Goal: Information Seeking & Learning: Compare options

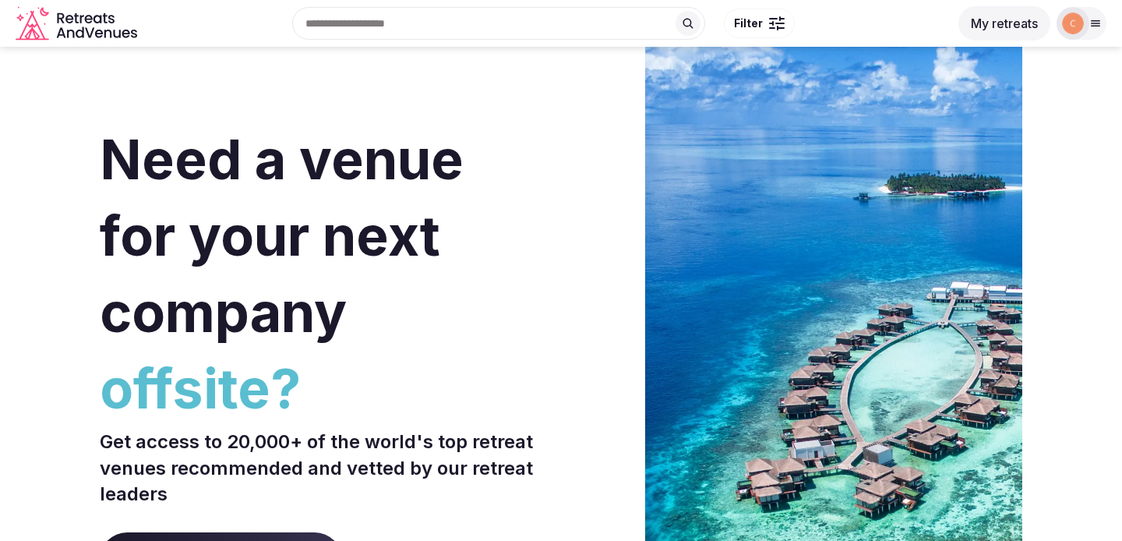
click at [1080, 21] on img at bounding box center [1073, 23] width 22 height 22
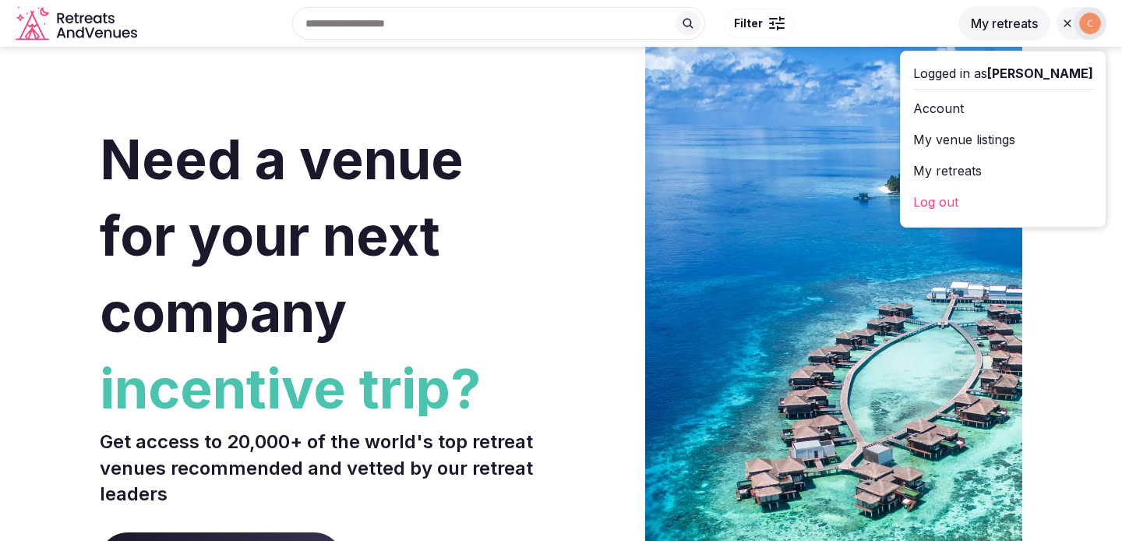
click at [1024, 137] on link "My venue listings" at bounding box center [1003, 139] width 180 height 25
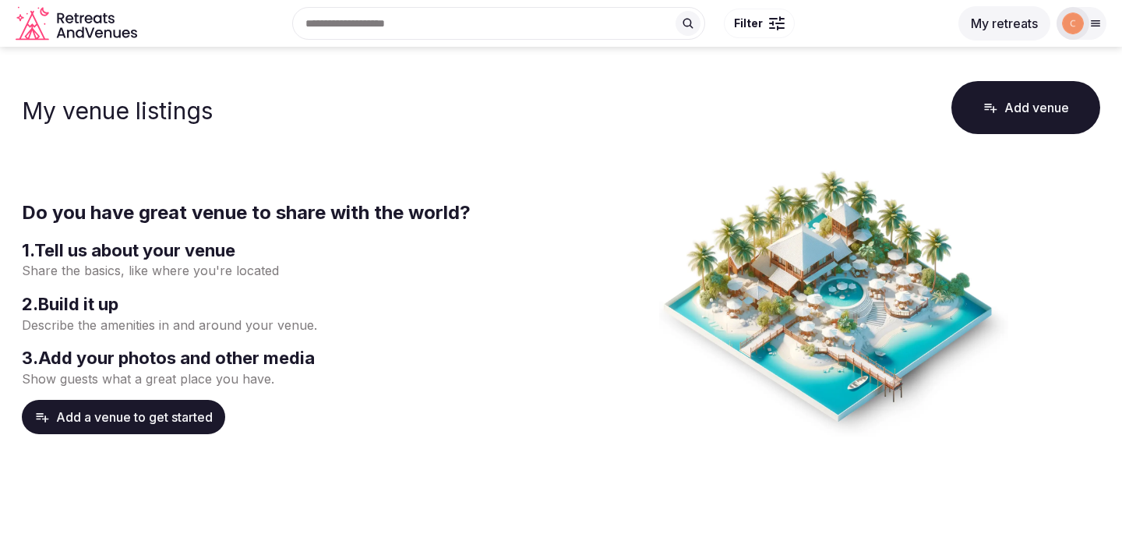
click at [1083, 21] on img at bounding box center [1073, 23] width 22 height 22
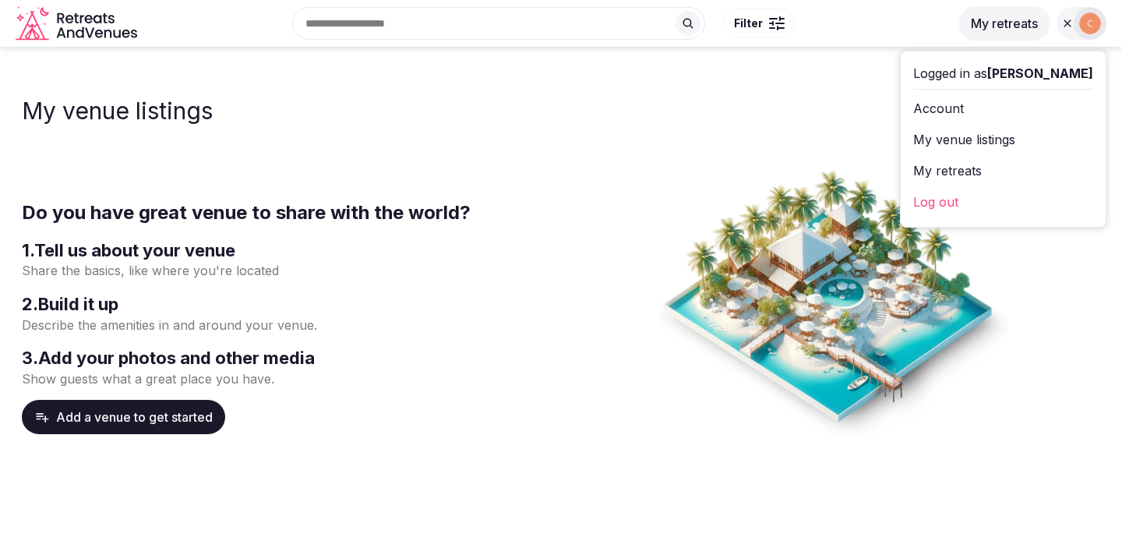
click at [1013, 170] on link "My retreats" at bounding box center [1003, 170] width 180 height 25
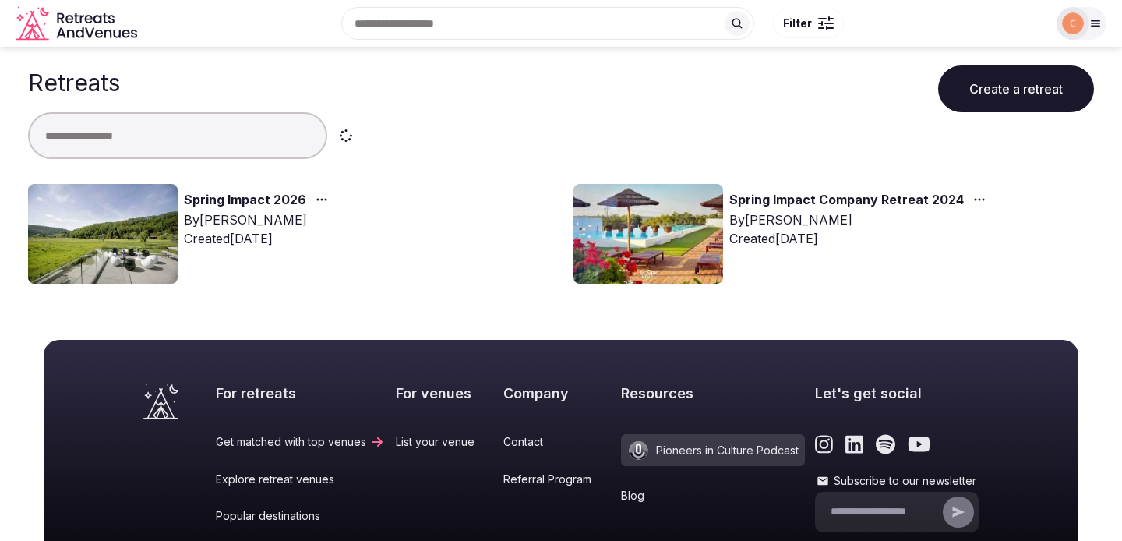
click at [269, 199] on link "Spring Impact 2026" at bounding box center [245, 200] width 122 height 20
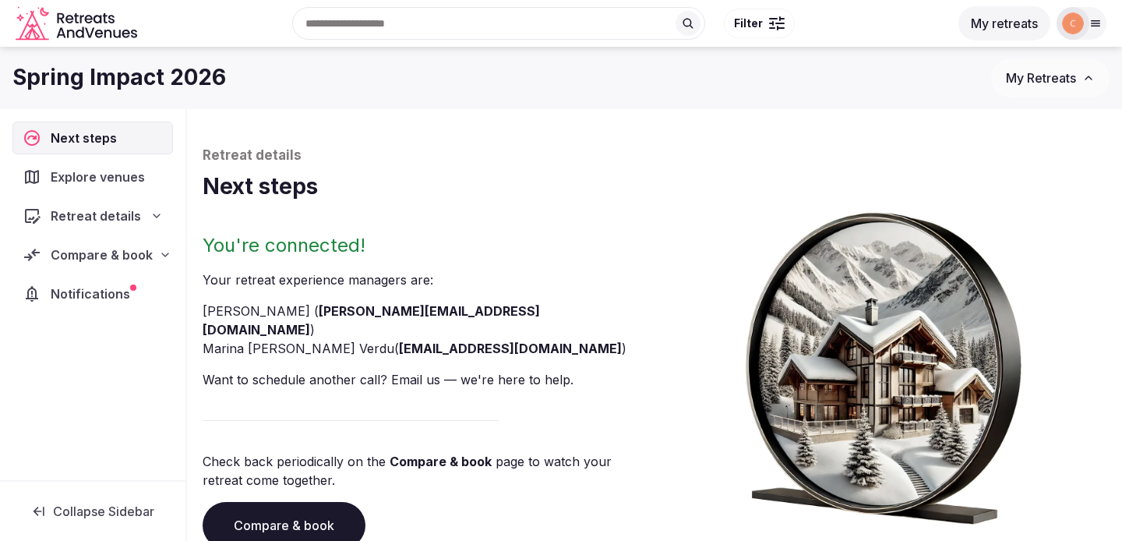
click at [139, 251] on span "Compare & book" at bounding box center [102, 254] width 102 height 19
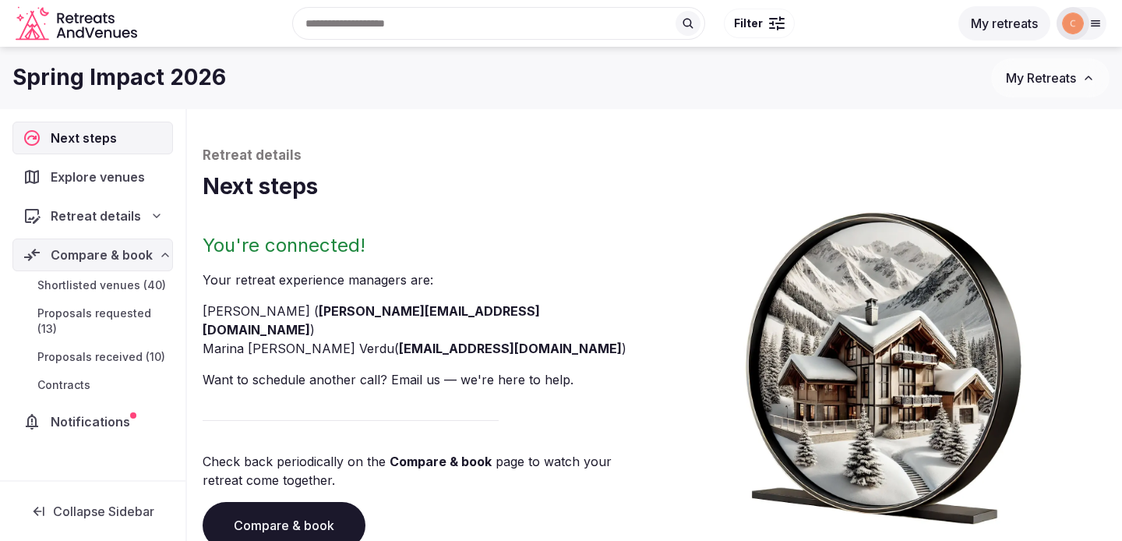
click at [123, 358] on span "Proposals received (10)" at bounding box center [101, 357] width 128 height 16
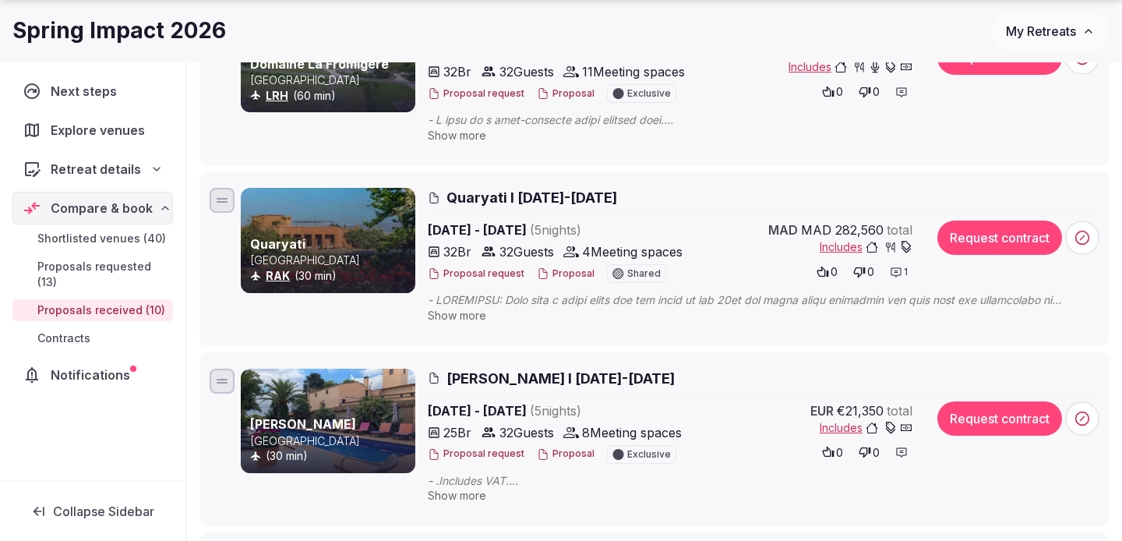
scroll to position [1379, 0]
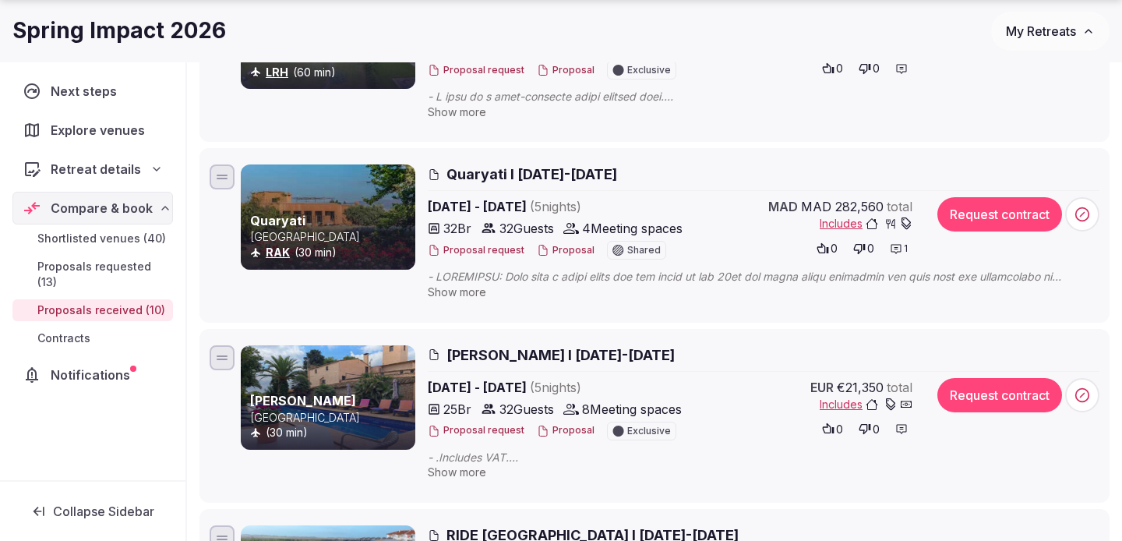
click at [611, 176] on span "Quaryati I [DATE]-[DATE]" at bounding box center [531, 173] width 171 height 19
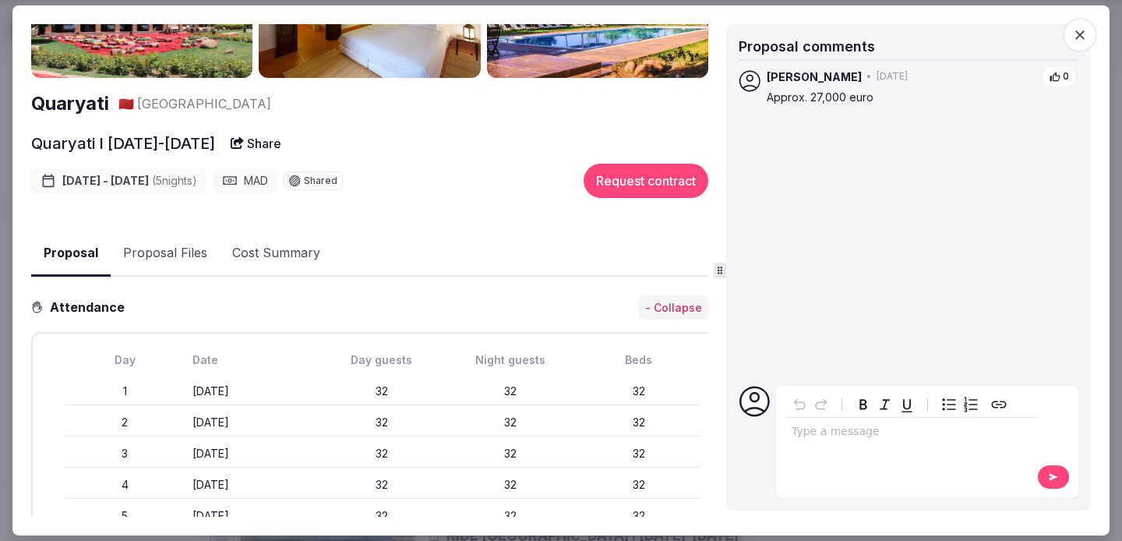
scroll to position [115, 0]
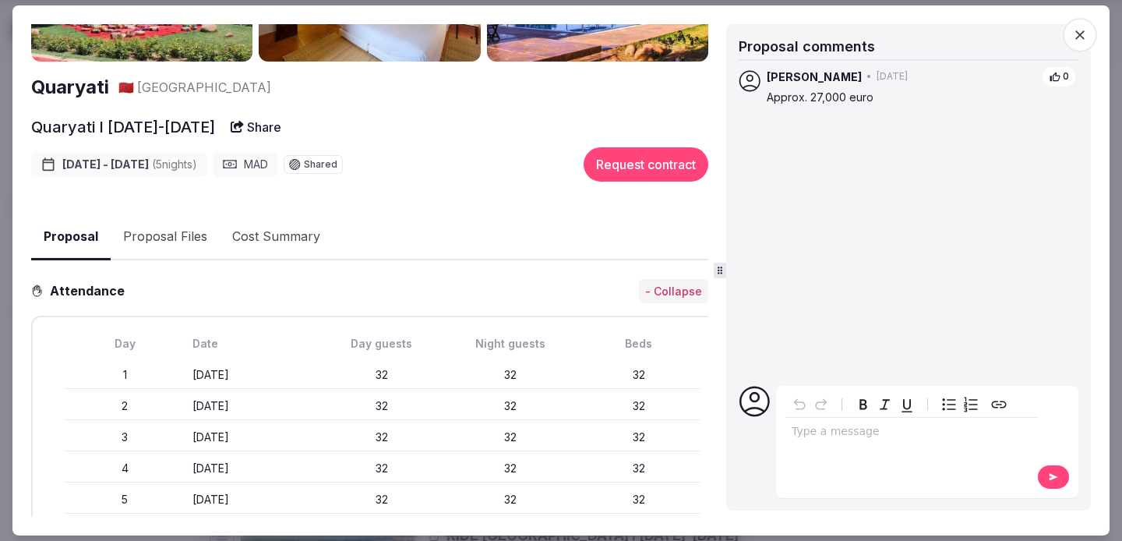
click at [176, 244] on button "Proposal Files" at bounding box center [165, 236] width 109 height 45
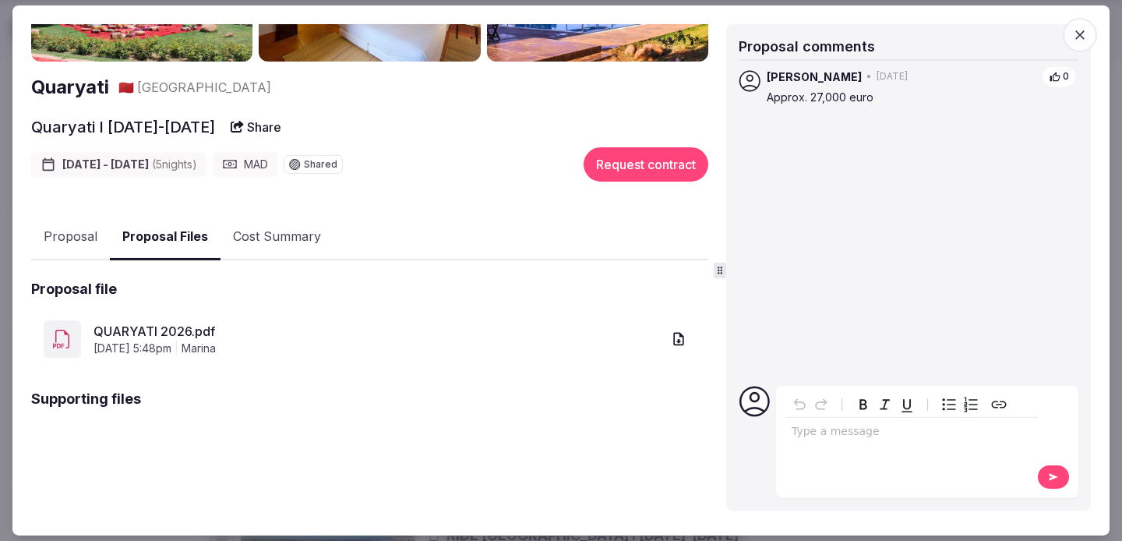
click at [178, 331] on link "QUARYATI 2026.pdf" at bounding box center [377, 331] width 568 height 19
click at [67, 241] on button "Proposal" at bounding box center [70, 236] width 79 height 45
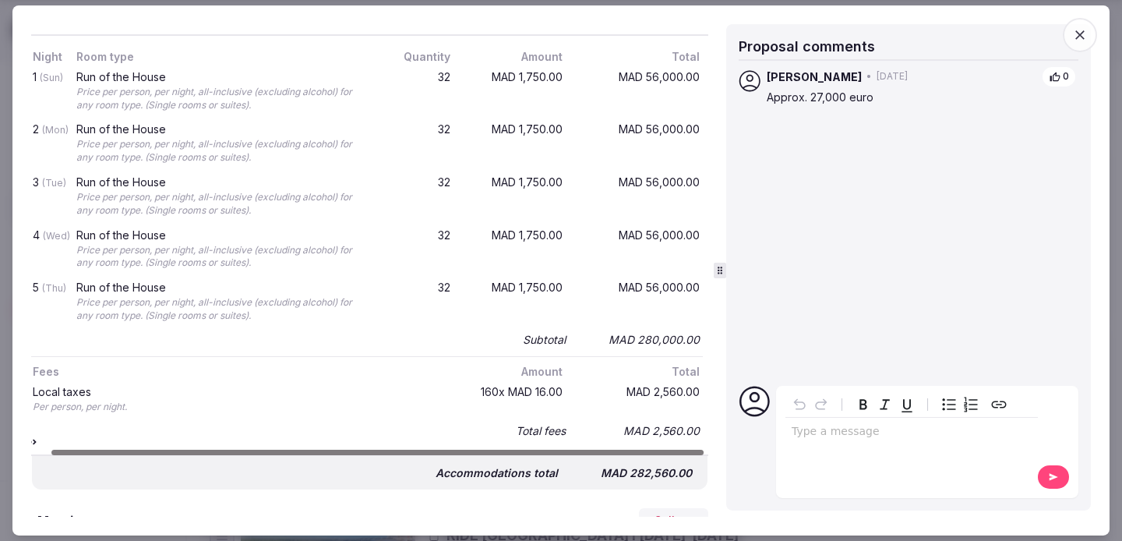
scroll to position [0, 24]
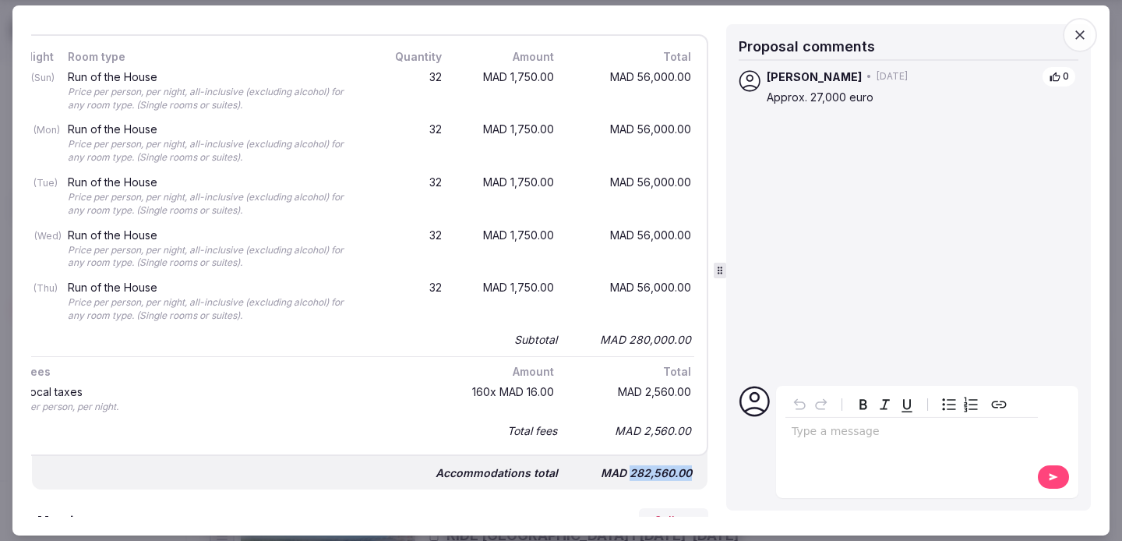
drag, startPoint x: 629, startPoint y: 474, endPoint x: 707, endPoint y: 472, distance: 78.7
click at [707, 473] on div "Accommodations - Collapse Night Room type Quantity Amount Total 1 (Sun) Run of …" at bounding box center [369, 243] width 677 height 492
copy div "282,560.00"
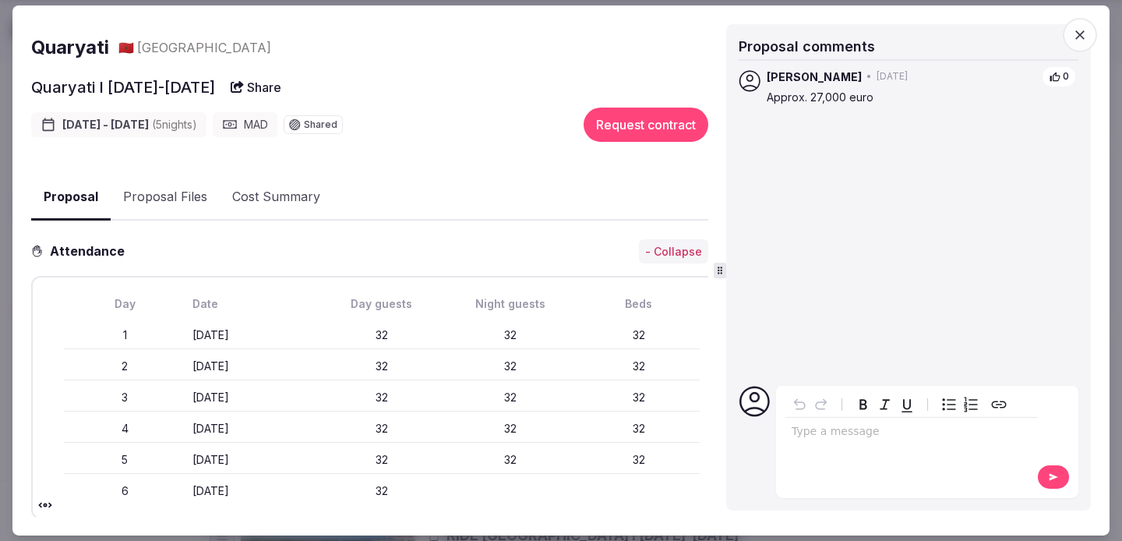
scroll to position [161, 0]
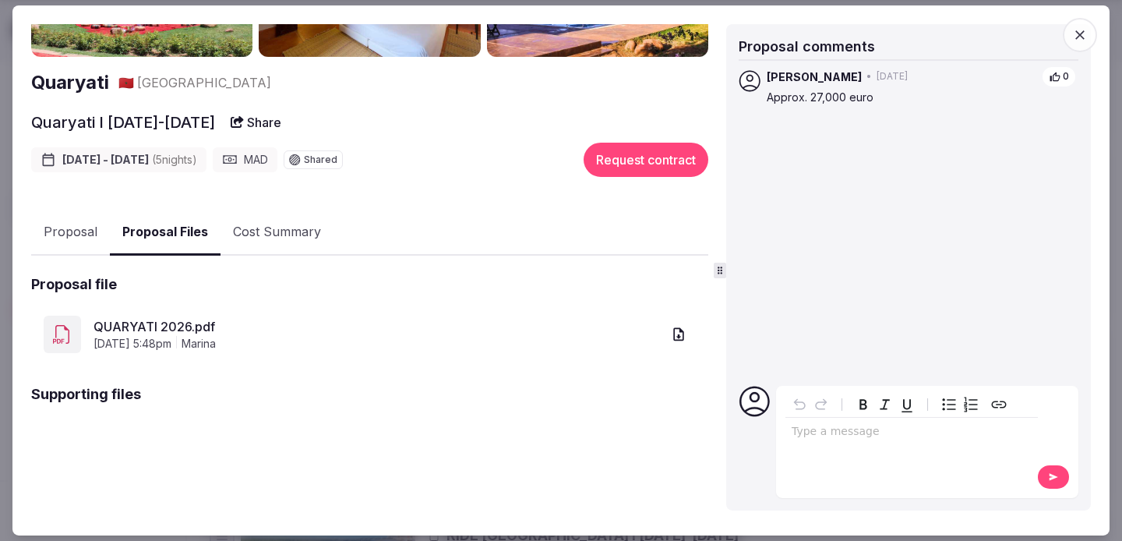
click at [178, 324] on link "QUARYATI 2026.pdf" at bounding box center [377, 326] width 568 height 19
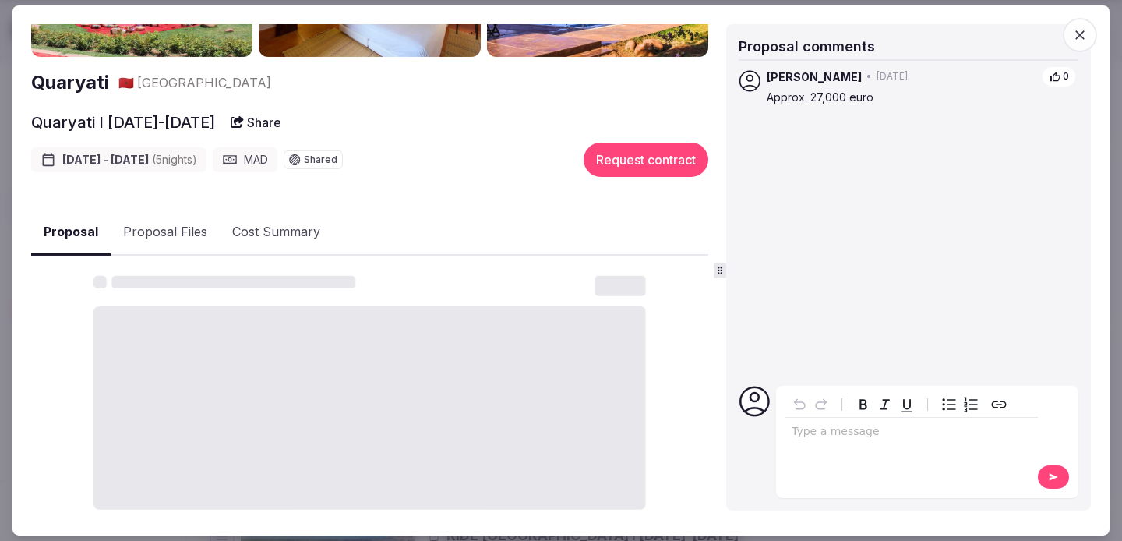
click at [89, 230] on button "Proposal" at bounding box center [70, 232] width 79 height 46
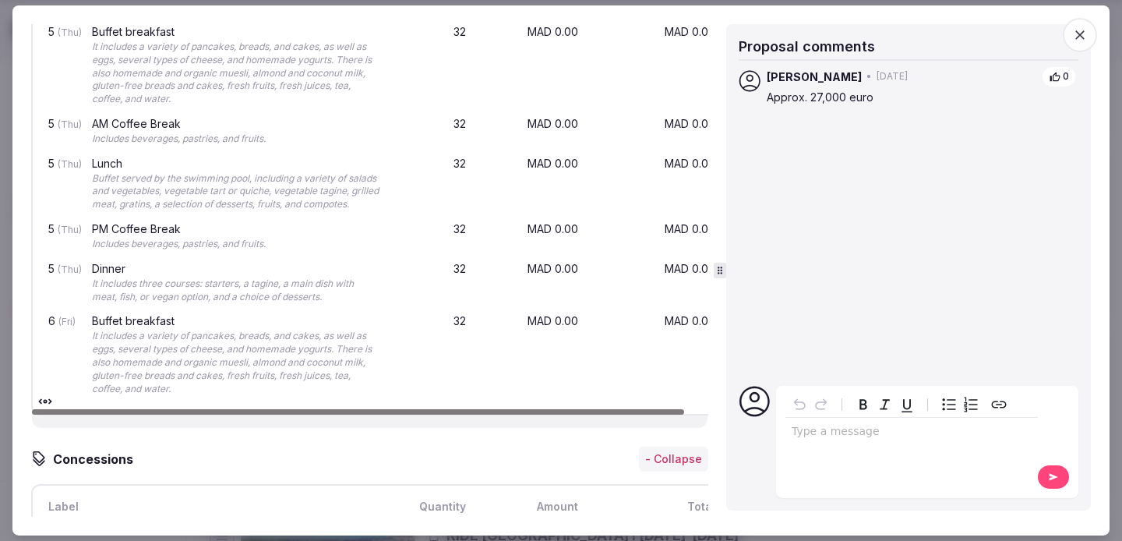
scroll to position [3150, 0]
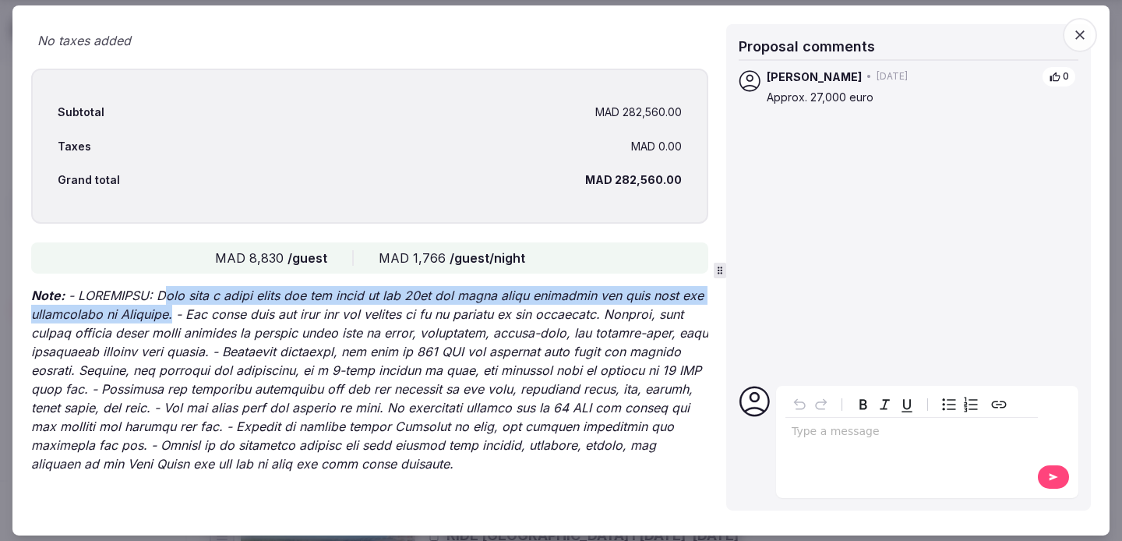
drag, startPoint x: 163, startPoint y: 295, endPoint x: 164, endPoint y: 318, distance: 22.6
click at [164, 318] on p "Note:" at bounding box center [369, 379] width 677 height 187
copy p "hey have a small group for one night on the 25th and after their departure you …"
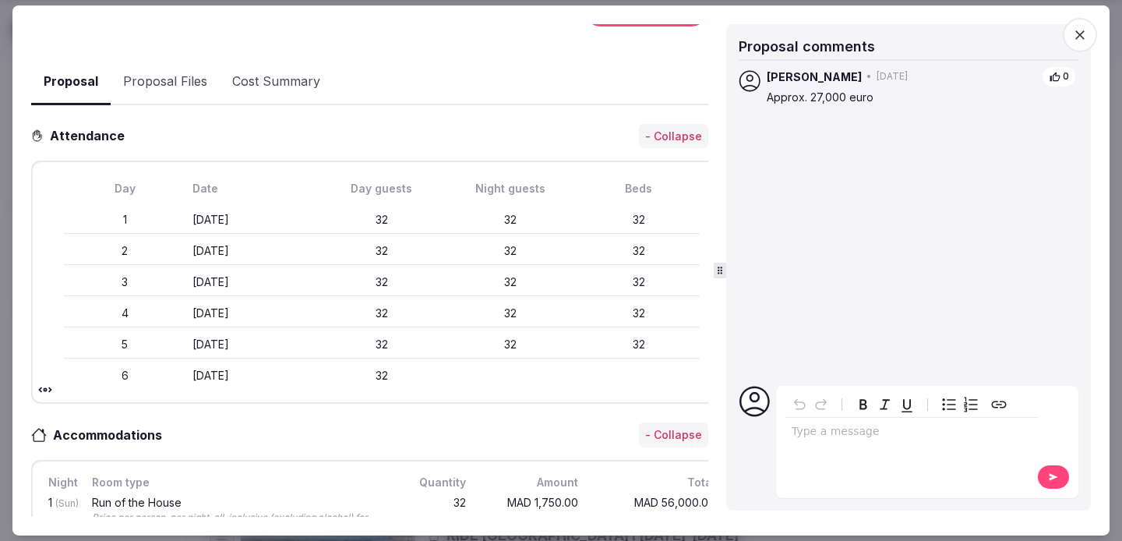
scroll to position [0, 0]
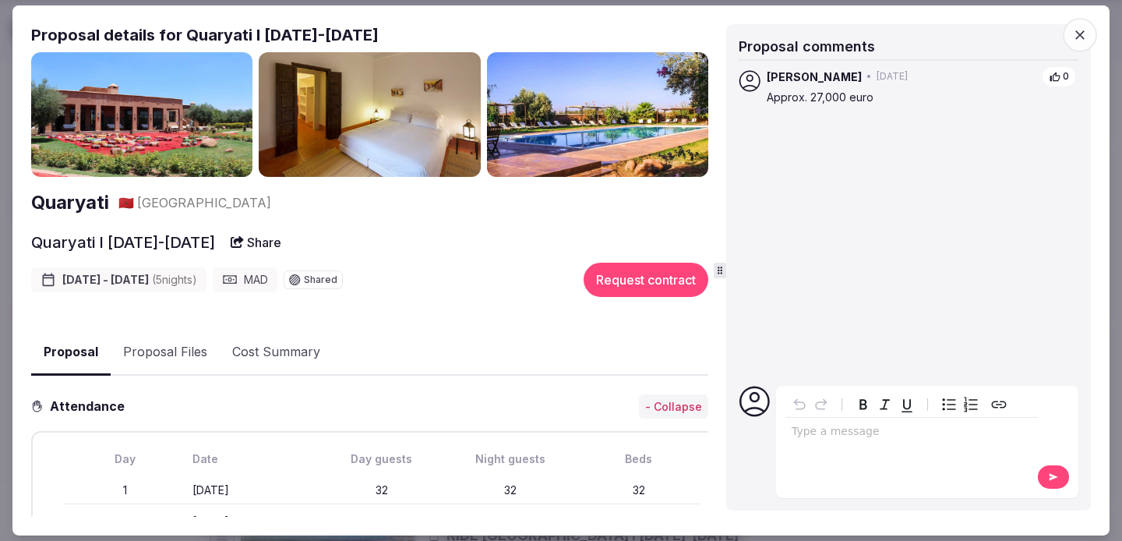
click at [85, 201] on h2 "Quaryati" at bounding box center [70, 202] width 78 height 26
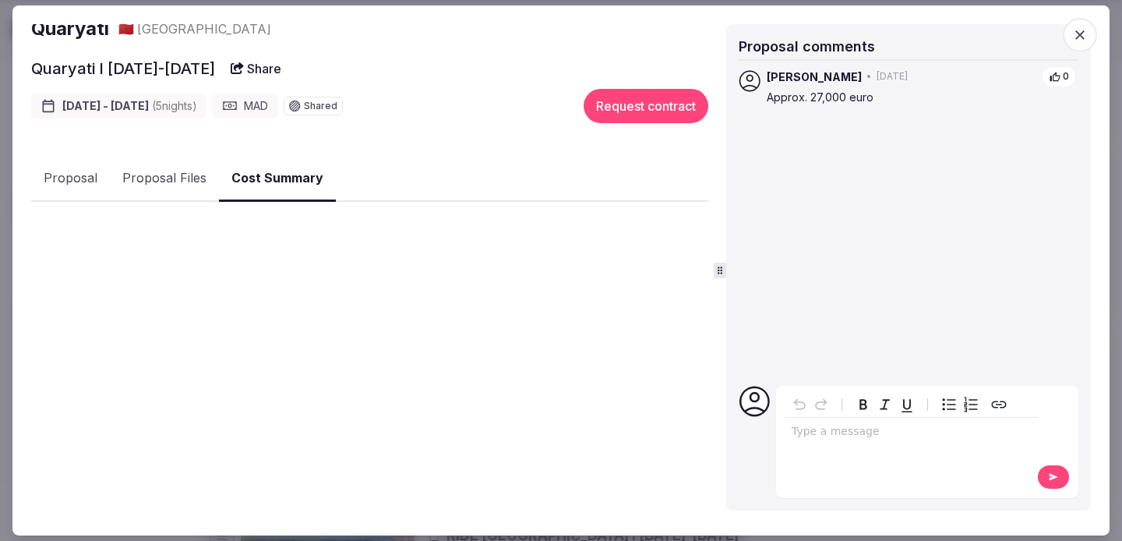
click at [259, 189] on button "Cost Summary" at bounding box center [277, 178] width 117 height 46
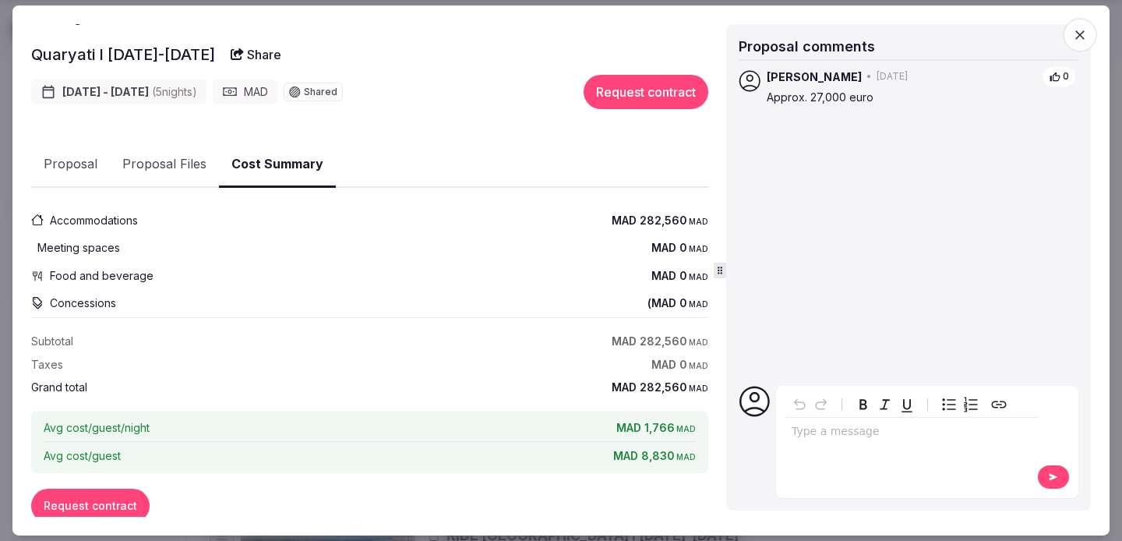
scroll to position [191, 0]
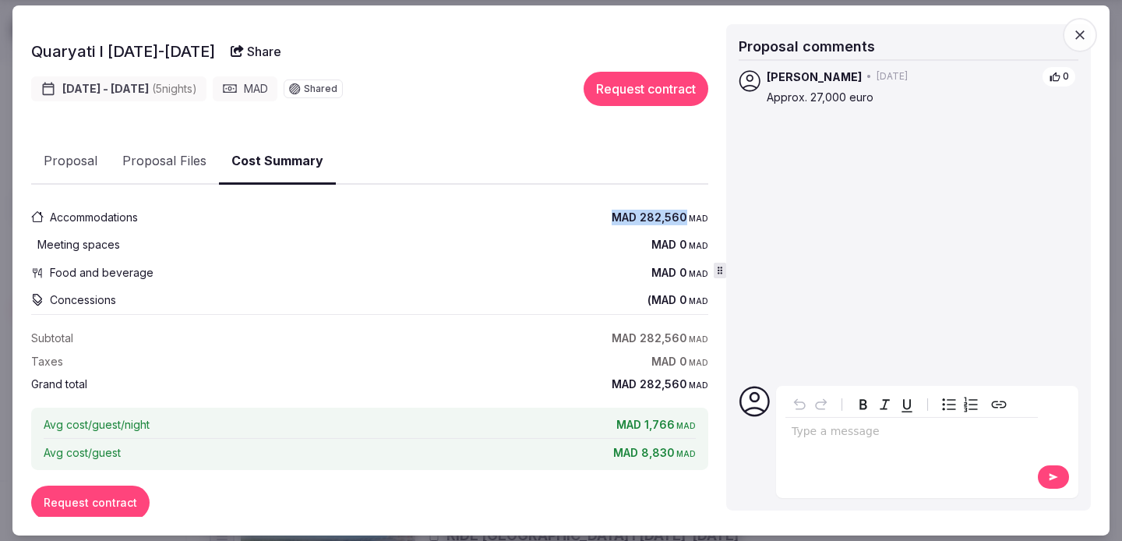
drag, startPoint x: 614, startPoint y: 216, endPoint x: 686, endPoint y: 219, distance: 72.5
click at [687, 219] on div "Accommodations MAD 282,560 MAD" at bounding box center [369, 217] width 677 height 28
click at [636, 261] on div "Food and beverage MAD 0 MAD" at bounding box center [369, 273] width 677 height 28
drag, startPoint x: 645, startPoint y: 217, endPoint x: 688, endPoint y: 217, distance: 42.8
click at [688, 217] on span "MAD 282,560 MAD" at bounding box center [659, 217] width 97 height 16
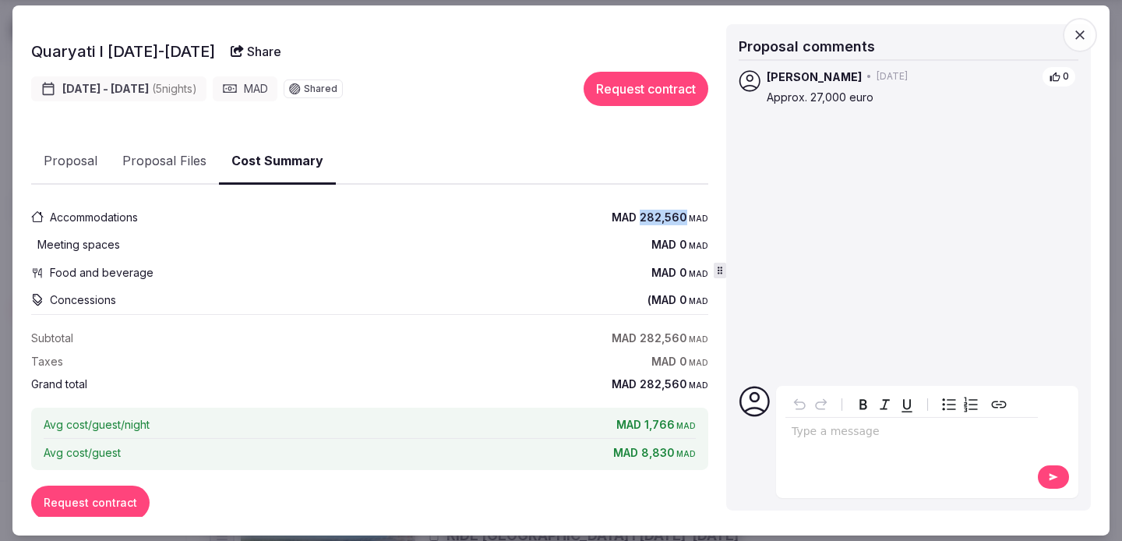
copy span "282,560"
click at [1080, 28] on icon "button" at bounding box center [1080, 35] width 16 height 16
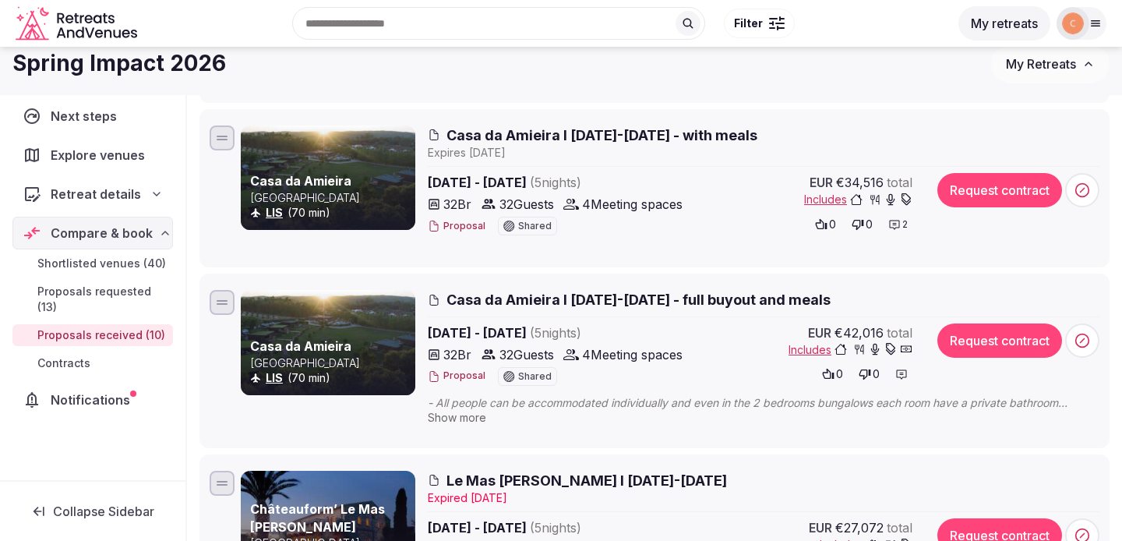
scroll to position [0, 0]
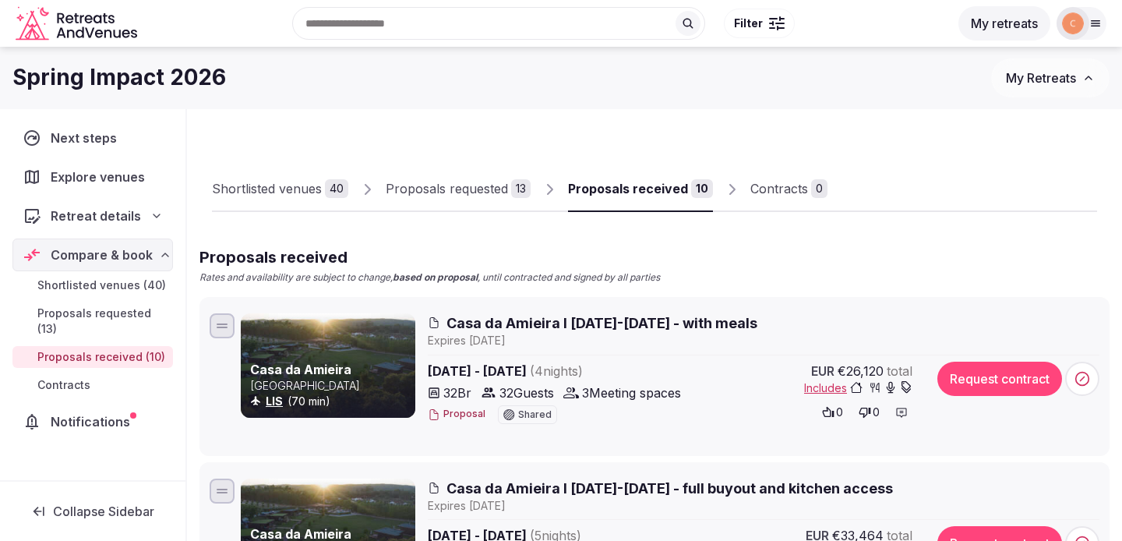
click at [104, 14] on icon "Retreats and Venues company logo" at bounding box center [78, 23] width 125 height 35
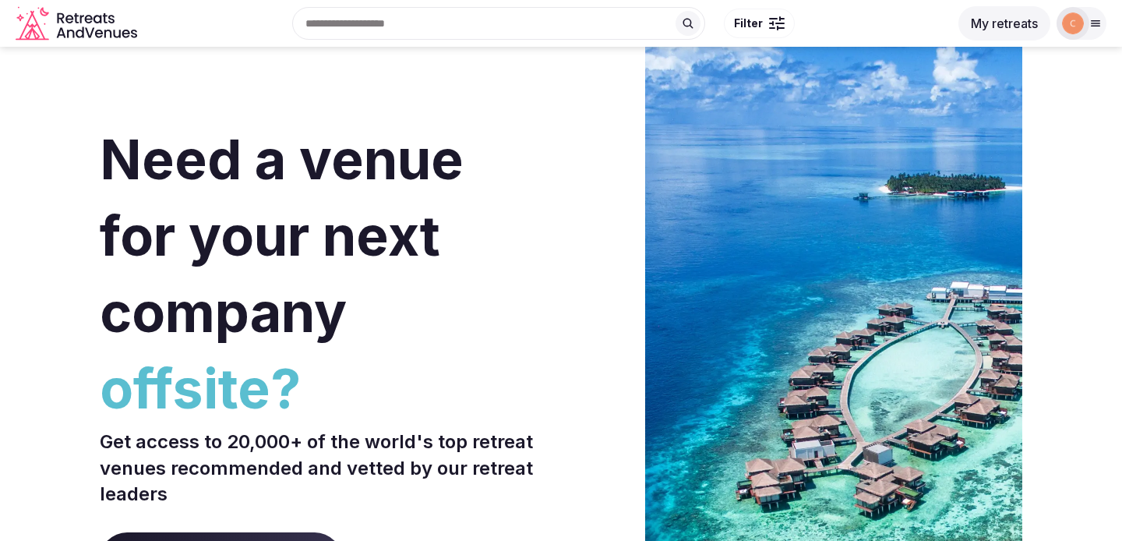
click at [996, 20] on button "My retreats" at bounding box center [1004, 23] width 92 height 34
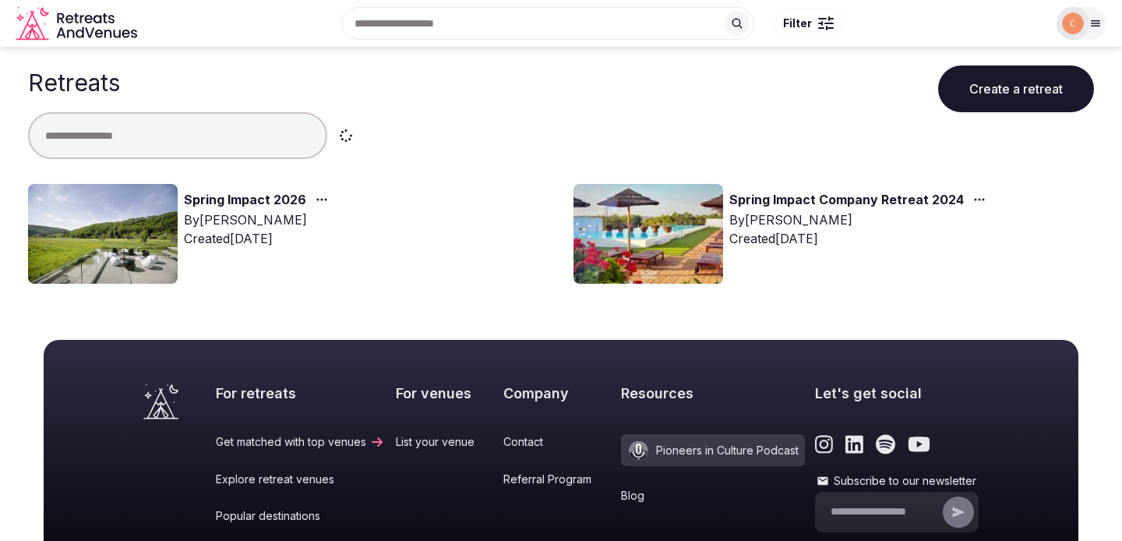
click at [143, 212] on img at bounding box center [103, 234] width 150 height 100
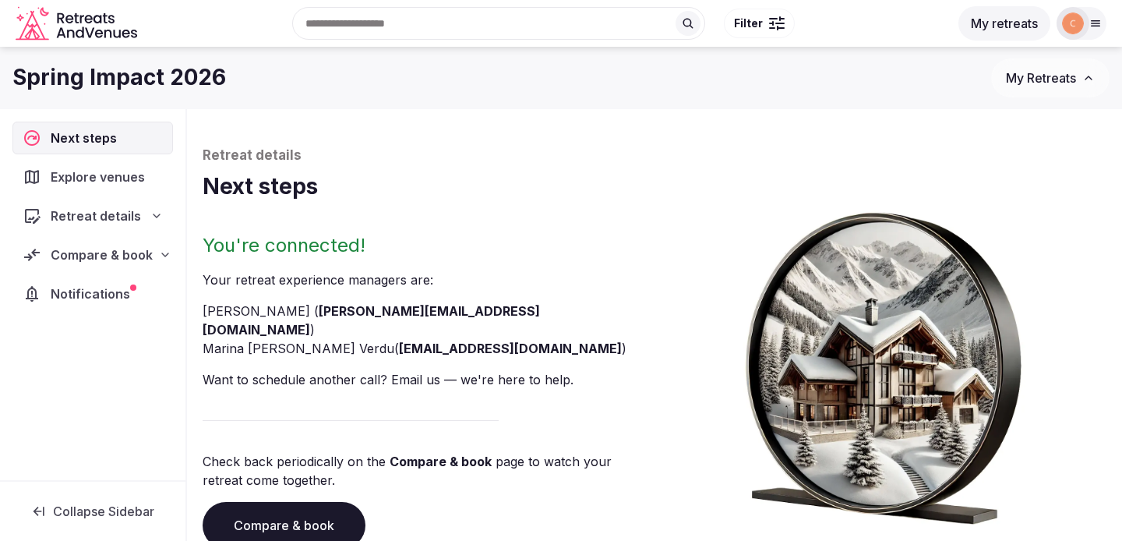
click at [122, 176] on span "Explore venues" at bounding box center [101, 176] width 100 height 19
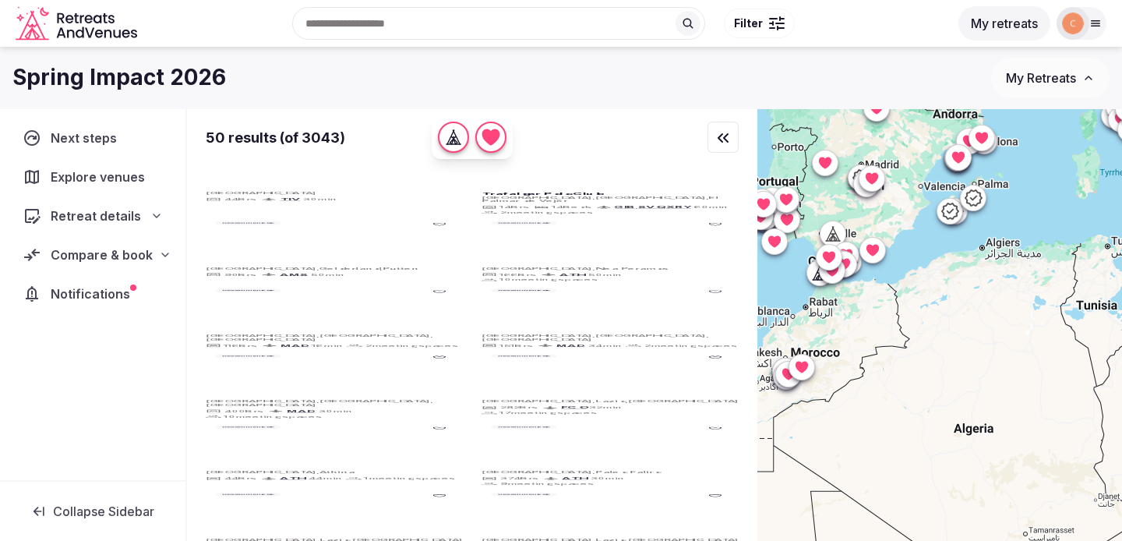
drag, startPoint x: 875, startPoint y: 393, endPoint x: 1000, endPoint y: 392, distance: 124.6
click at [1001, 392] on div at bounding box center [939, 351] width 365 height 484
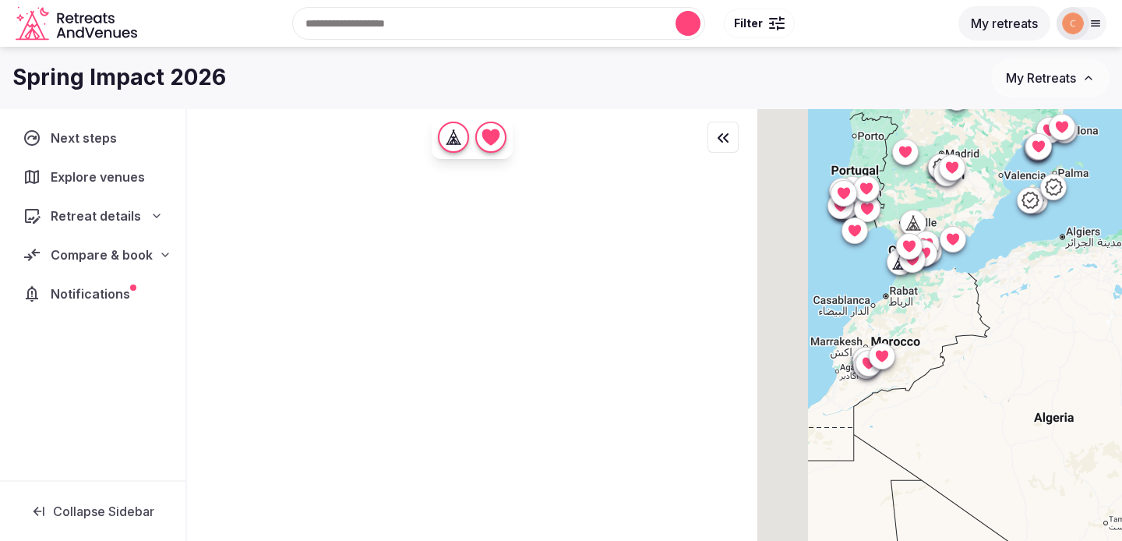
drag, startPoint x: 902, startPoint y: 334, endPoint x: 993, endPoint y: 321, distance: 92.1
click at [993, 321] on div at bounding box center [939, 351] width 365 height 484
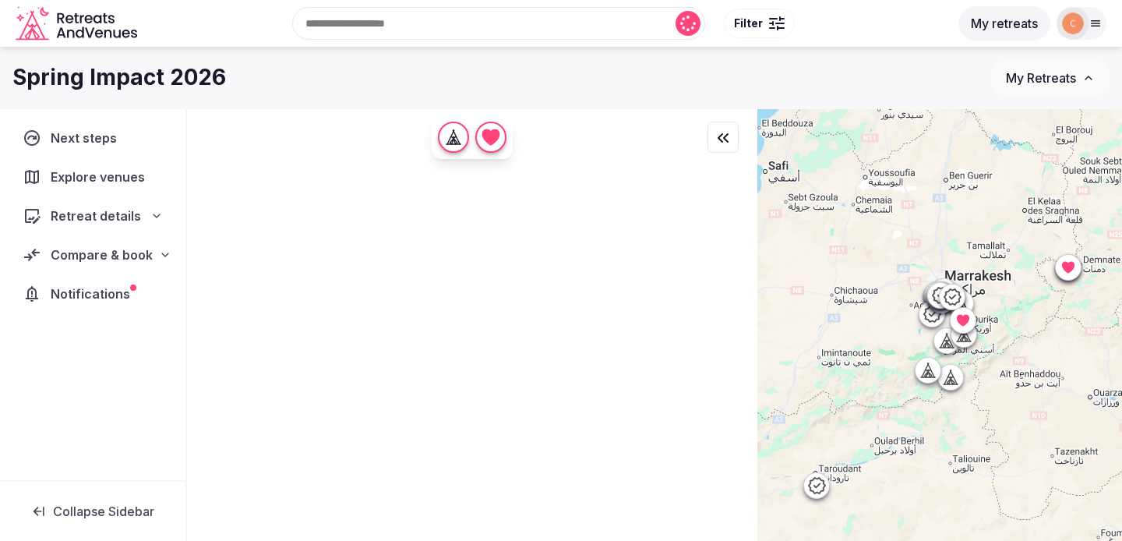
drag, startPoint x: 936, startPoint y: 292, endPoint x: 889, endPoint y: 367, distance: 88.6
click at [889, 367] on div at bounding box center [939, 351] width 365 height 484
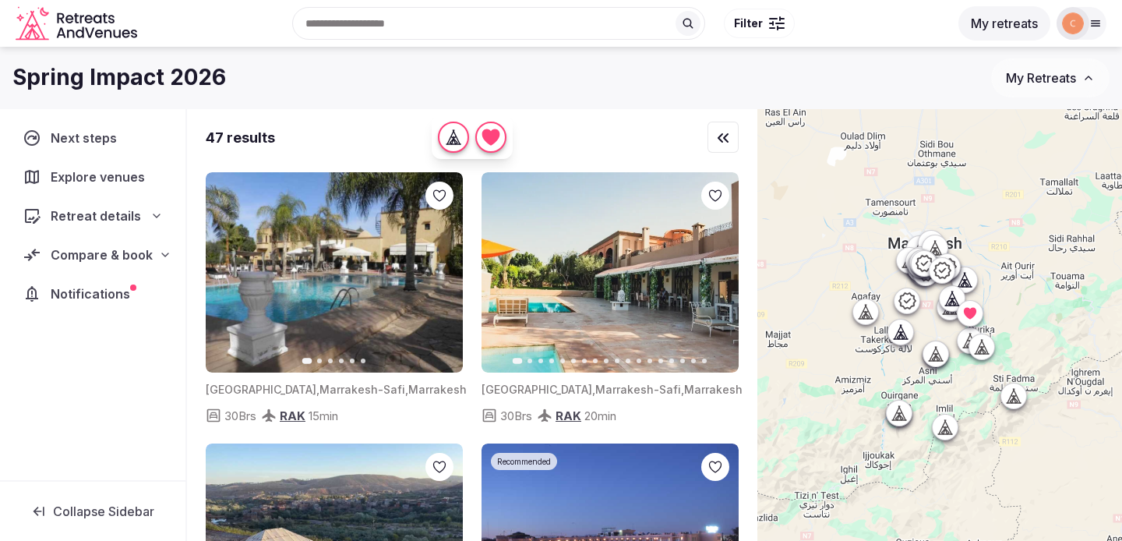
drag, startPoint x: 944, startPoint y: 277, endPoint x: 846, endPoint y: 266, distance: 98.7
click at [846, 266] on div at bounding box center [939, 351] width 365 height 484
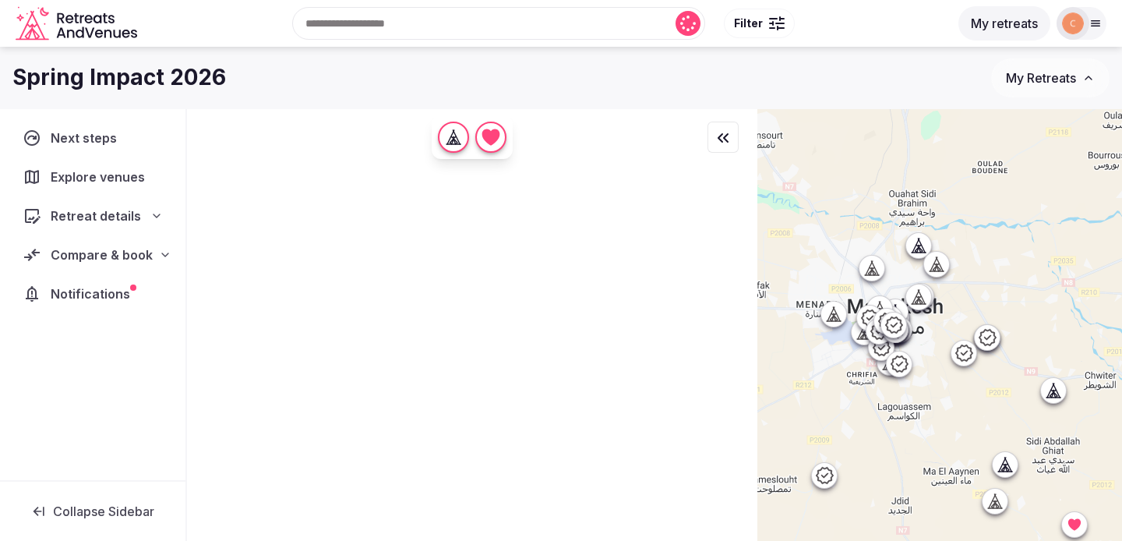
drag, startPoint x: 1037, startPoint y: 304, endPoint x: 914, endPoint y: 440, distance: 183.1
click at [914, 441] on div at bounding box center [939, 351] width 365 height 484
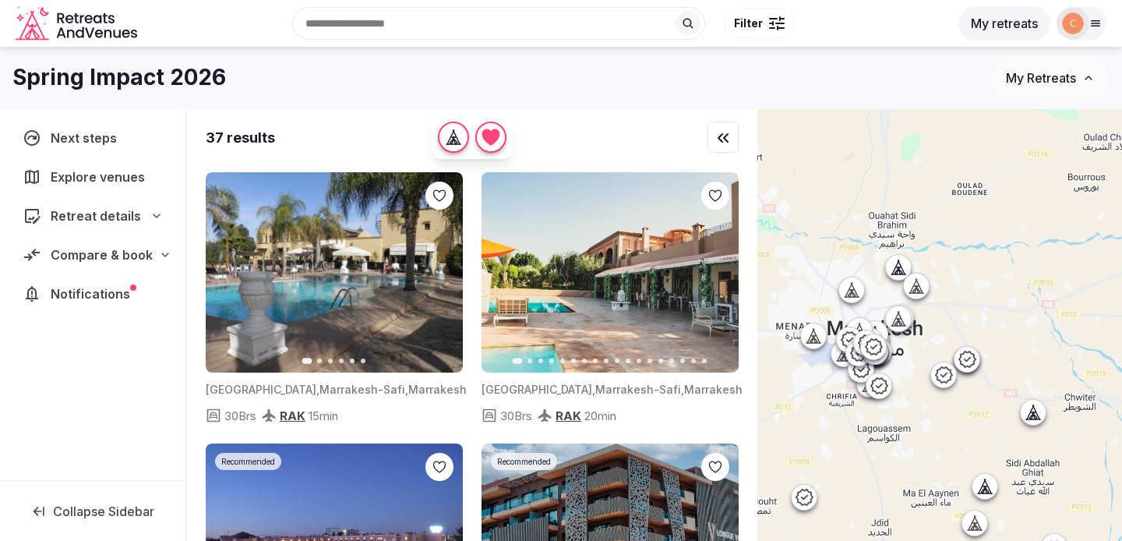
click at [969, 362] on icon at bounding box center [966, 359] width 19 height 19
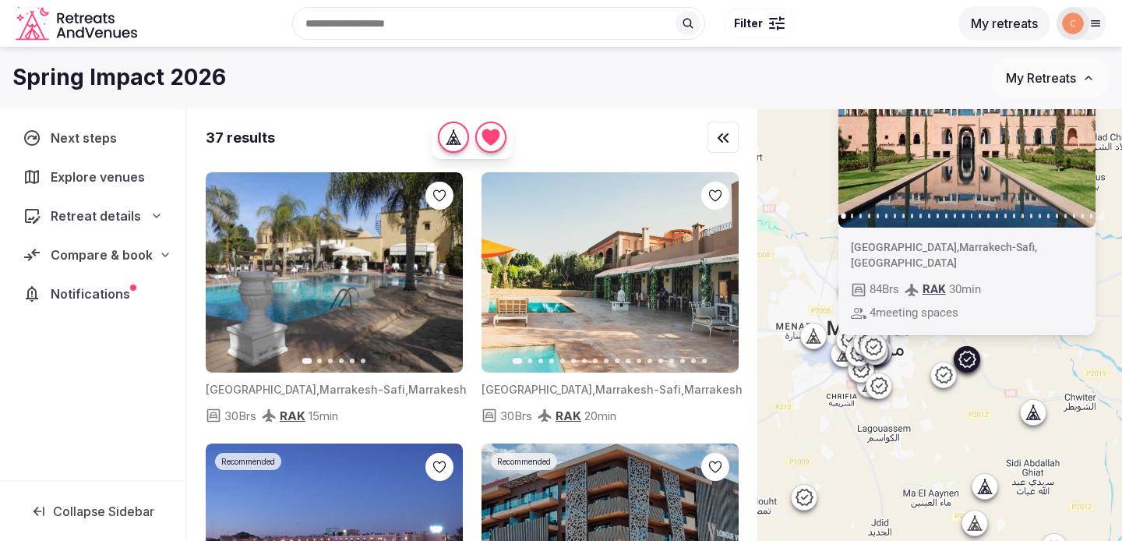
click at [942, 375] on icon at bounding box center [943, 374] width 17 height 16
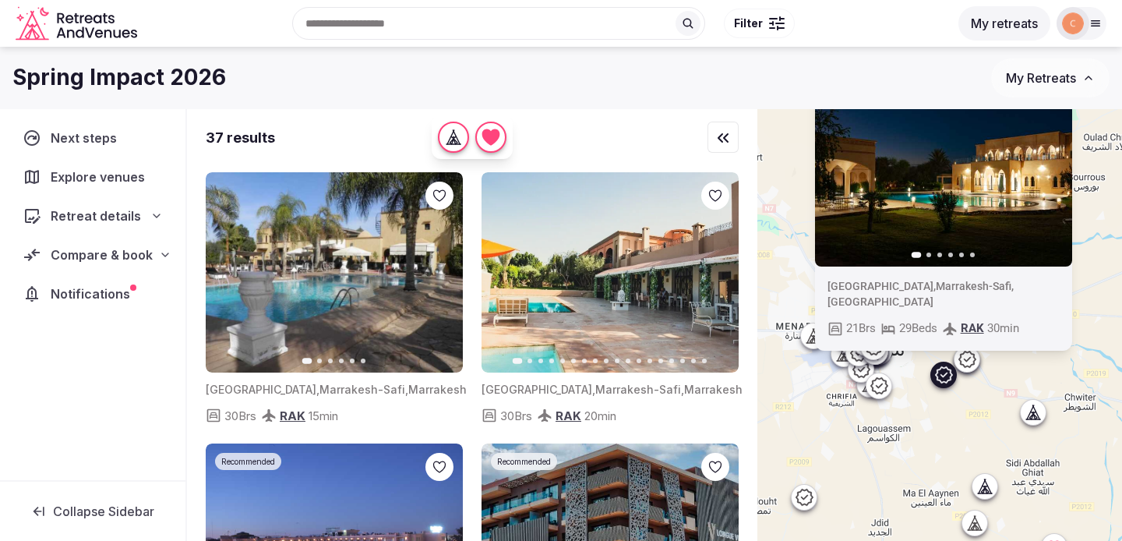
click at [966, 359] on icon at bounding box center [966, 358] width 17 height 16
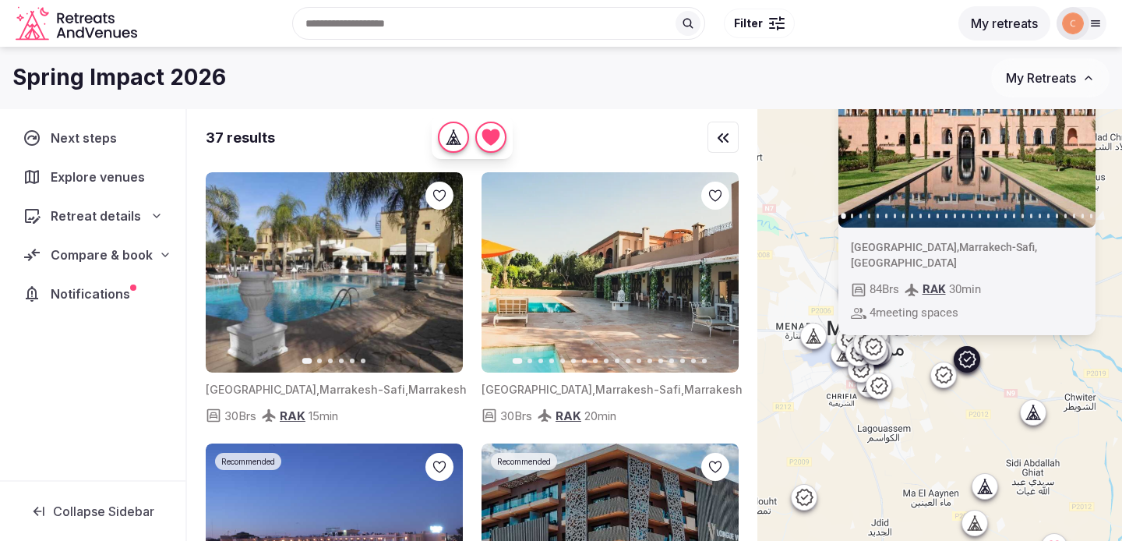
click at [959, 195] on img at bounding box center [966, 128] width 257 height 200
click at [109, 179] on span "Explore venues" at bounding box center [101, 176] width 100 height 19
click at [91, 18] on icon "Retreats and Venues company logo" at bounding box center [78, 23] width 125 height 35
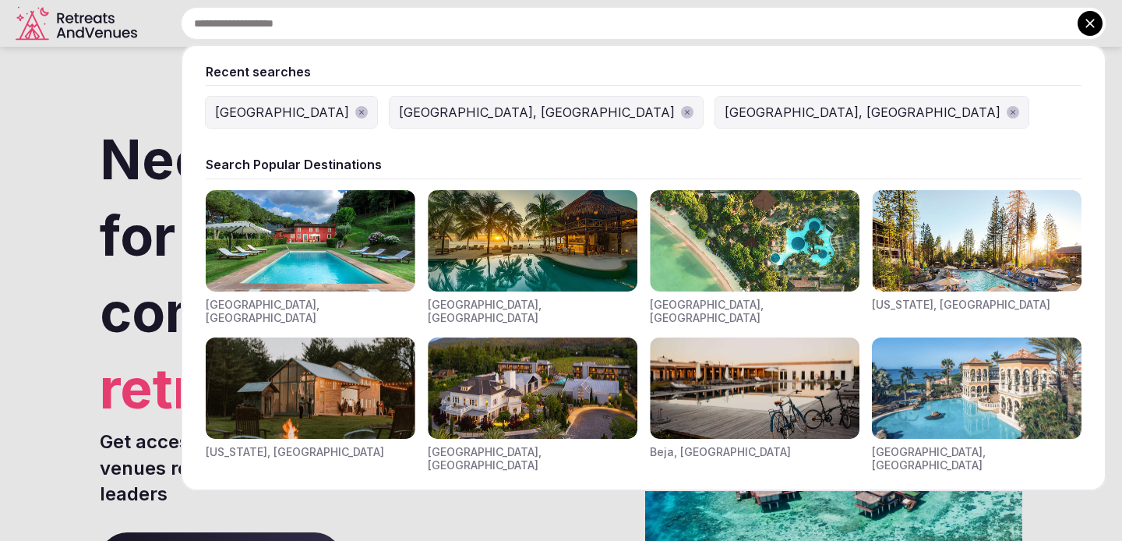
click at [615, 34] on input "text" at bounding box center [643, 23] width 925 height 33
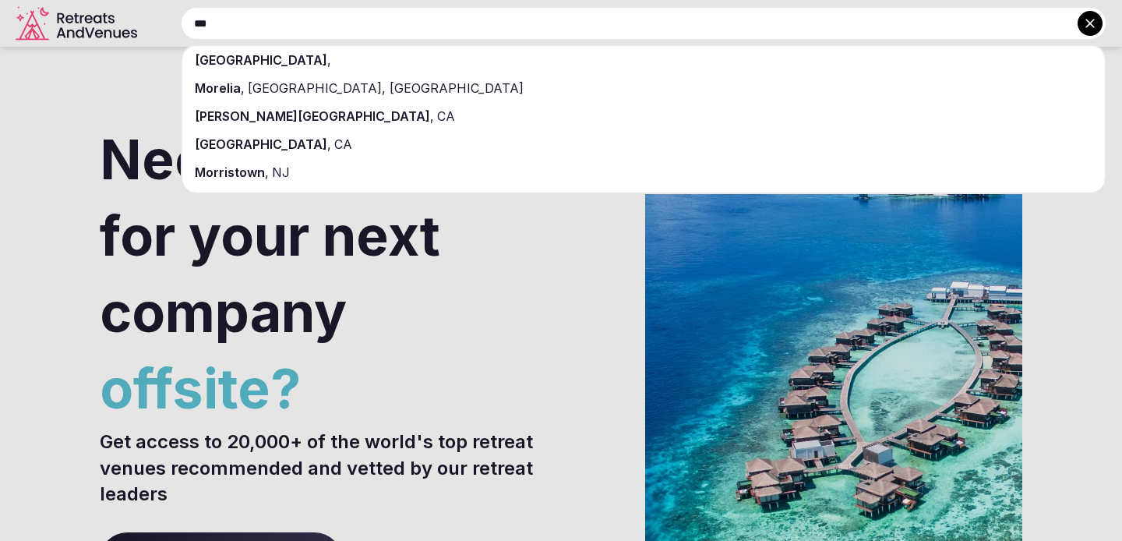
type input "***"
click at [491, 55] on div "[GEOGRAPHIC_DATA] ," at bounding box center [643, 60] width 922 height 28
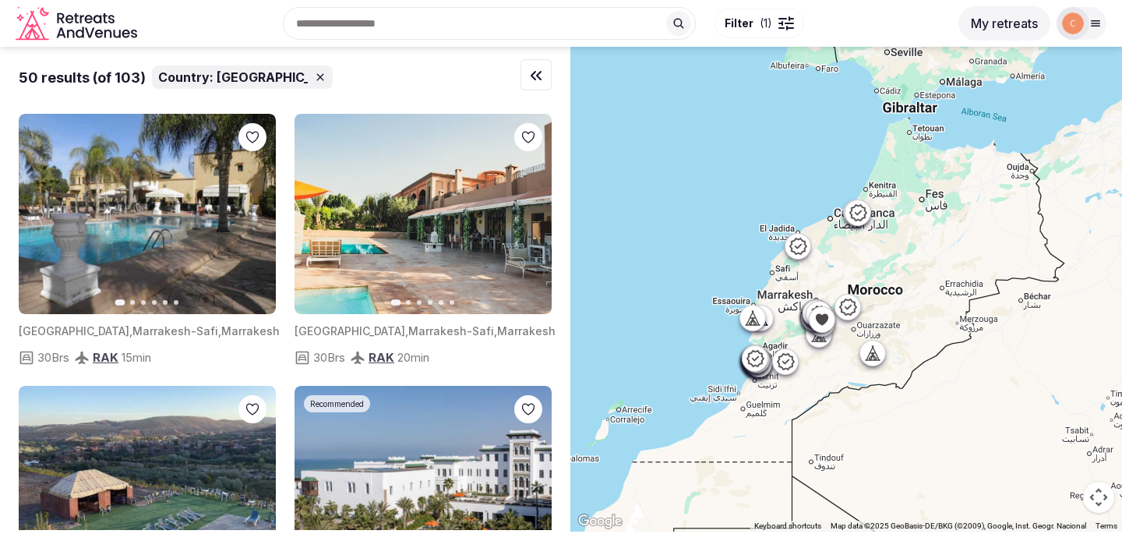
click at [773, 13] on button "Filter ( 1 )" at bounding box center [759, 24] width 90 height 30
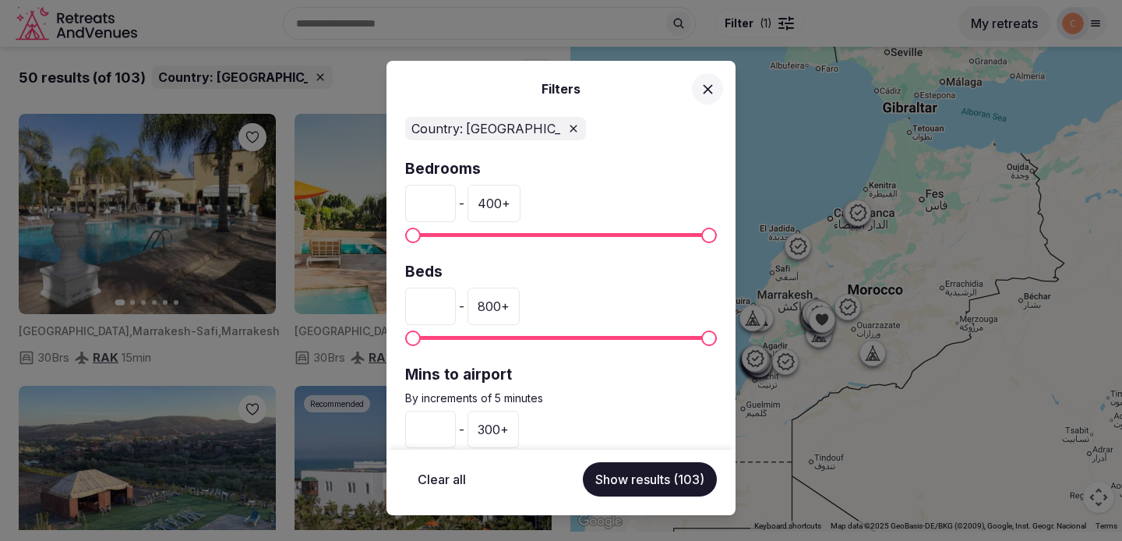
click at [431, 200] on input "*" at bounding box center [430, 203] width 51 height 37
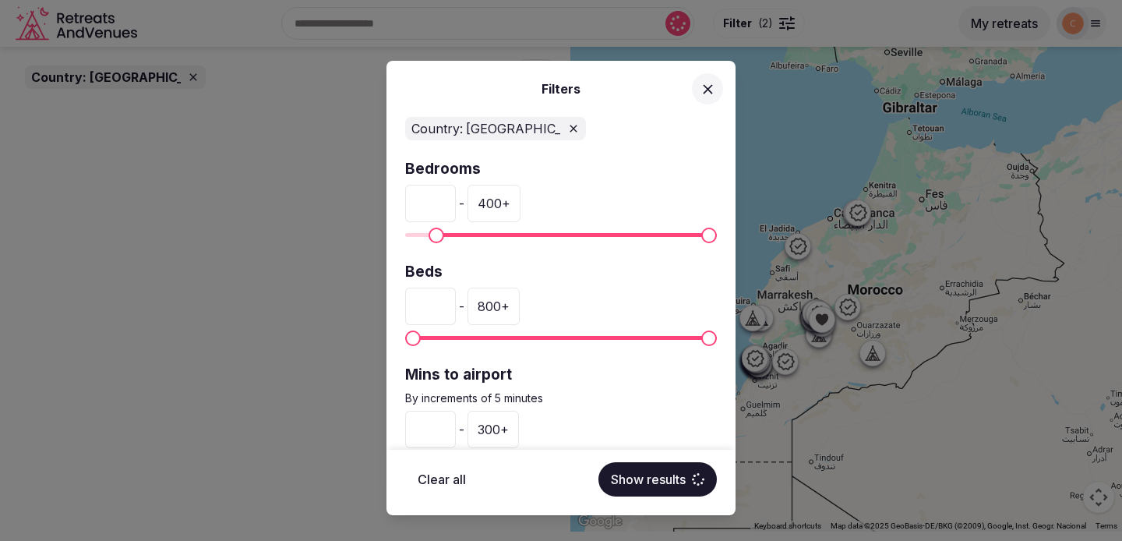
type input "**"
click at [511, 207] on div "400 +" at bounding box center [493, 203] width 53 height 37
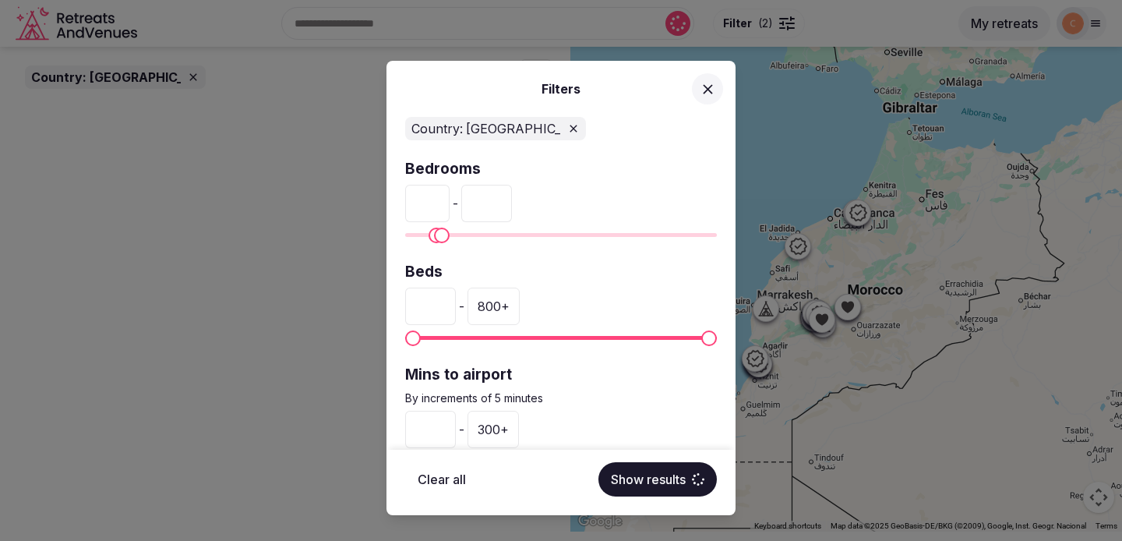
type input "*"
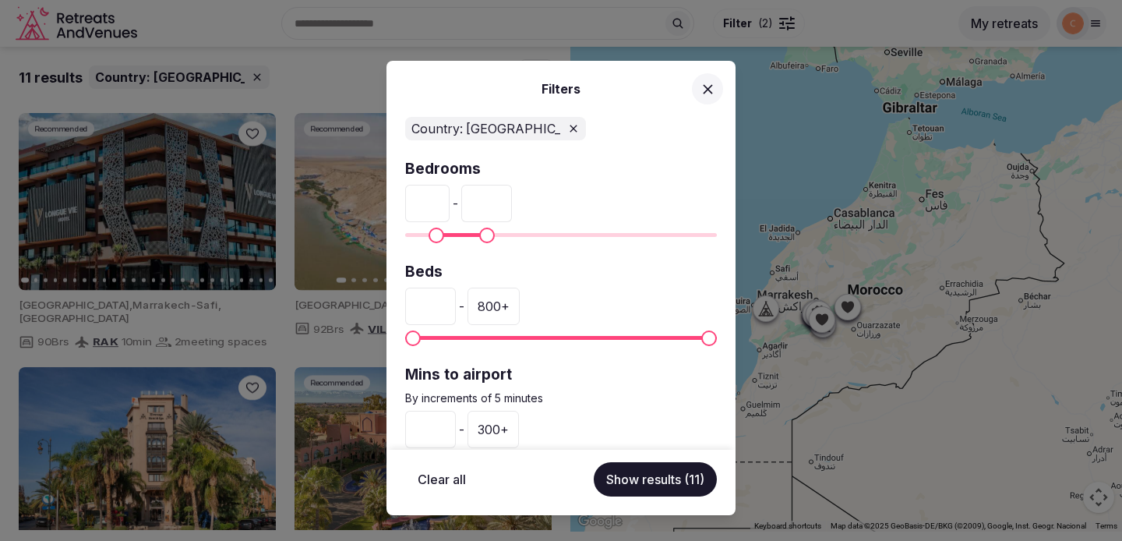
type input "***"
click at [430, 309] on input "*" at bounding box center [430, 305] width 51 height 37
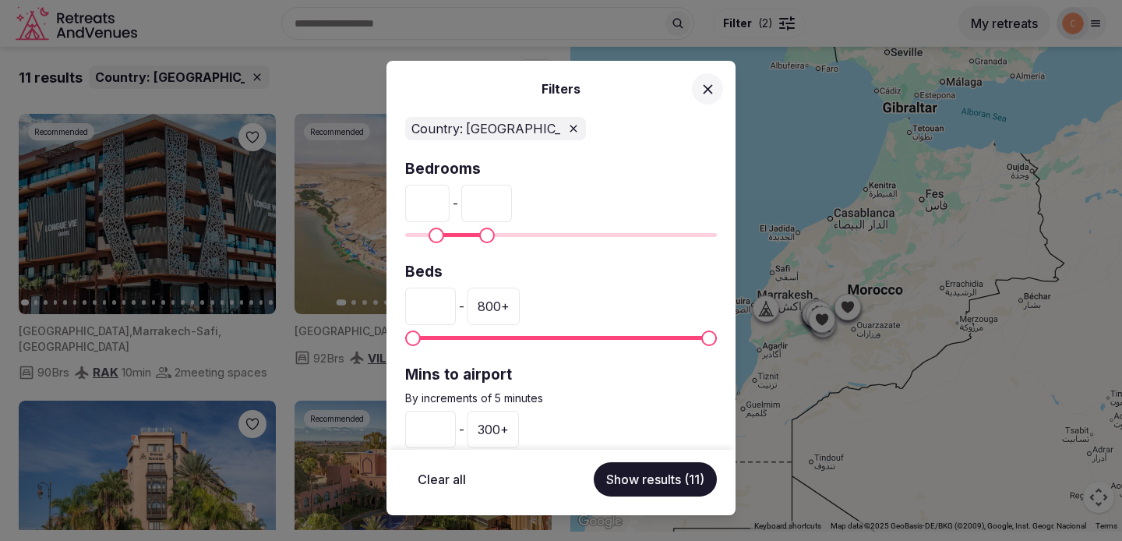
click at [430, 309] on input "*" at bounding box center [430, 305] width 51 height 37
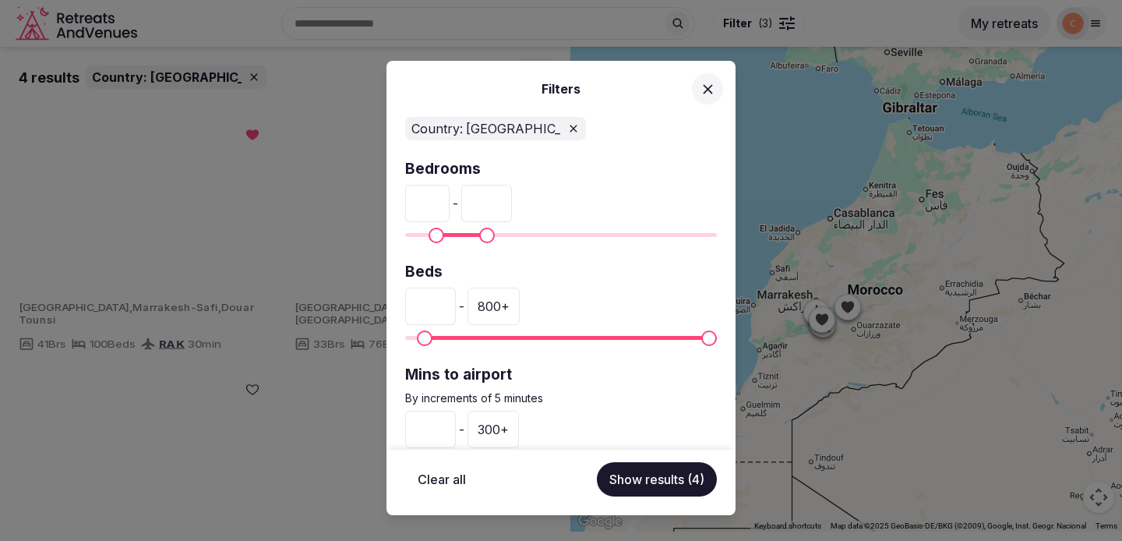
type input "**"
click at [569, 281] on label "Beds" at bounding box center [561, 272] width 312 height 21
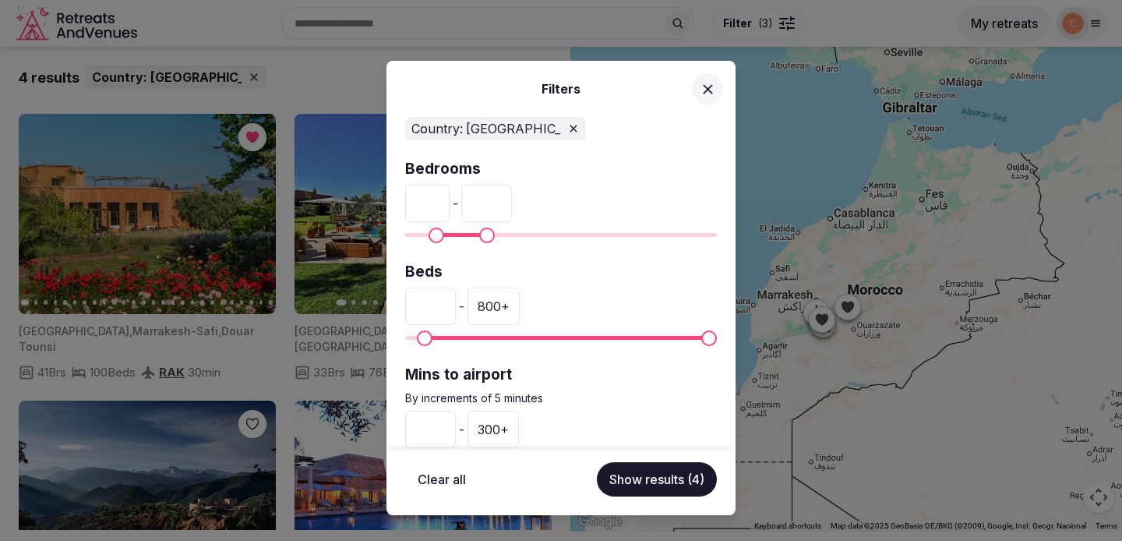
scroll to position [44, 0]
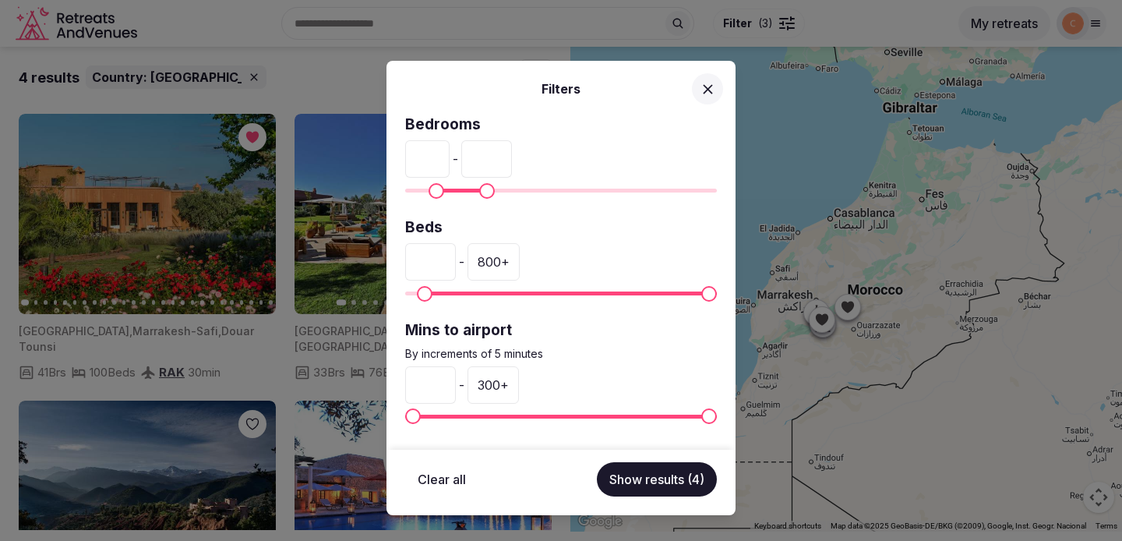
click at [491, 388] on div "300 +" at bounding box center [492, 384] width 51 height 37
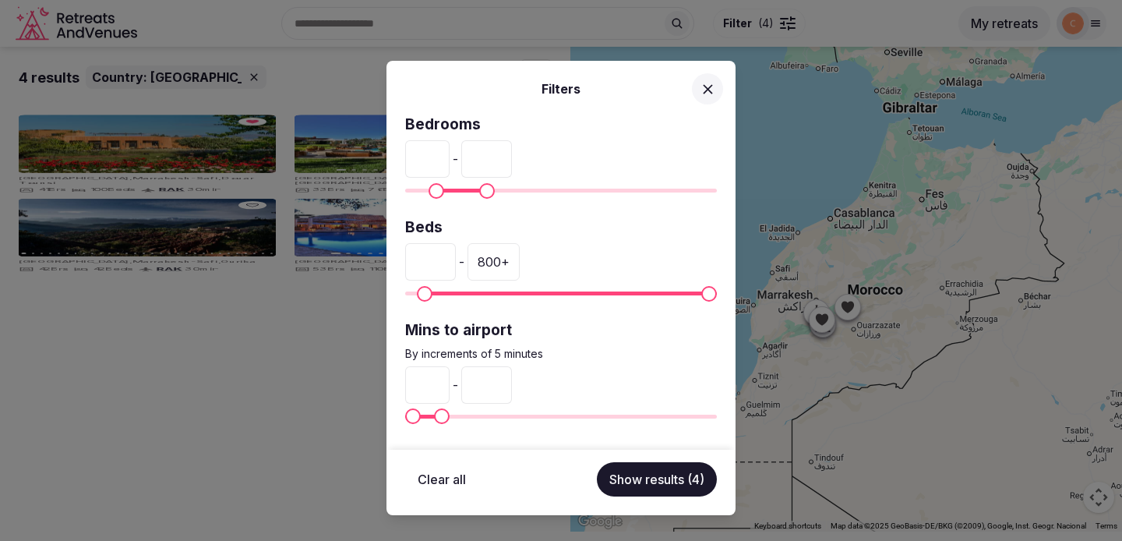
type input "*"
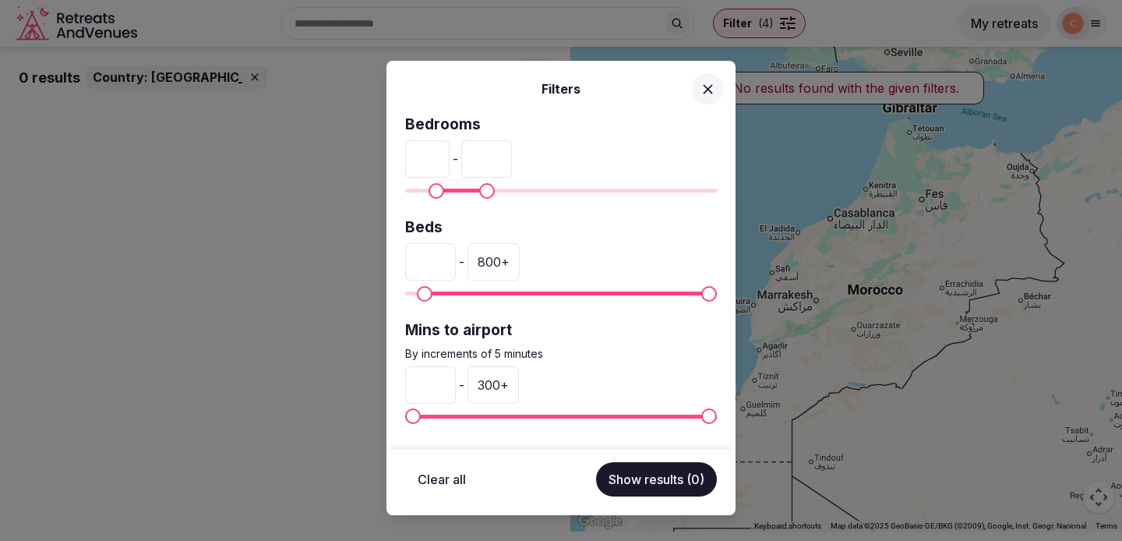
click at [491, 388] on div "300 +" at bounding box center [492, 384] width 51 height 37
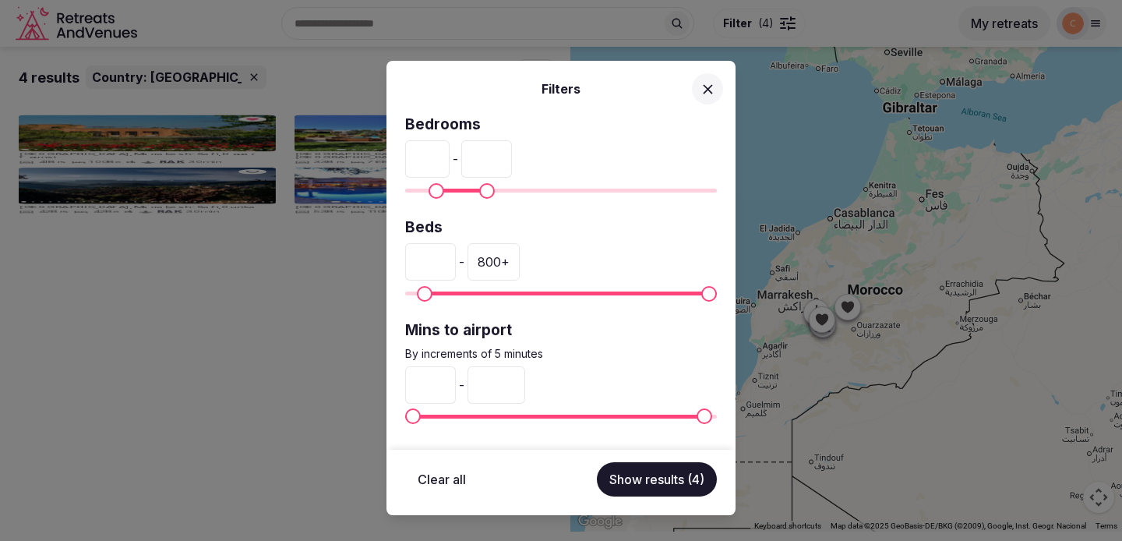
scroll to position [0, 0]
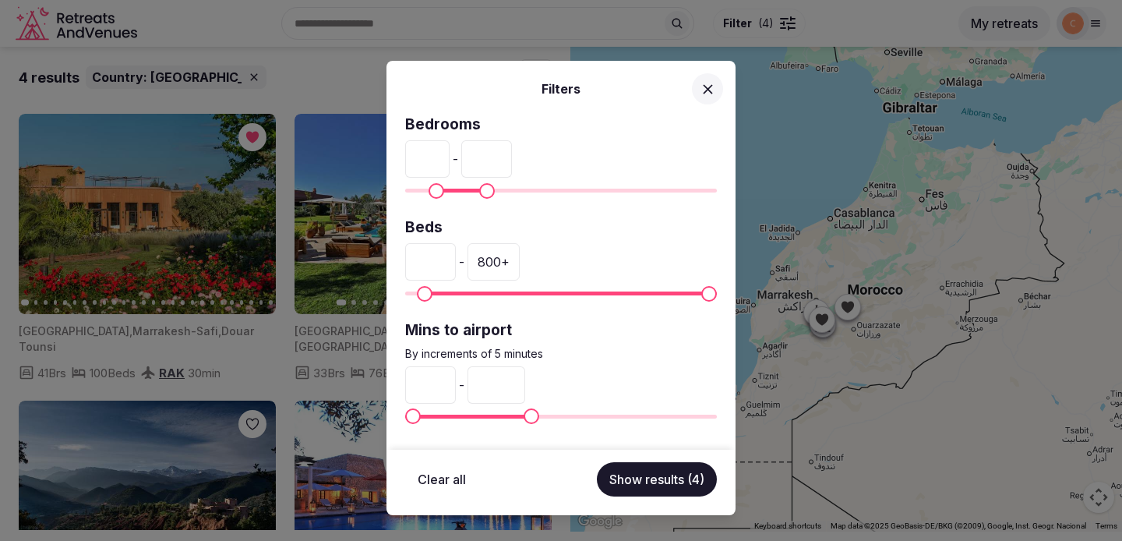
type input "***"
click at [668, 482] on button "Show results (4)" at bounding box center [657, 479] width 120 height 34
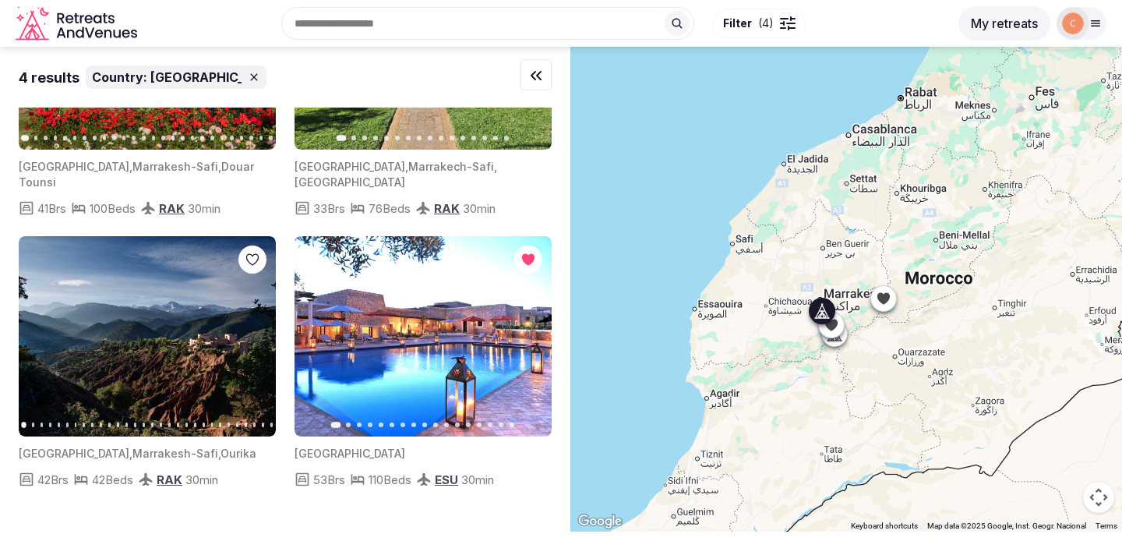
scroll to position [164, 0]
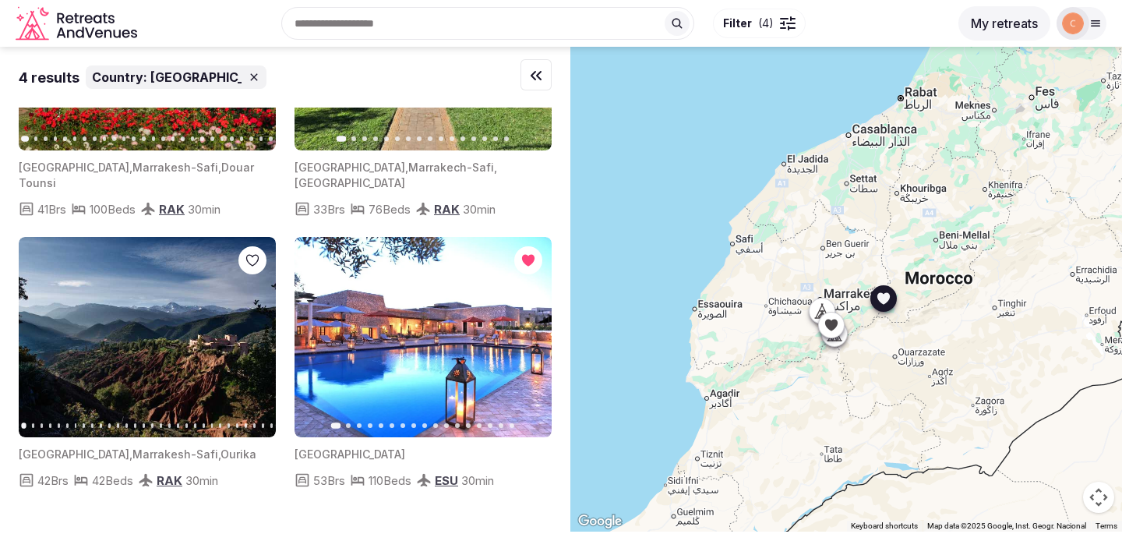
click at [525, 331] on icon "button" at bounding box center [529, 337] width 12 height 12
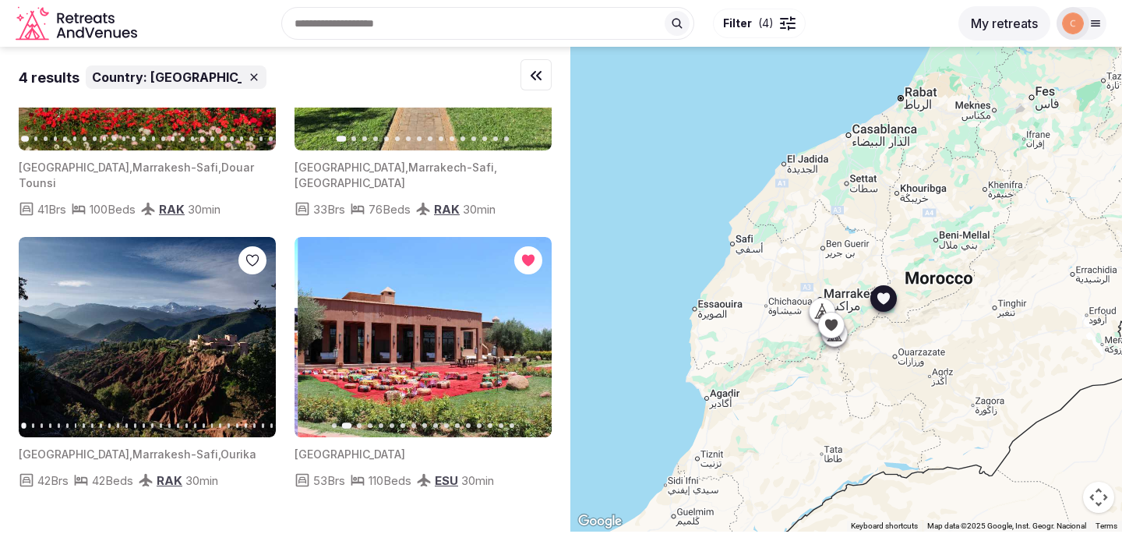
click at [525, 331] on icon "button" at bounding box center [529, 337] width 12 height 12
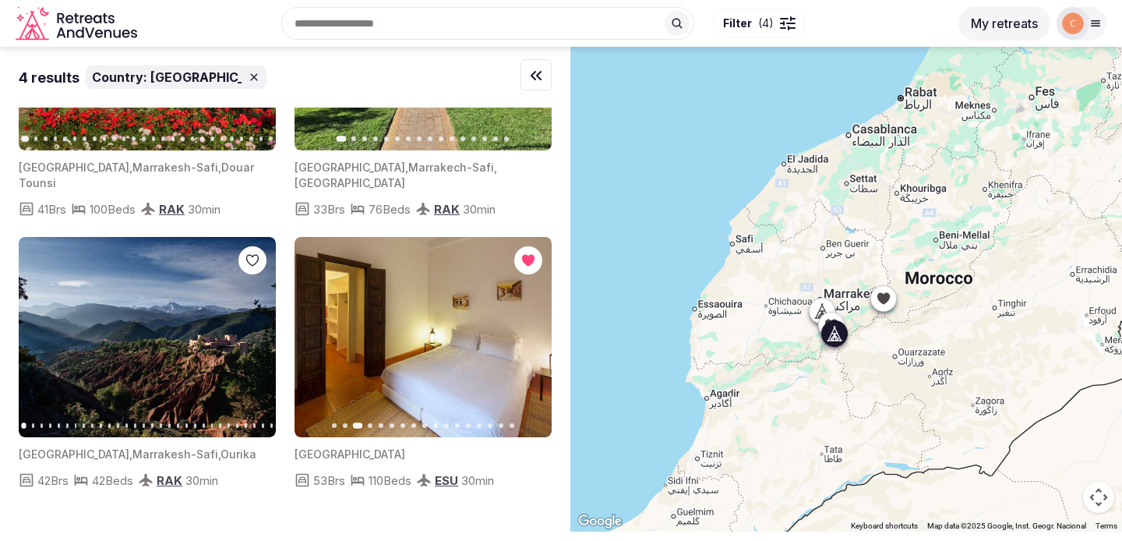
click at [256, 331] on icon "button" at bounding box center [254, 337] width 12 height 12
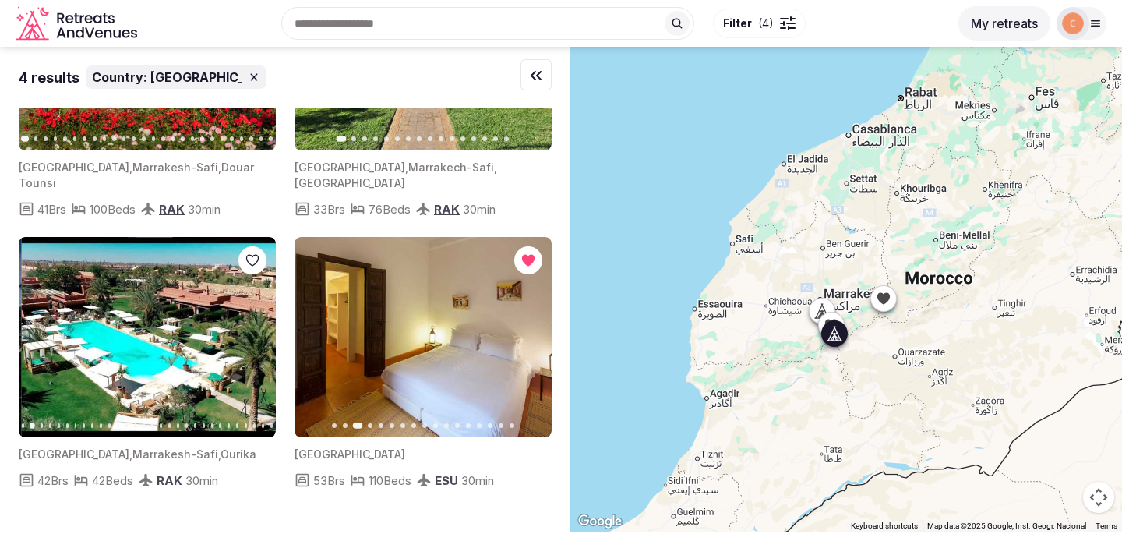
click at [256, 331] on icon "button" at bounding box center [254, 337] width 12 height 12
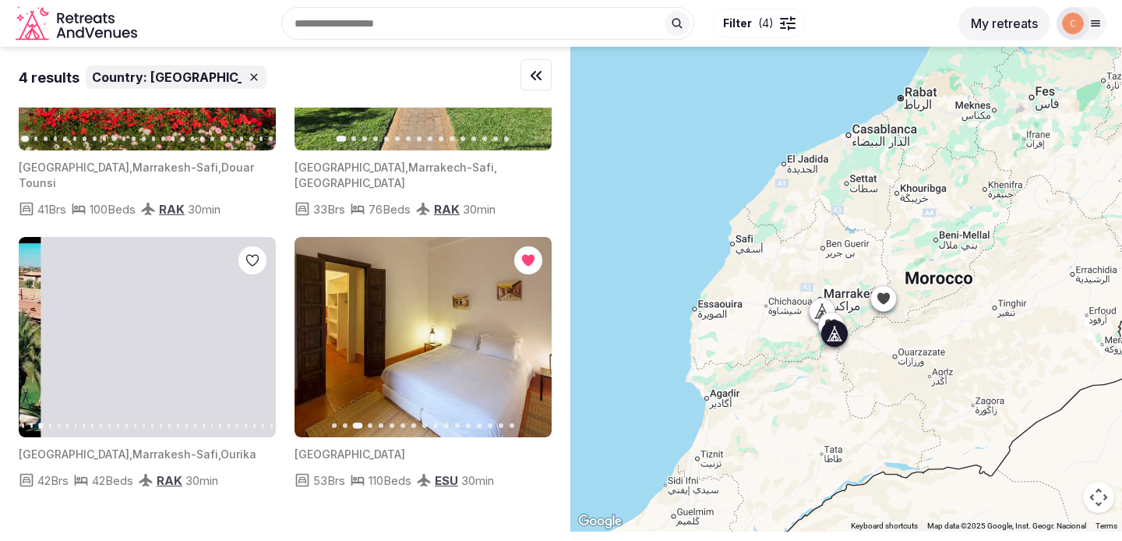
click at [256, 331] on icon "button" at bounding box center [254, 337] width 12 height 12
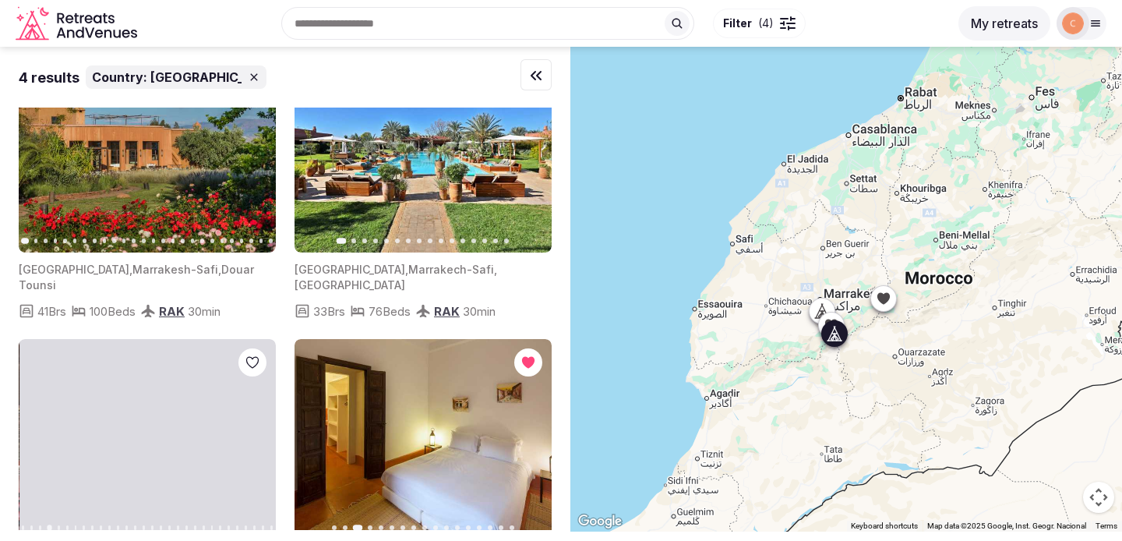
scroll to position [0, 0]
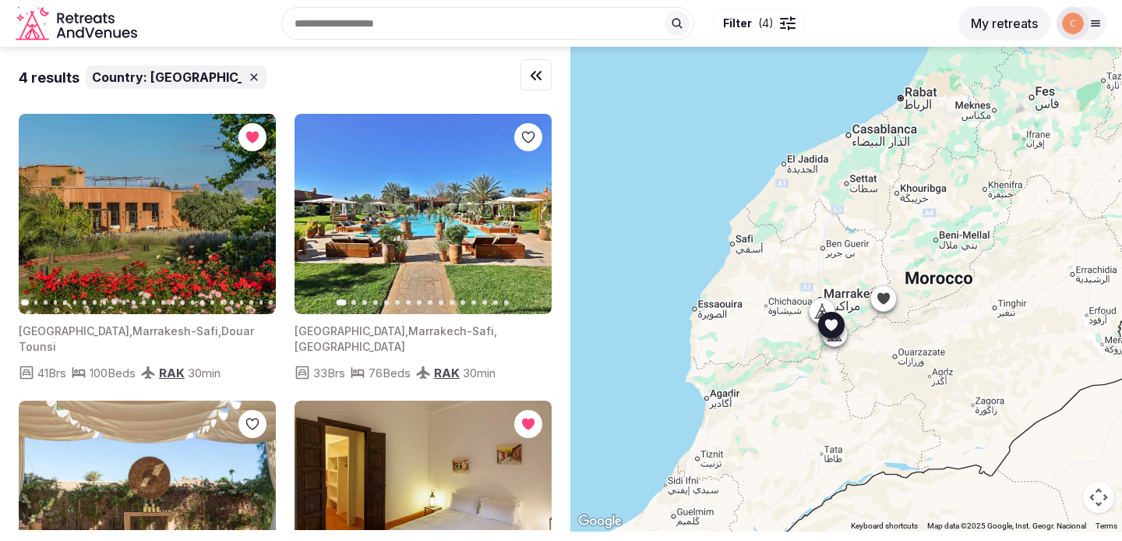
click at [253, 211] on icon "button" at bounding box center [254, 214] width 12 height 12
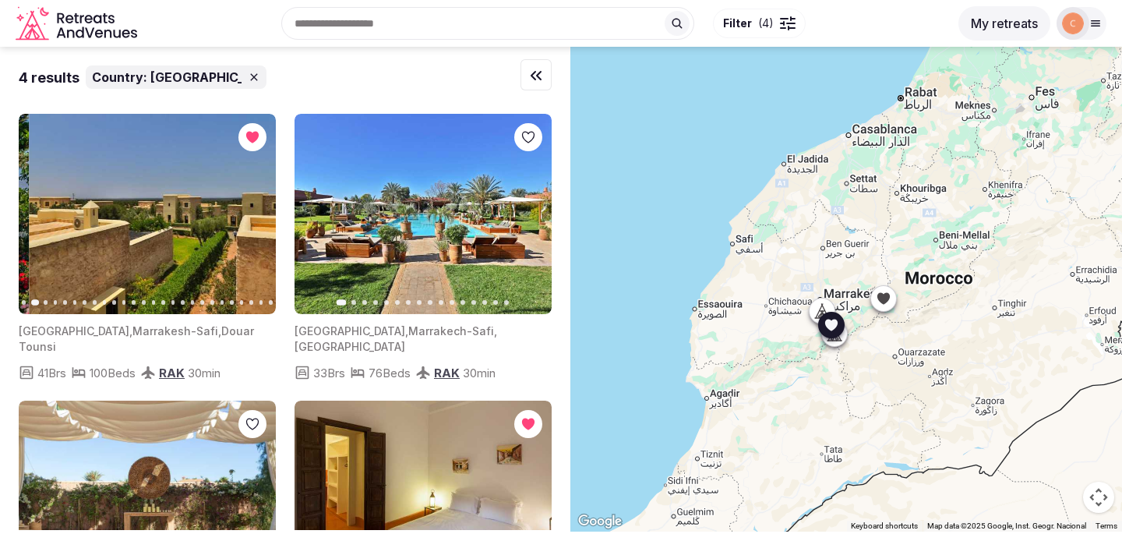
click at [253, 211] on icon "button" at bounding box center [254, 214] width 12 height 12
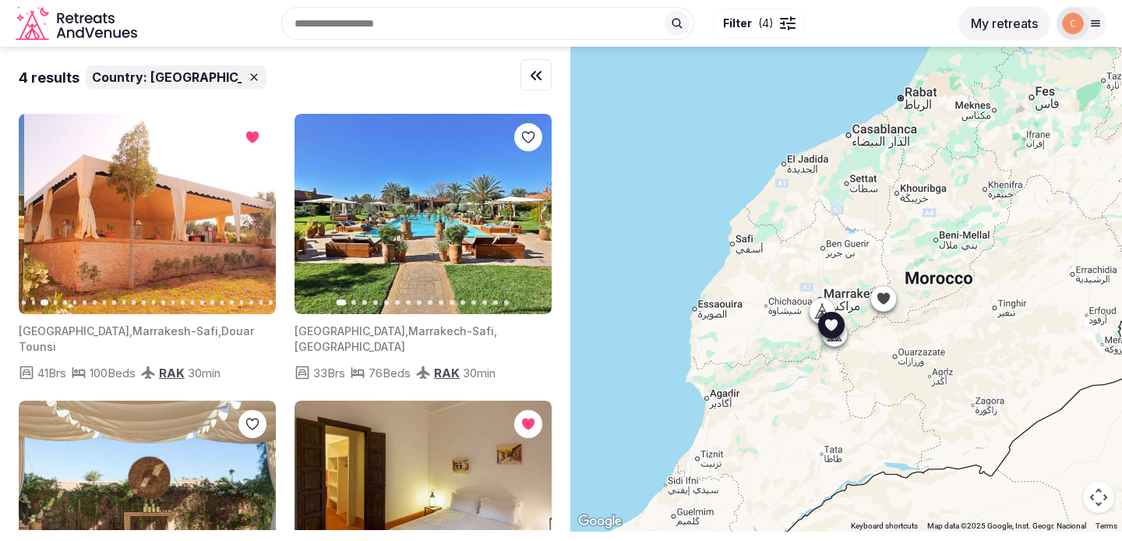
click at [253, 211] on icon "button" at bounding box center [254, 214] width 12 height 12
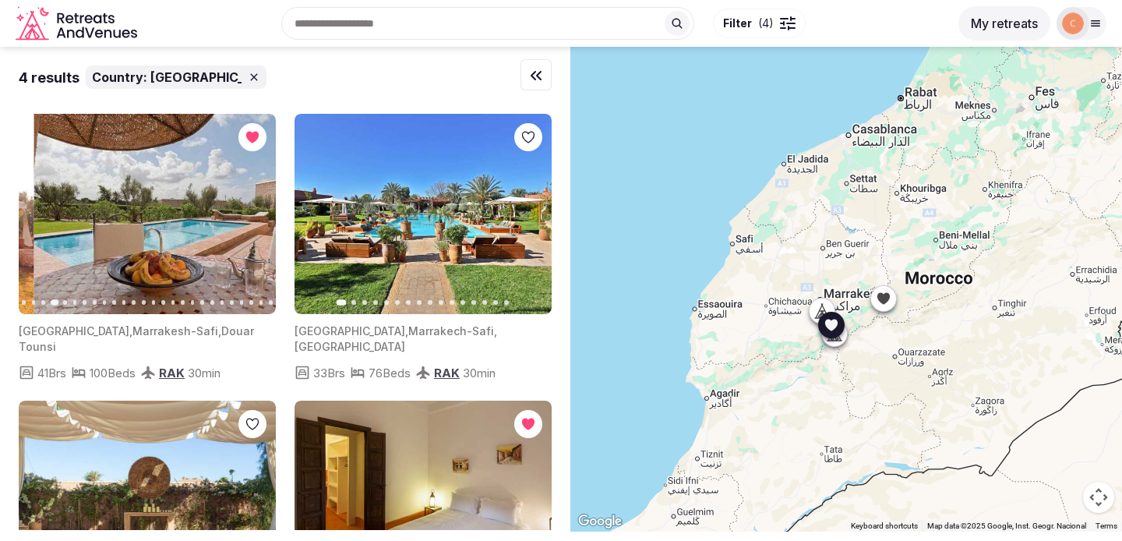
click at [253, 211] on icon "button" at bounding box center [254, 214] width 12 height 12
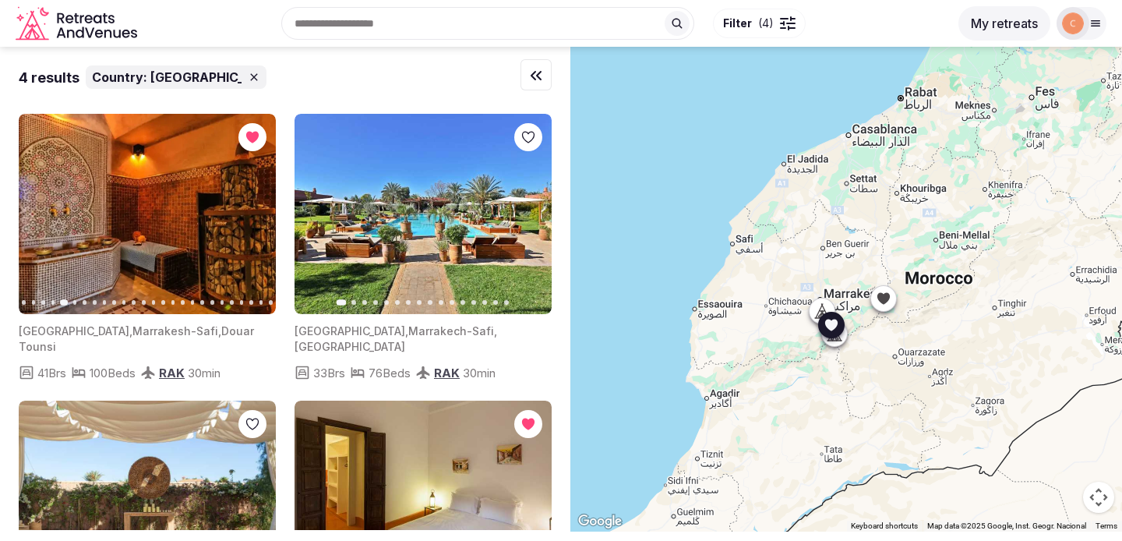
click at [253, 211] on icon "button" at bounding box center [254, 214] width 12 height 12
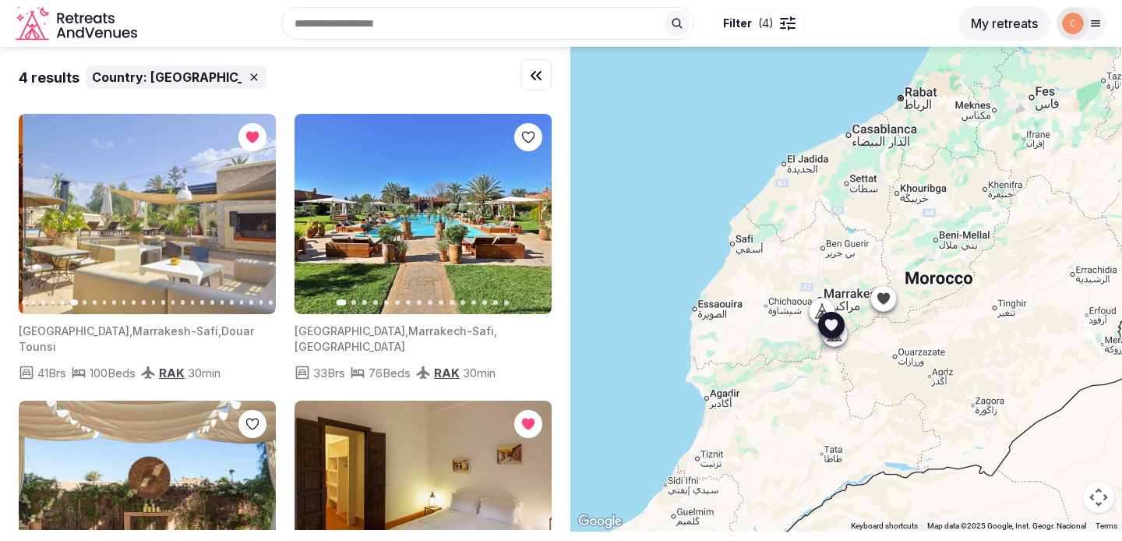
click at [253, 211] on icon "button" at bounding box center [254, 214] width 12 height 12
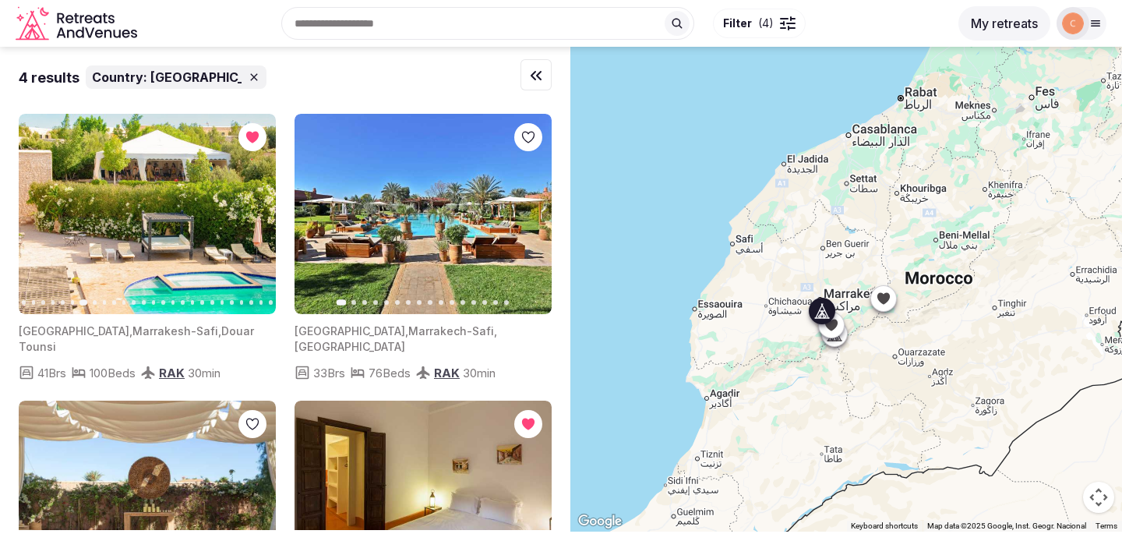
click at [532, 215] on icon "button" at bounding box center [529, 214] width 12 height 12
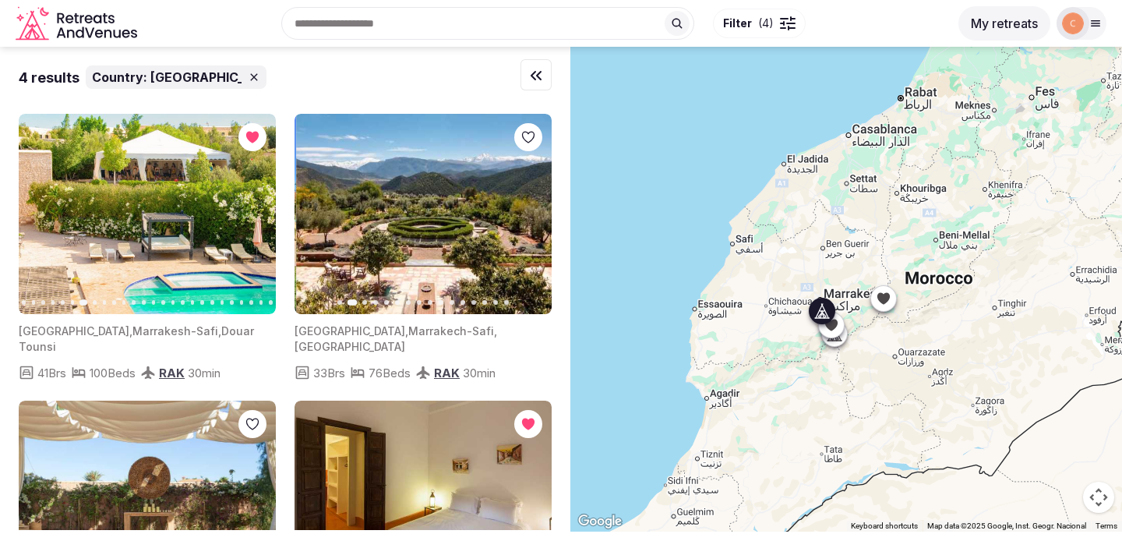
click at [532, 215] on icon "button" at bounding box center [529, 214] width 12 height 12
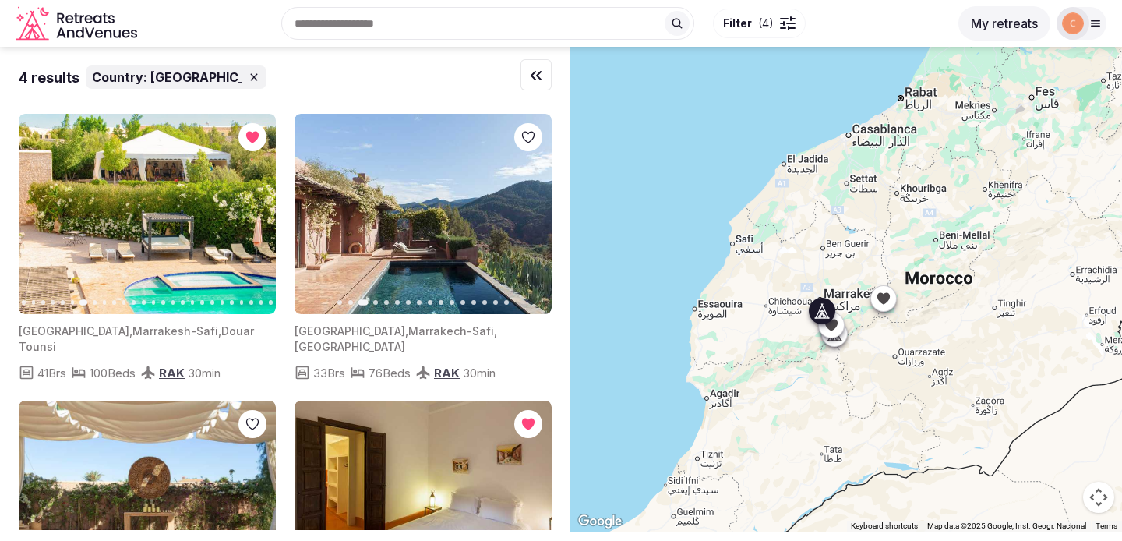
click at [532, 215] on icon "button" at bounding box center [529, 214] width 12 height 12
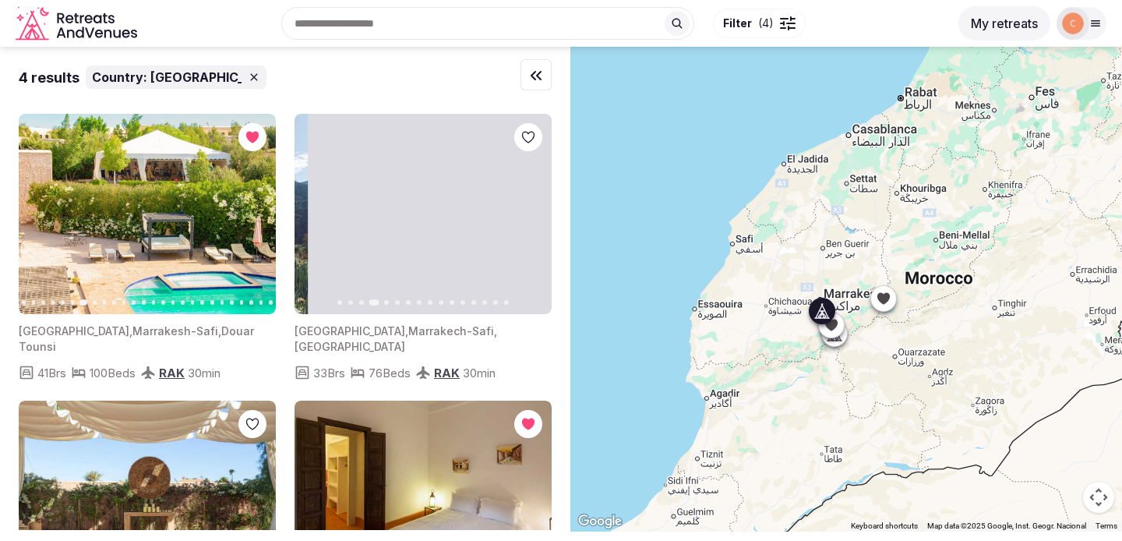
click at [460, 246] on img at bounding box center [436, 214] width 257 height 200
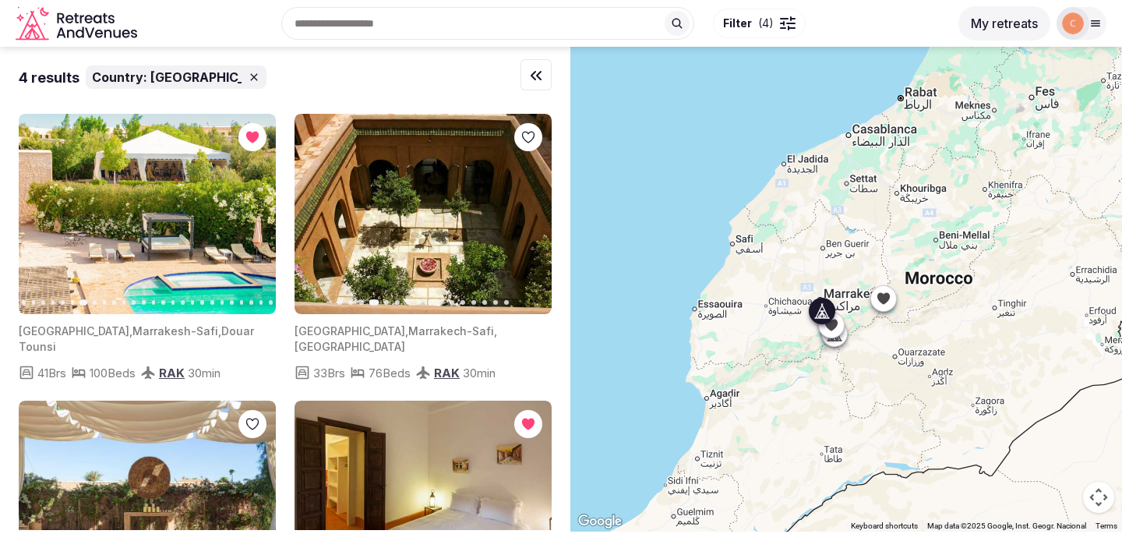
click at [523, 146] on button "button" at bounding box center [528, 137] width 28 height 28
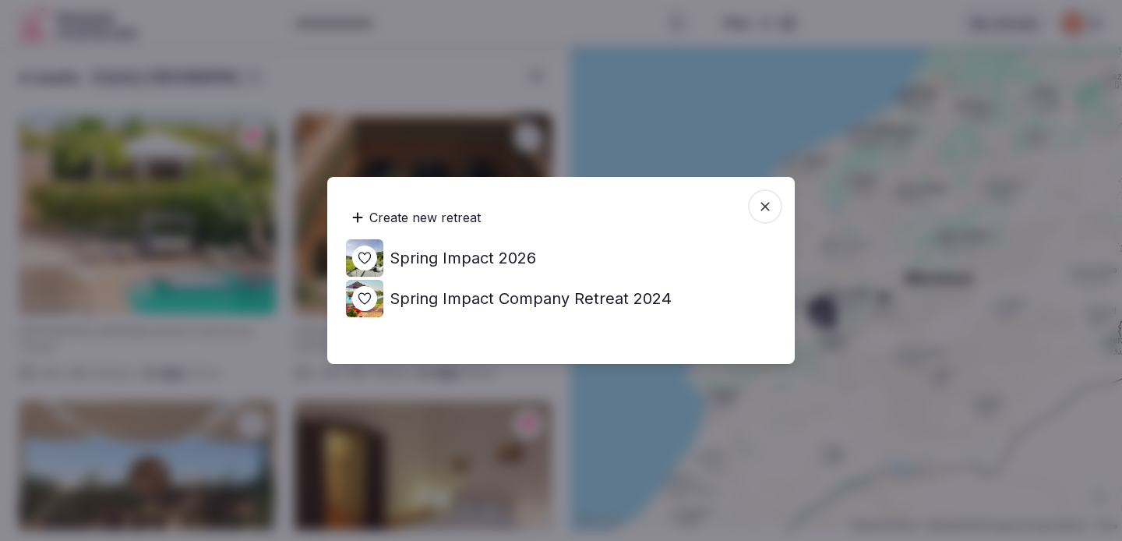
click at [494, 261] on h4 "Spring Impact 2026" at bounding box center [462, 258] width 146 height 22
click at [238, 394] on div at bounding box center [561, 270] width 1122 height 541
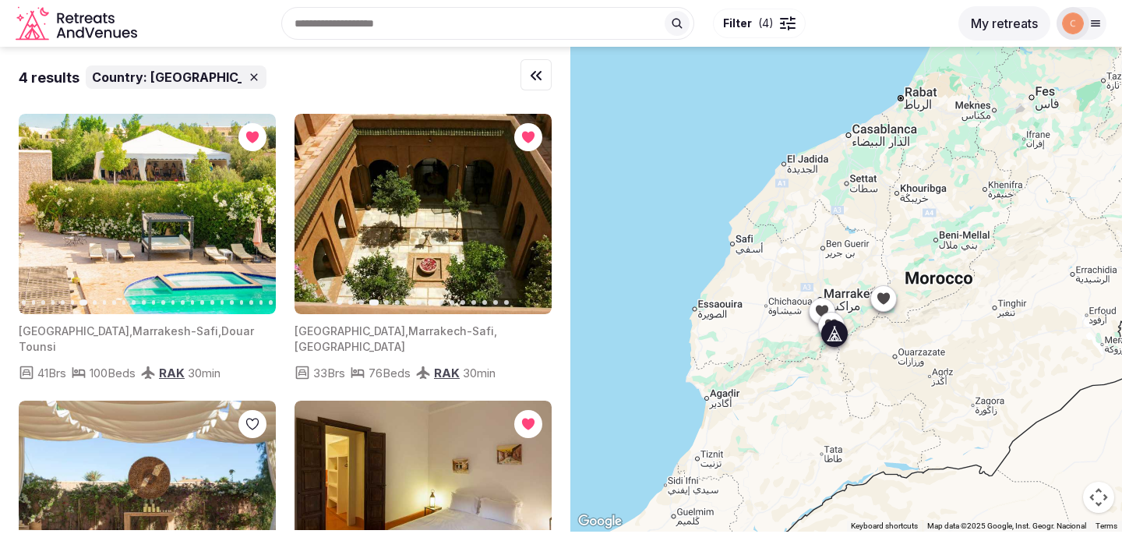
click at [248, 410] on button "button" at bounding box center [252, 424] width 28 height 28
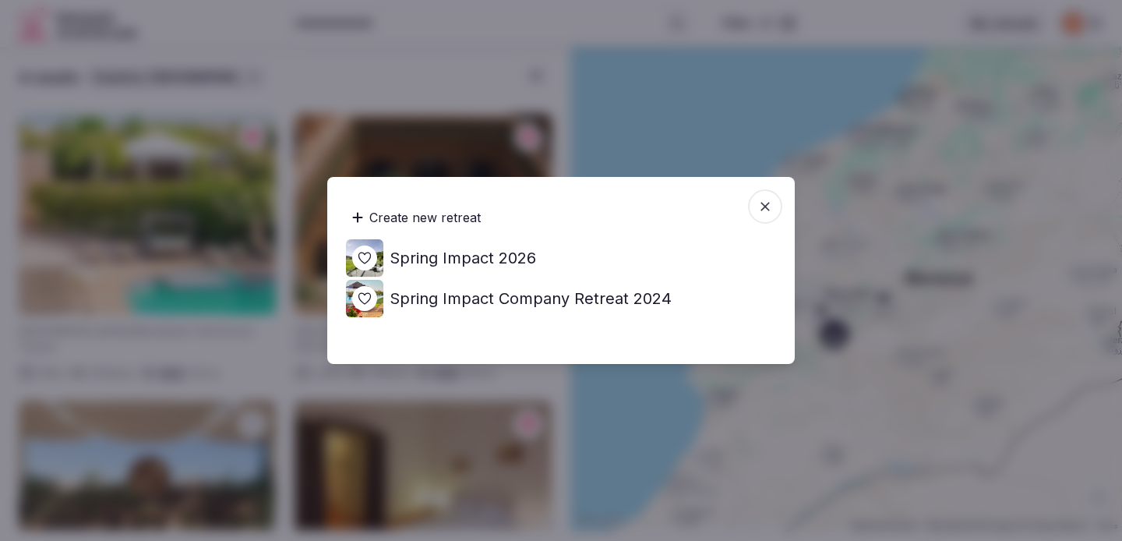
click at [487, 264] on h4 "Spring Impact 2026" at bounding box center [462, 258] width 146 height 22
click at [777, 201] on span "button" at bounding box center [765, 206] width 34 height 34
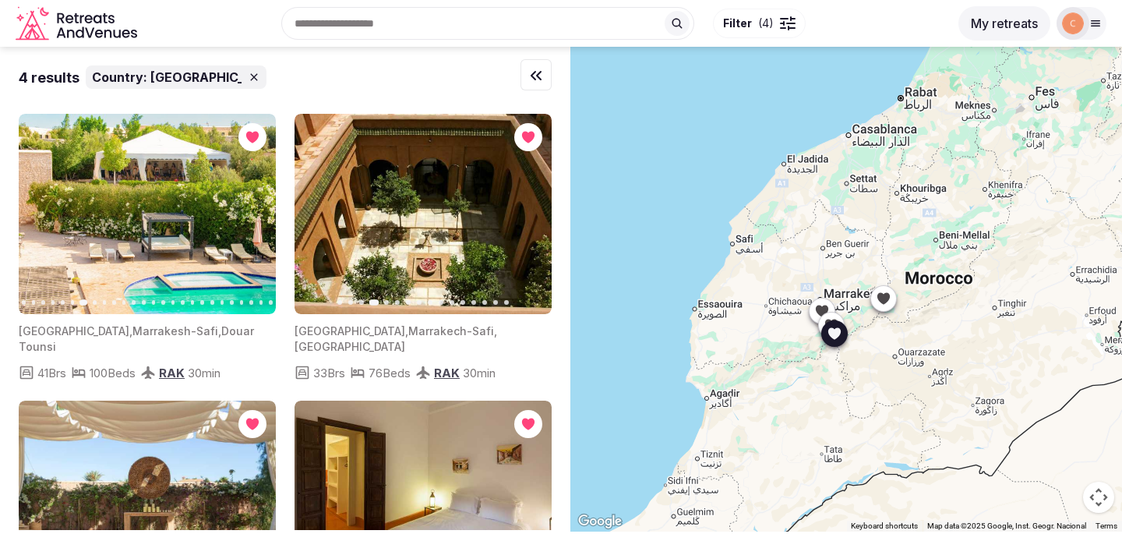
click at [1074, 13] on img at bounding box center [1073, 23] width 22 height 22
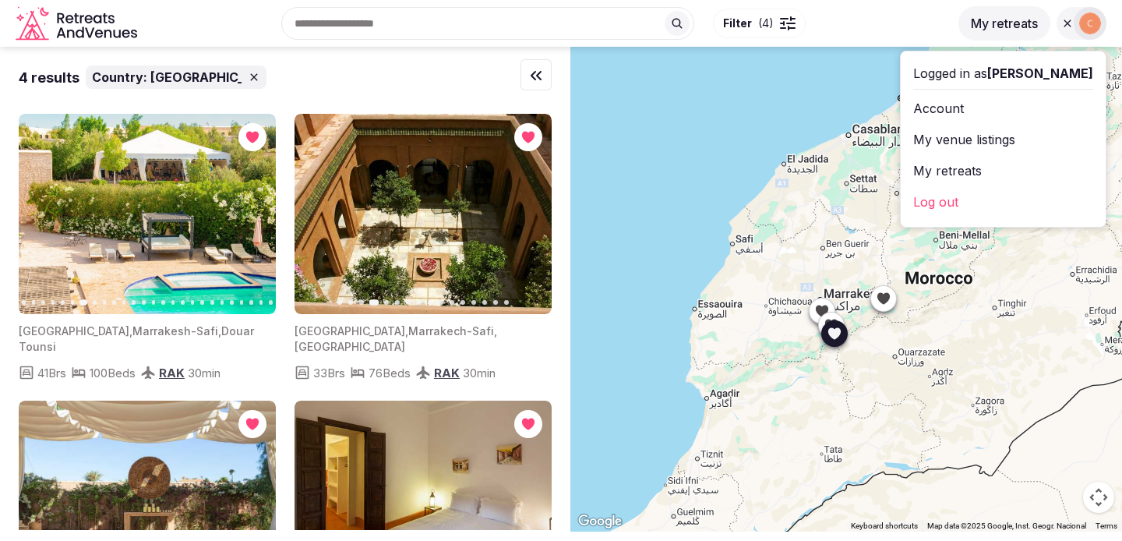
click at [1018, 167] on link "My retreats" at bounding box center [1003, 170] width 180 height 25
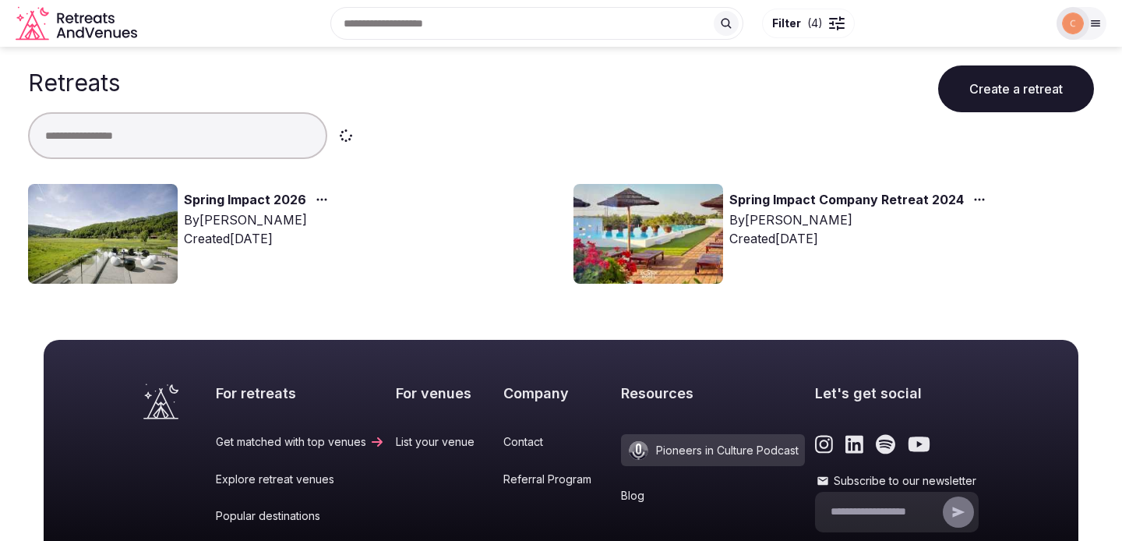
click at [238, 192] on link "Spring Impact 2026" at bounding box center [245, 200] width 122 height 20
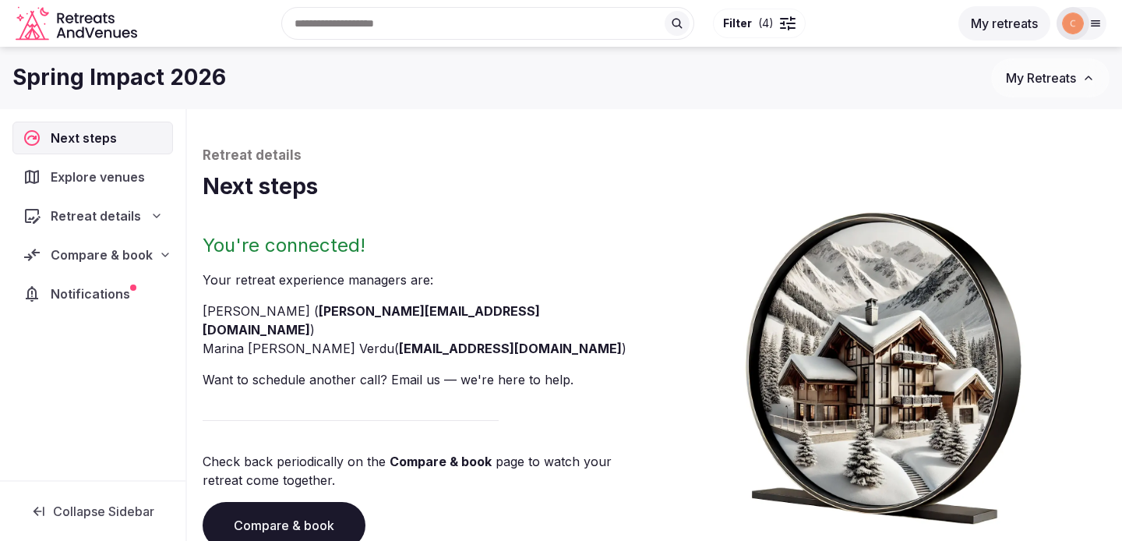
click at [149, 259] on span "Compare & book" at bounding box center [102, 254] width 102 height 19
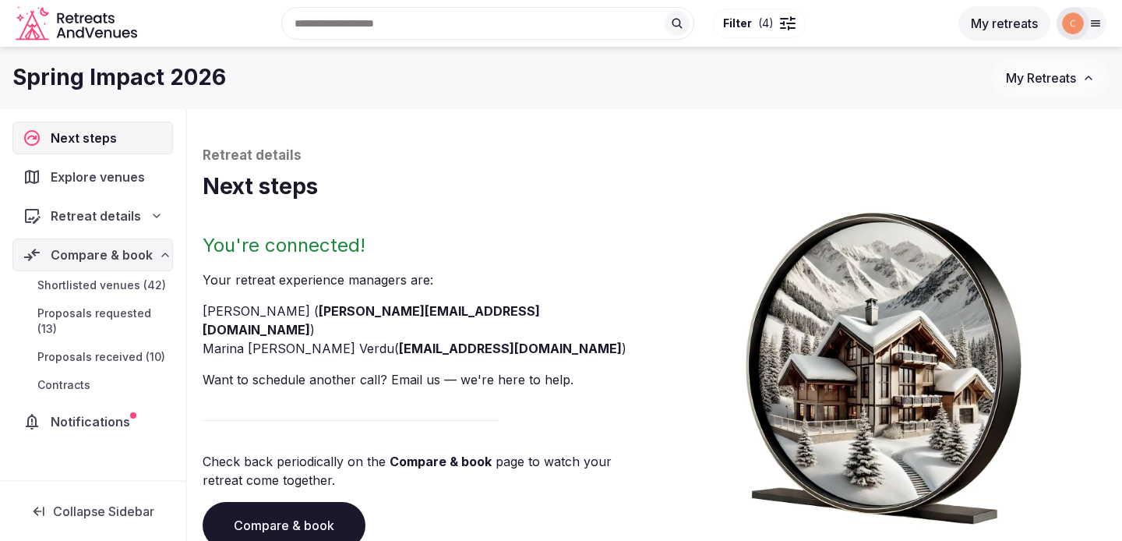
click at [142, 287] on span "Shortlisted venues (42)" at bounding box center [101, 285] width 129 height 16
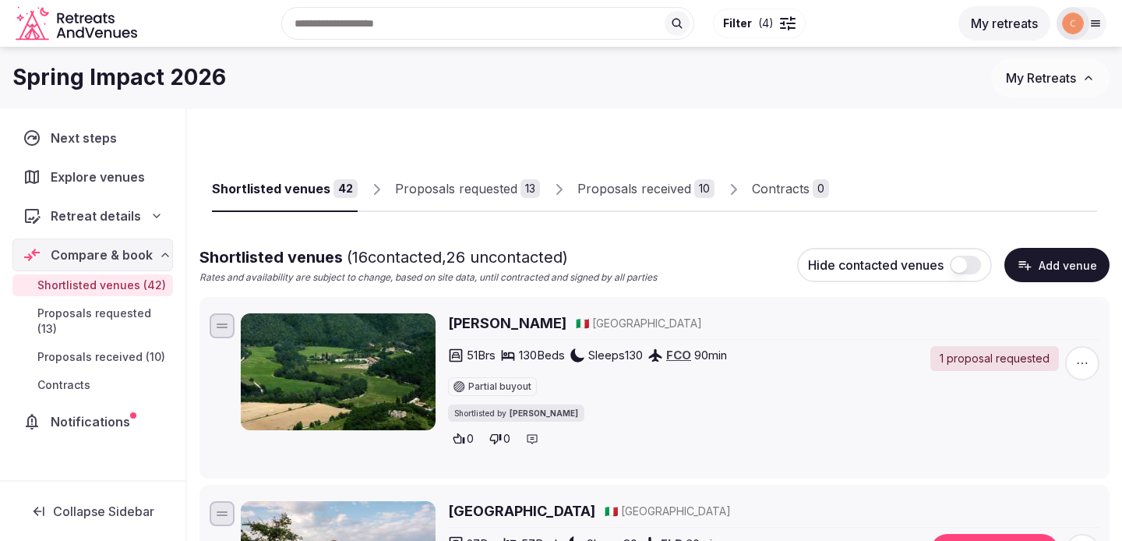
scroll to position [49, 0]
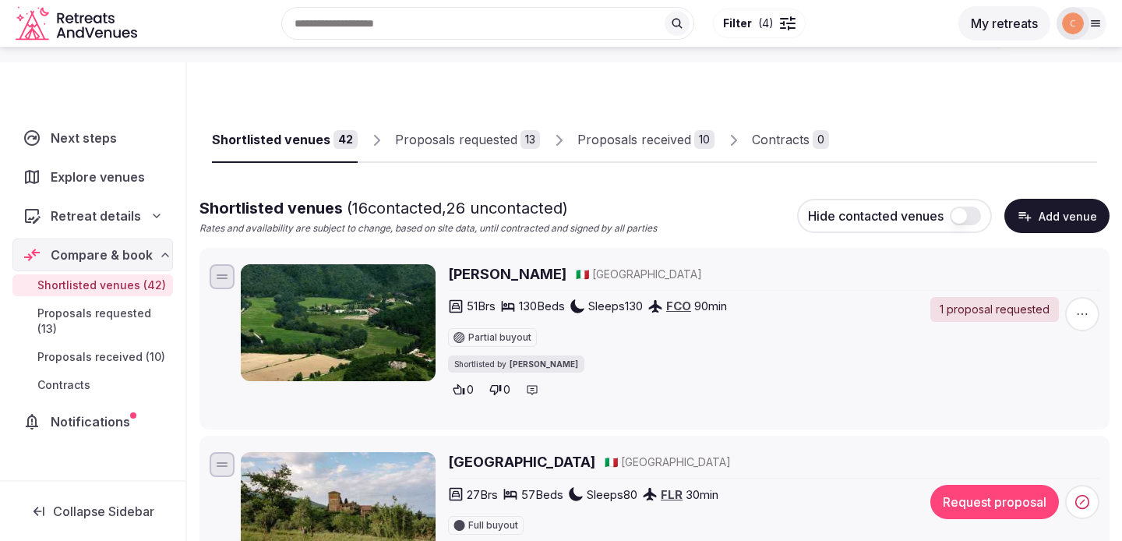
click at [969, 217] on button "button" at bounding box center [964, 215] width 31 height 19
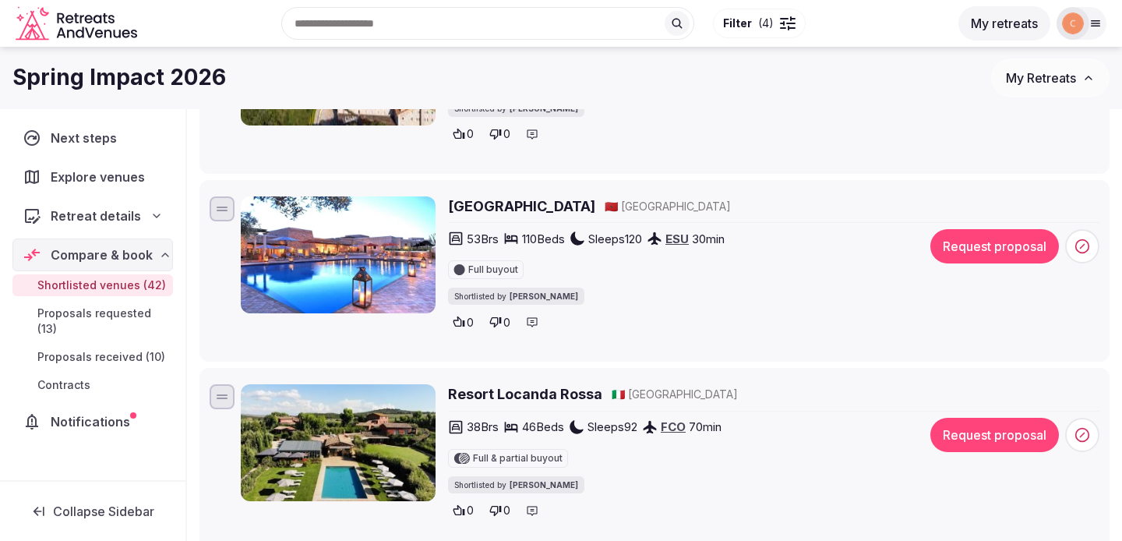
scroll to position [3442, 0]
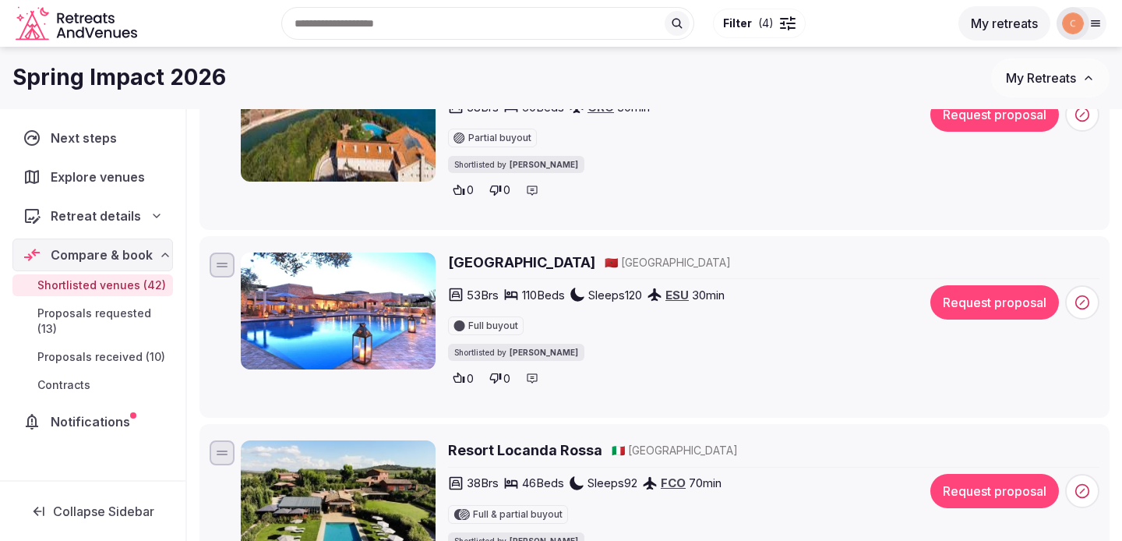
click at [527, 272] on h2 "[GEOGRAPHIC_DATA]" at bounding box center [521, 261] width 147 height 19
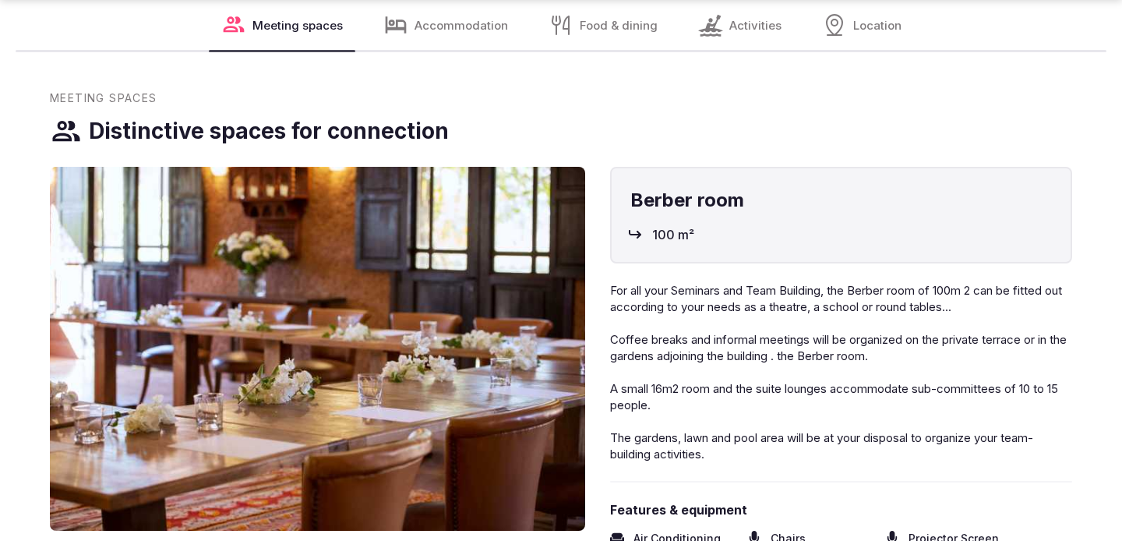
click at [439, 324] on img at bounding box center [317, 349] width 535 height 364
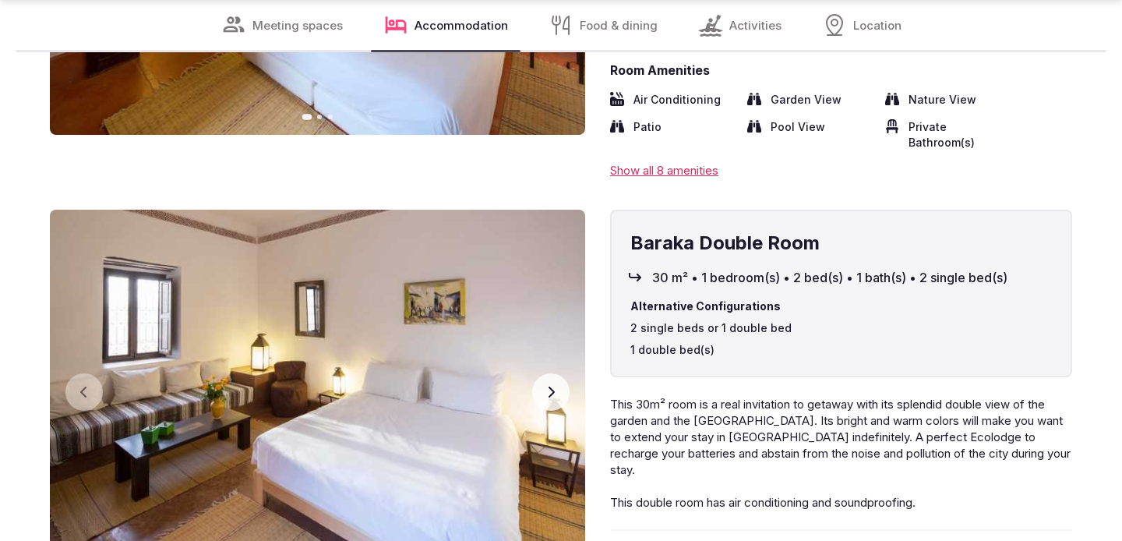
scroll to position [4344, 0]
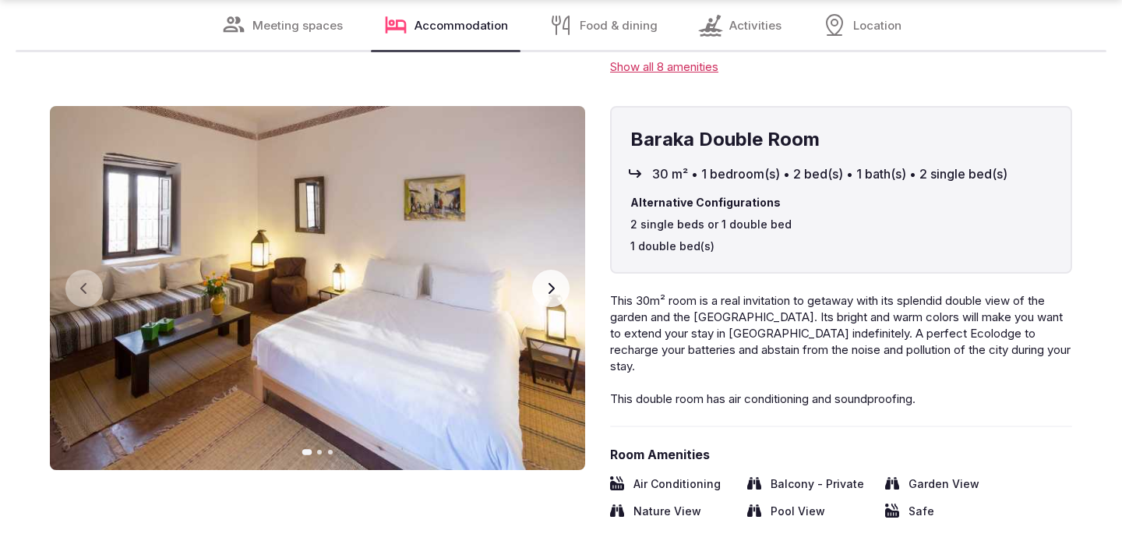
click at [558, 307] on button "Next slide" at bounding box center [550, 287] width 37 height 37
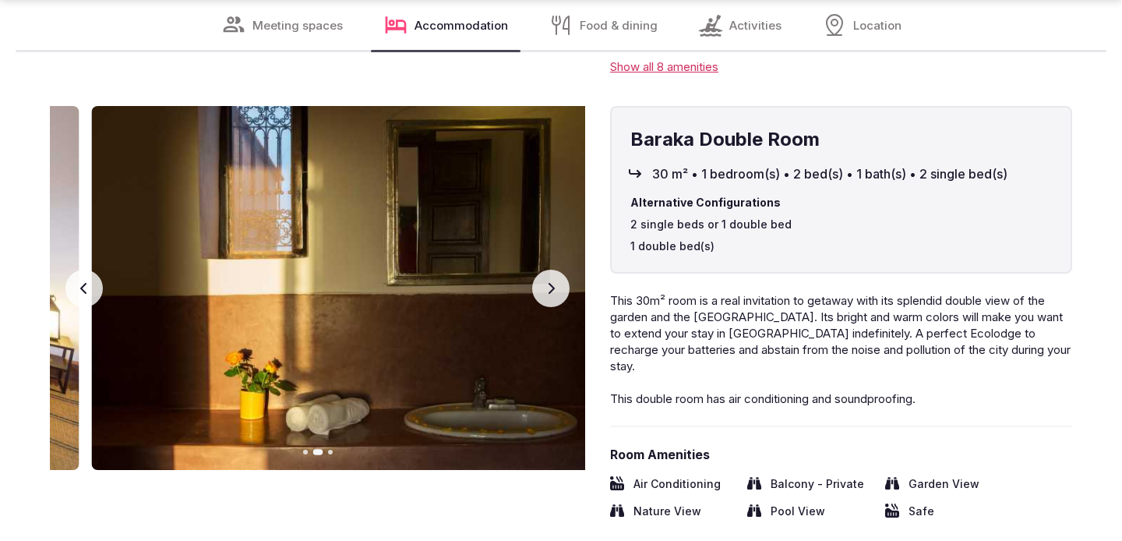
click at [558, 307] on button "Next slide" at bounding box center [550, 287] width 37 height 37
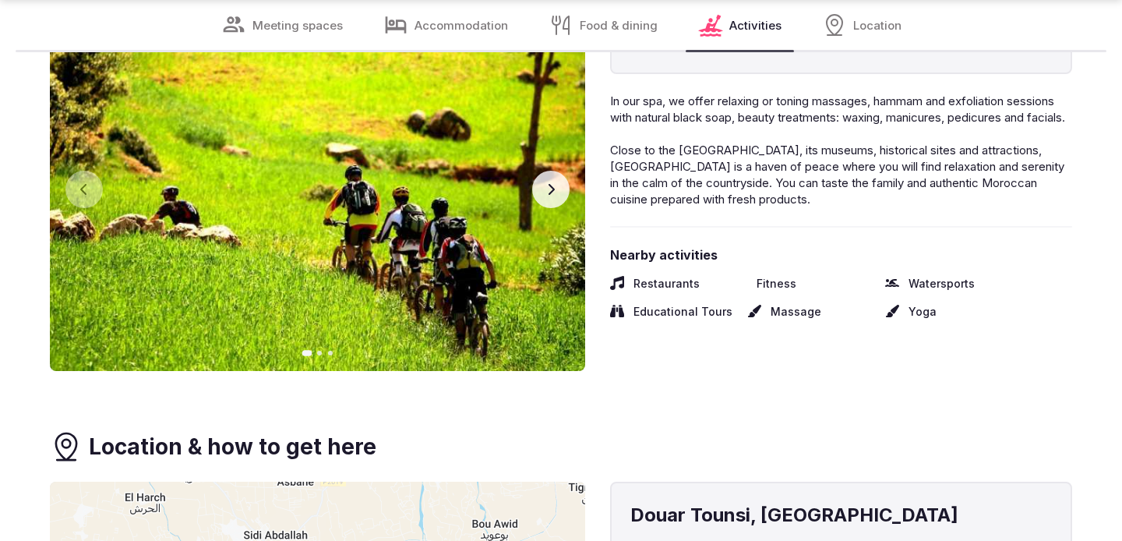
scroll to position [6337, 0]
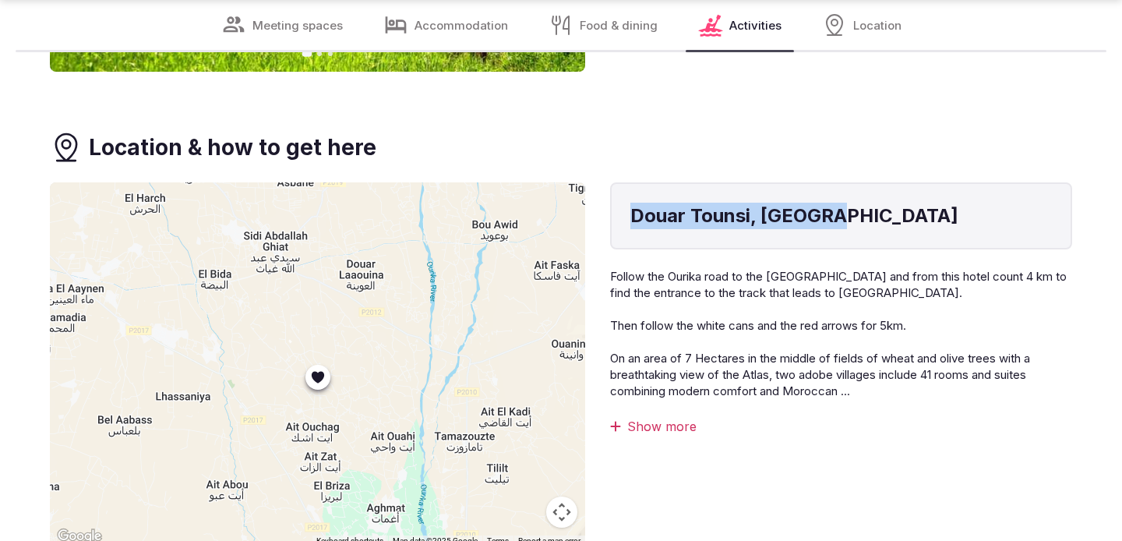
drag, startPoint x: 850, startPoint y: 217, endPoint x: 625, endPoint y: 215, distance: 225.1
click at [625, 215] on div "Douar Tounsi, Morocco" at bounding box center [841, 215] width 462 height 67
copy h4 "Douar Tounsi, Morocco"
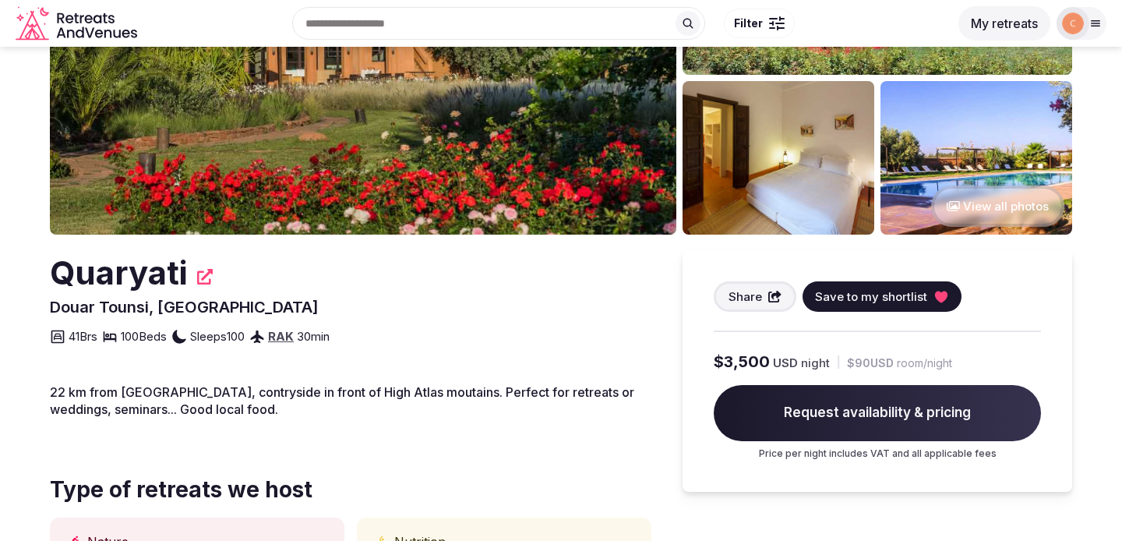
scroll to position [0, 0]
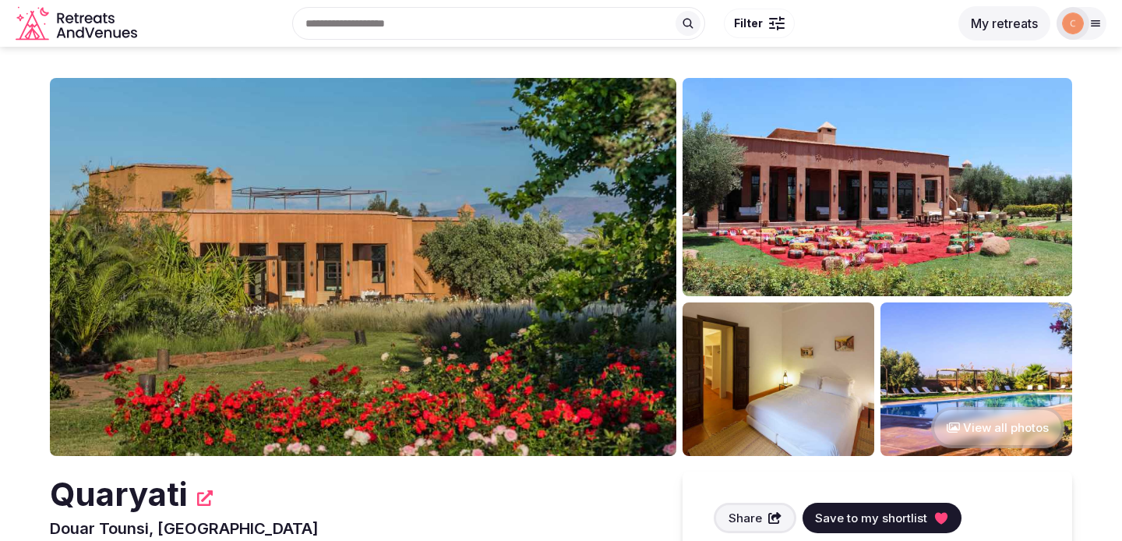
click at [958, 429] on icon "View all photos" at bounding box center [952, 427] width 13 height 10
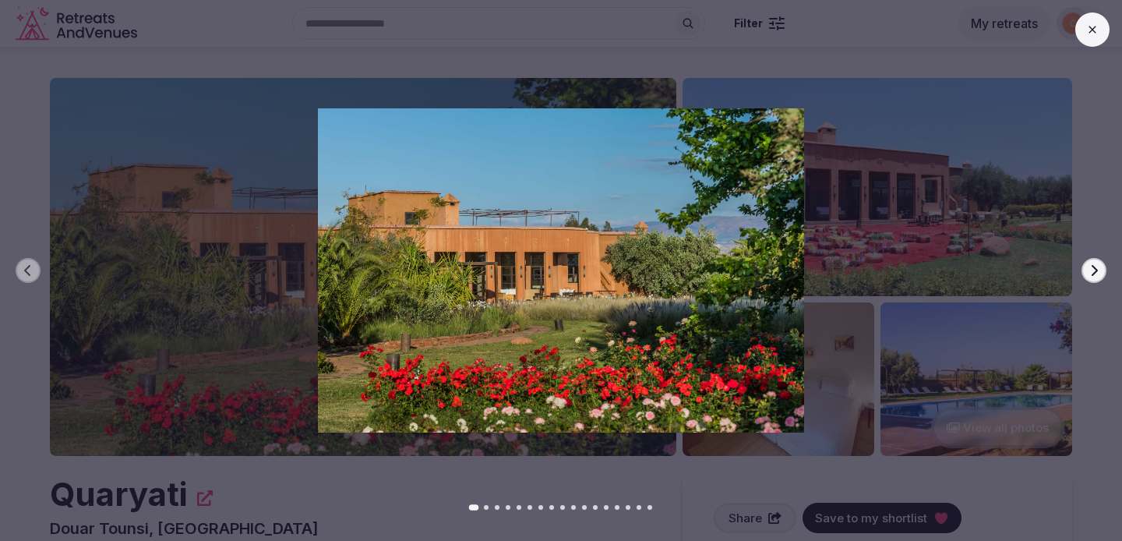
click at [1095, 265] on icon "button" at bounding box center [1093, 270] width 12 height 12
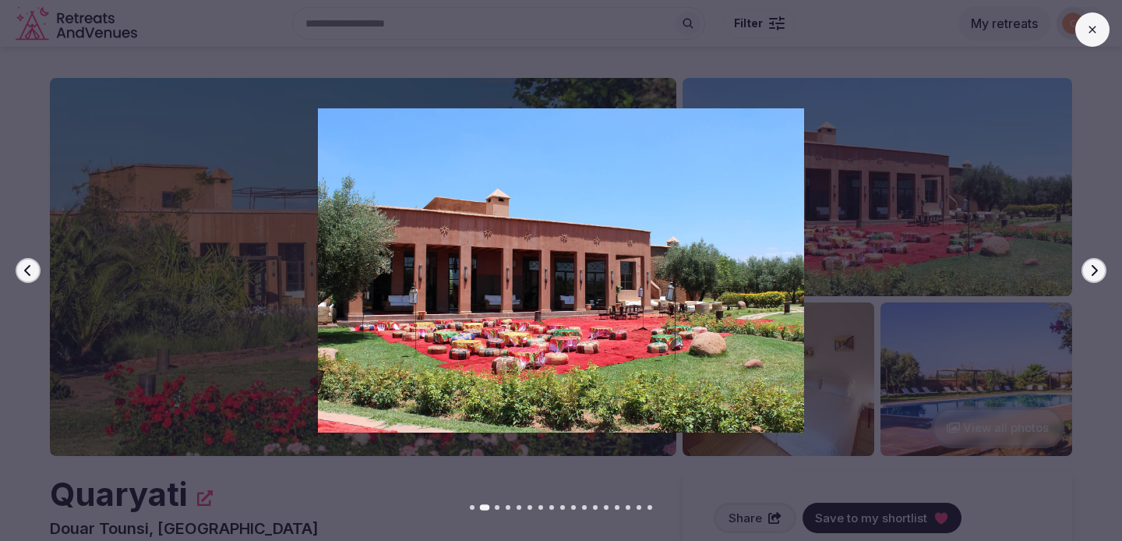
click at [1095, 265] on icon "button" at bounding box center [1093, 270] width 12 height 12
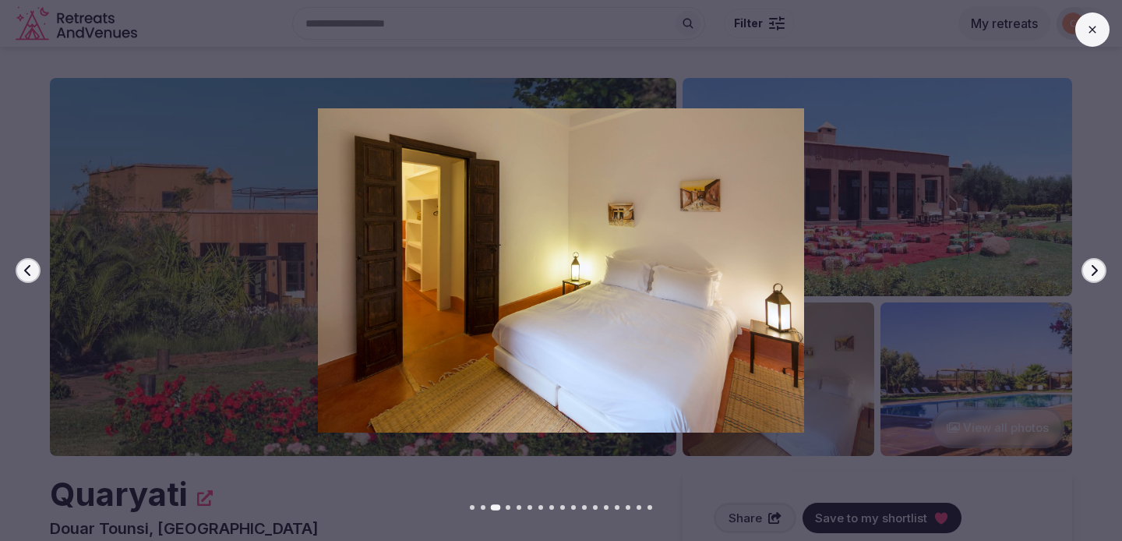
click at [1095, 265] on icon "button" at bounding box center [1093, 270] width 12 height 12
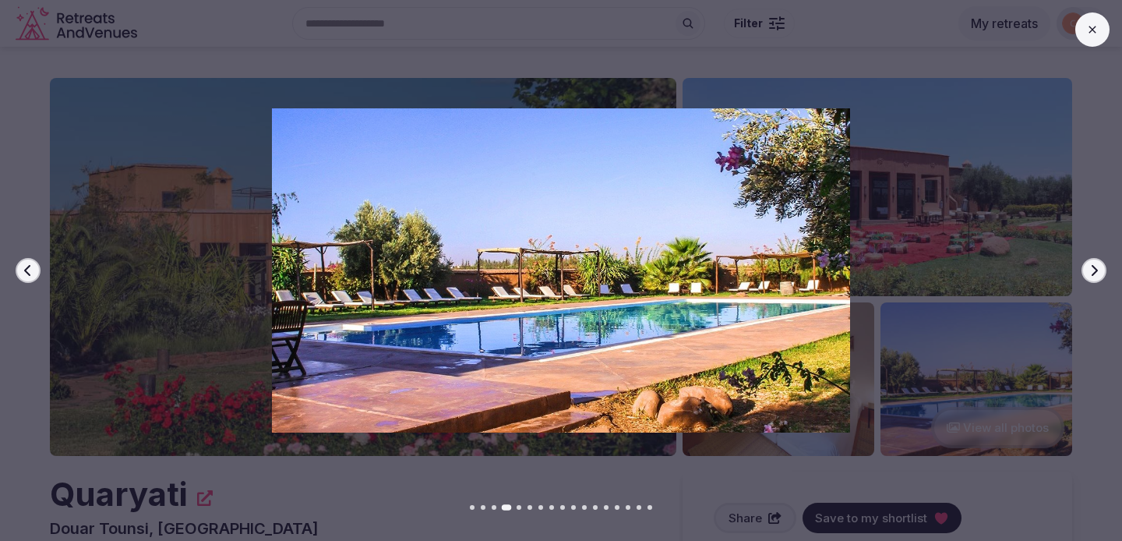
click at [1095, 265] on icon "button" at bounding box center [1093, 270] width 12 height 12
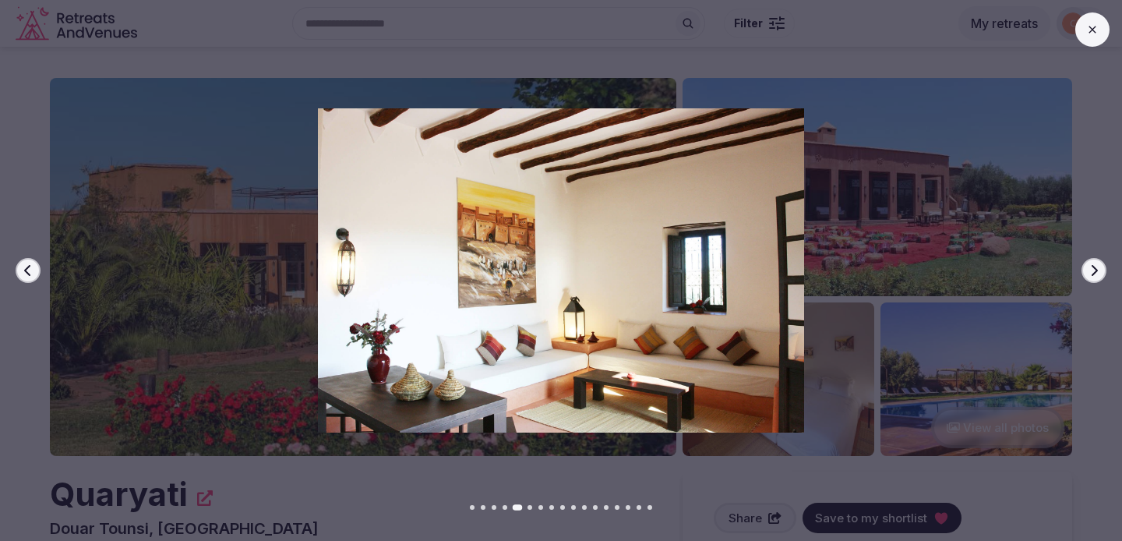
click at [1095, 265] on icon "button" at bounding box center [1093, 270] width 12 height 12
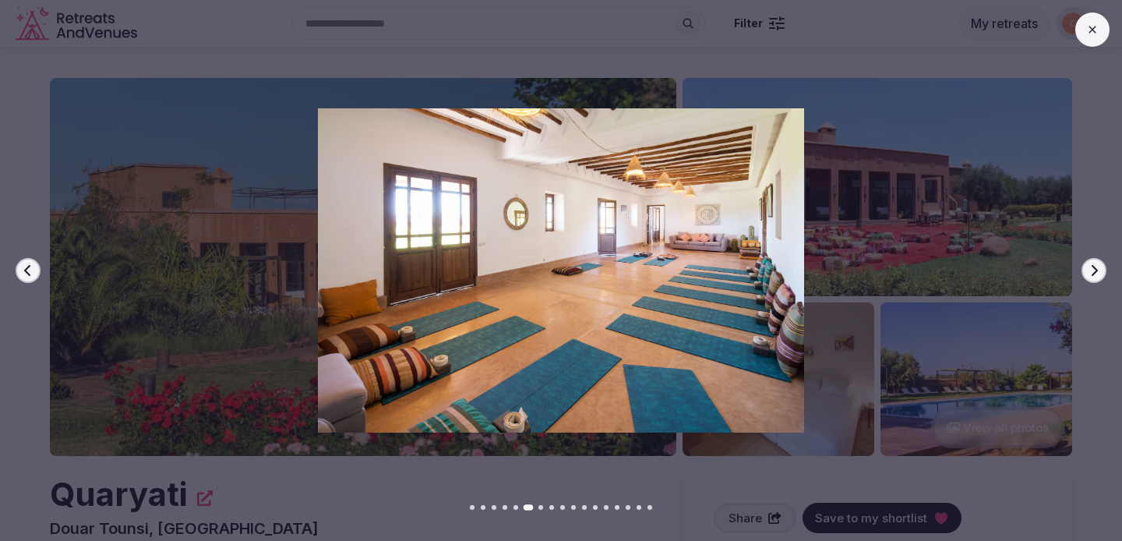
click at [1095, 265] on icon "button" at bounding box center [1093, 270] width 12 height 12
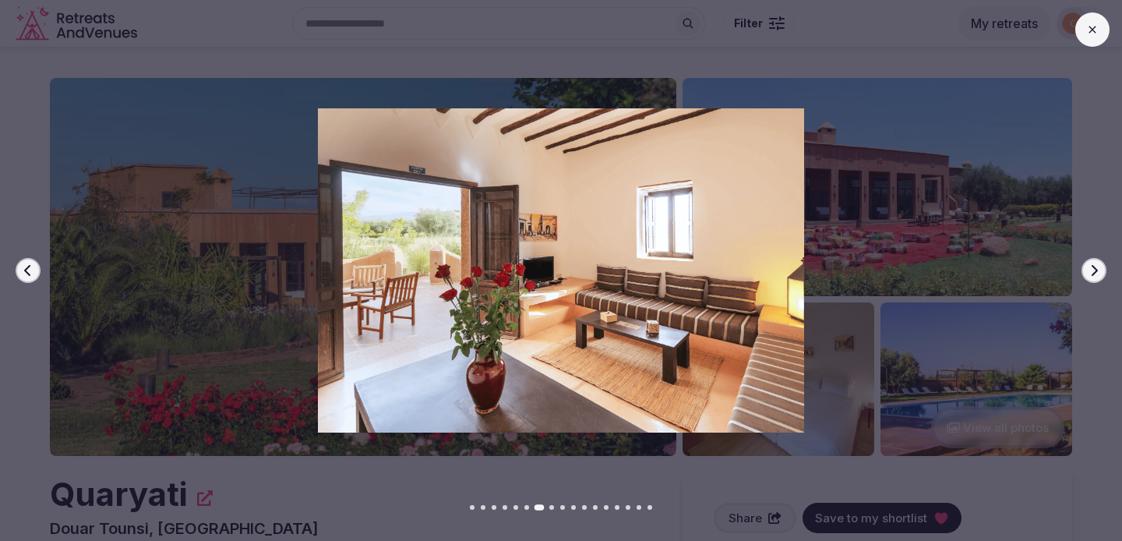
click at [1095, 265] on icon "button" at bounding box center [1093, 270] width 12 height 12
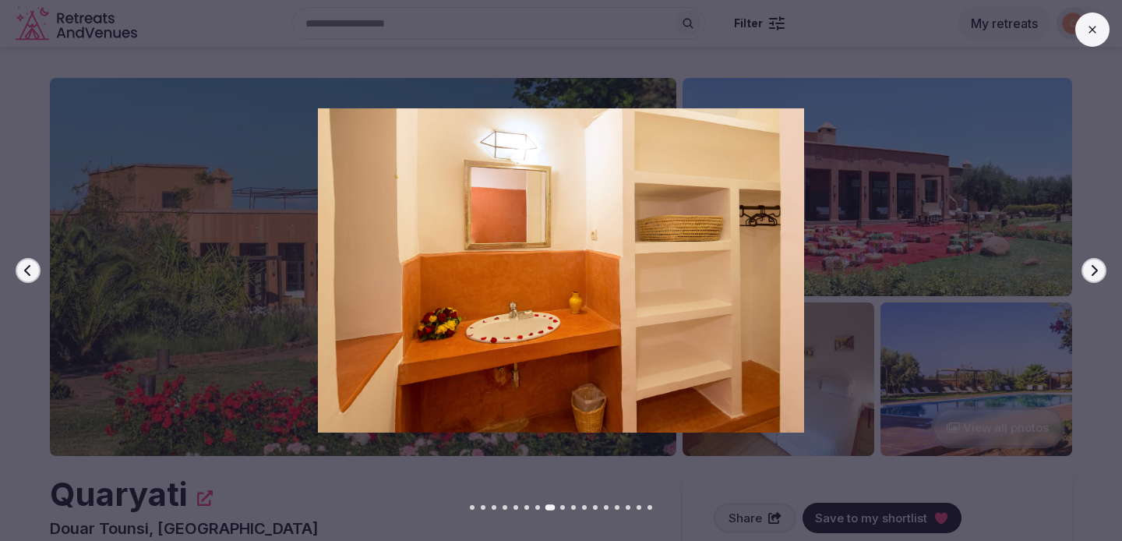
click at [1095, 265] on icon "button" at bounding box center [1093, 270] width 12 height 12
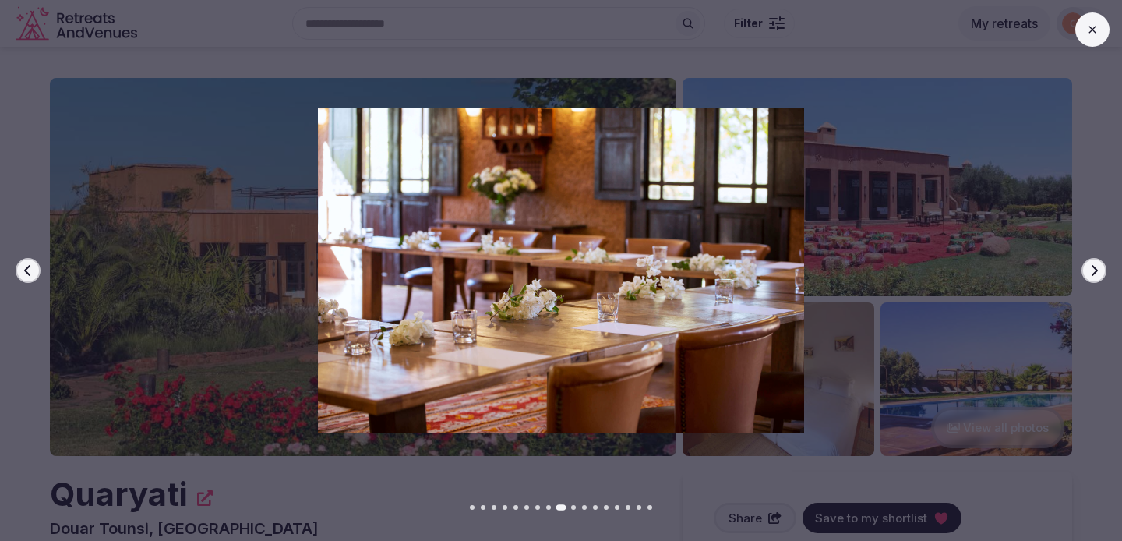
click at [1095, 265] on icon "button" at bounding box center [1093, 270] width 12 height 12
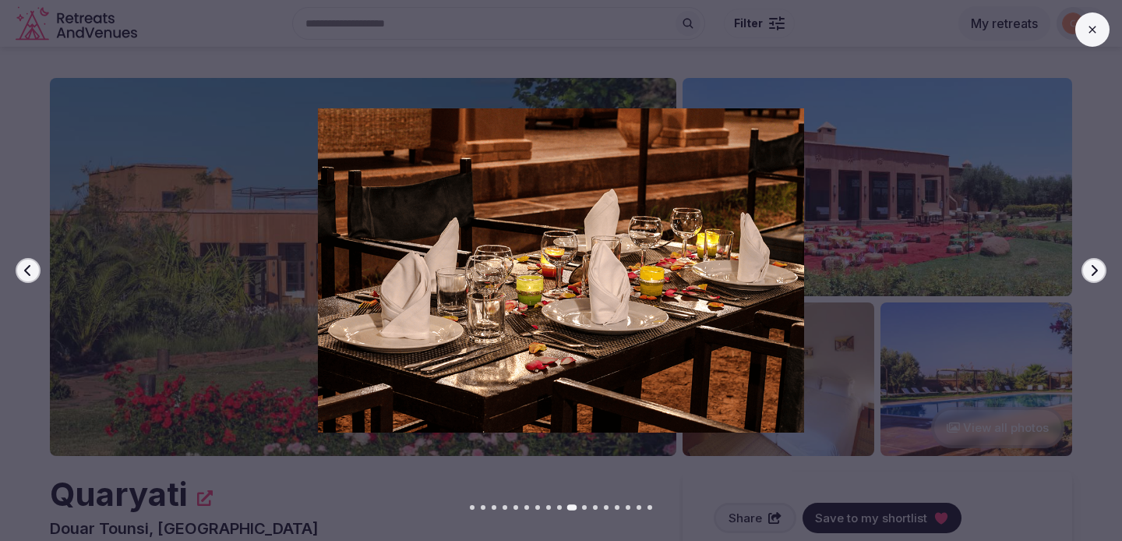
click at [1095, 265] on icon "button" at bounding box center [1093, 270] width 12 height 12
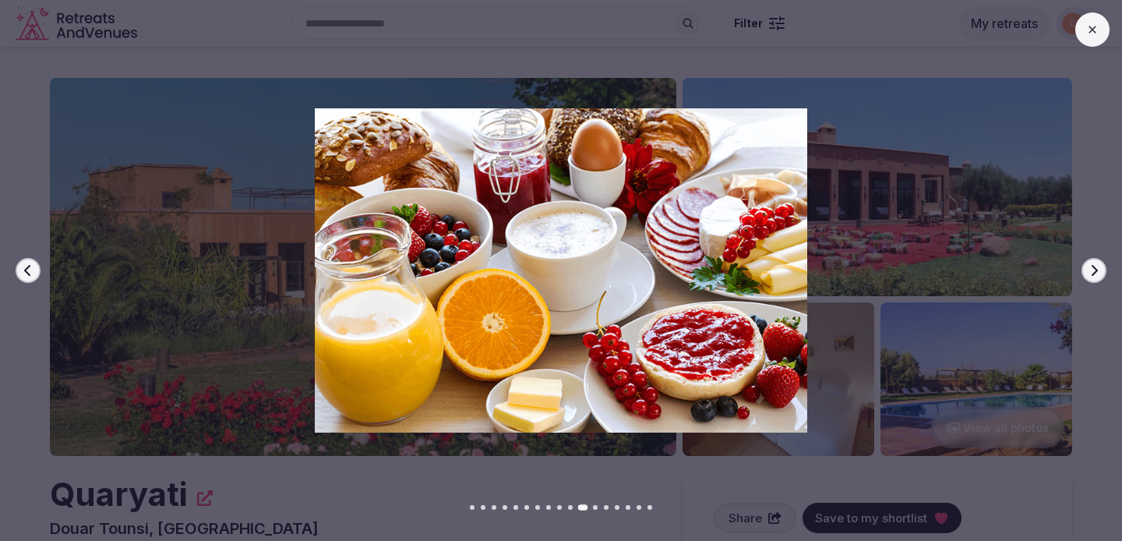
click at [1095, 265] on icon "button" at bounding box center [1093, 270] width 12 height 12
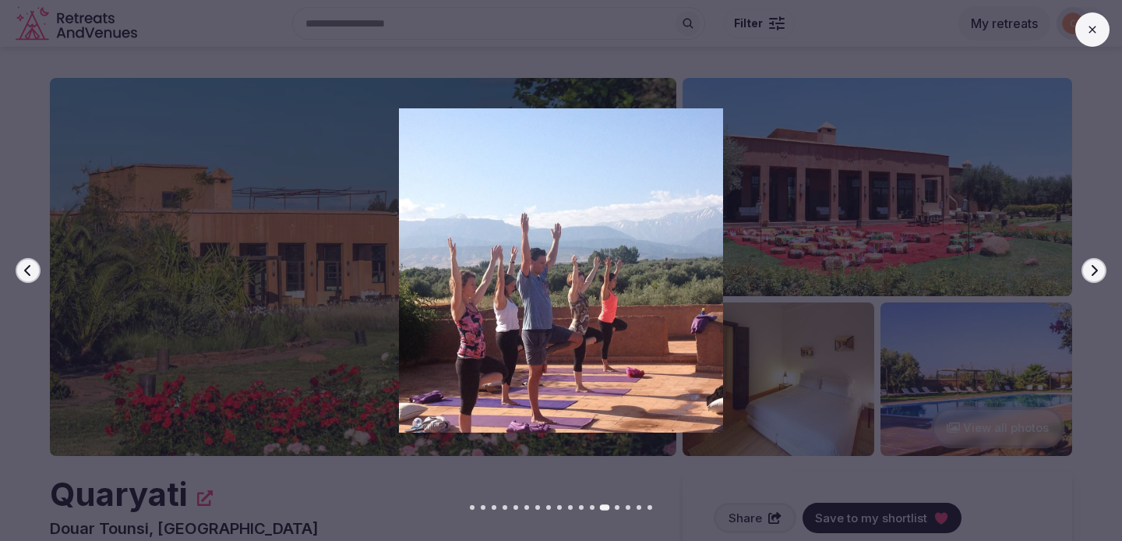
click at [1095, 265] on icon "button" at bounding box center [1093, 270] width 12 height 12
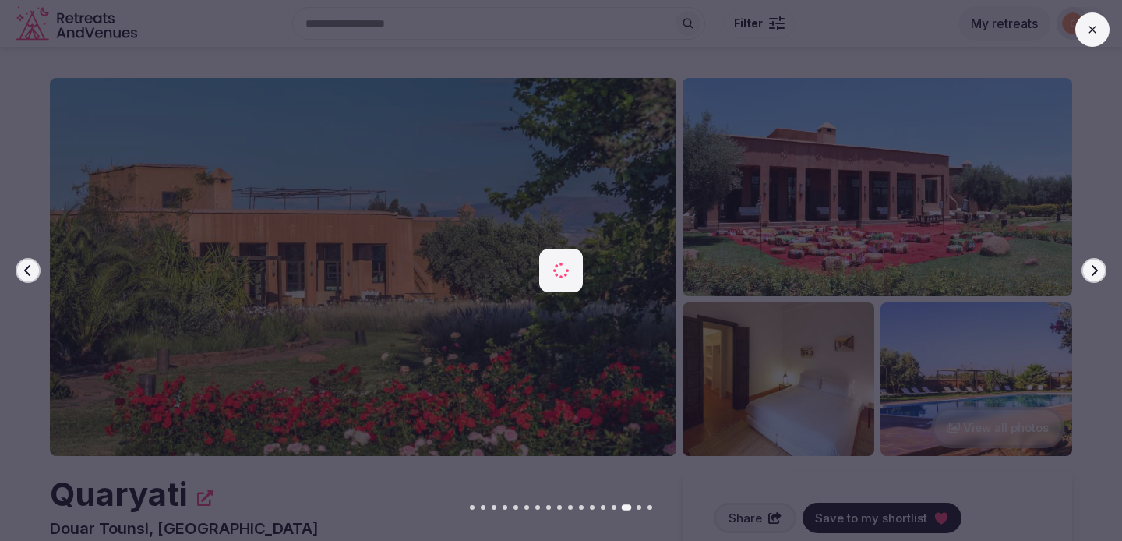
click at [1095, 265] on icon "button" at bounding box center [1093, 270] width 12 height 12
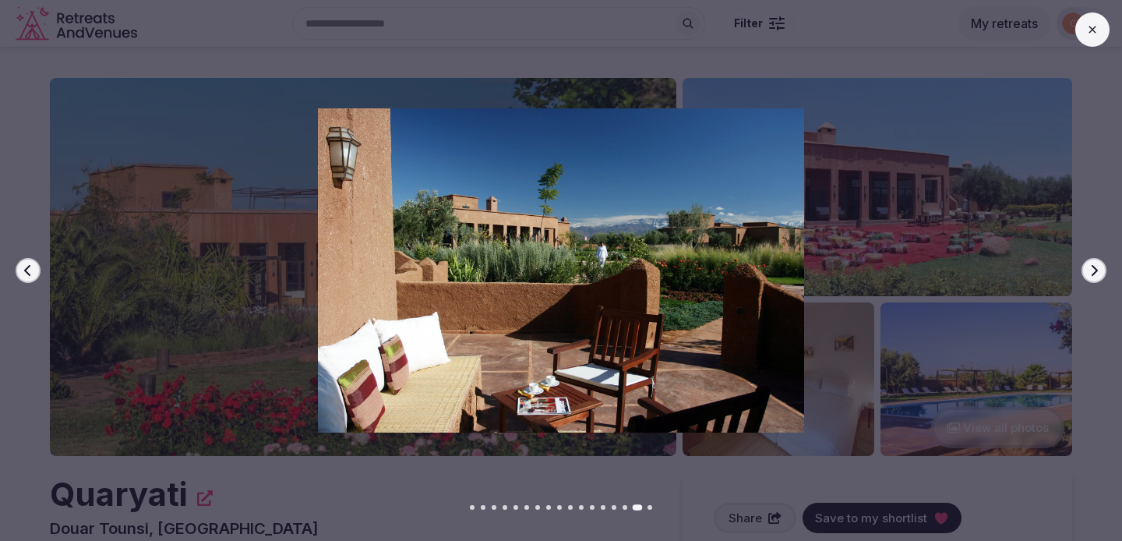
click at [1095, 265] on icon "button" at bounding box center [1093, 270] width 12 height 12
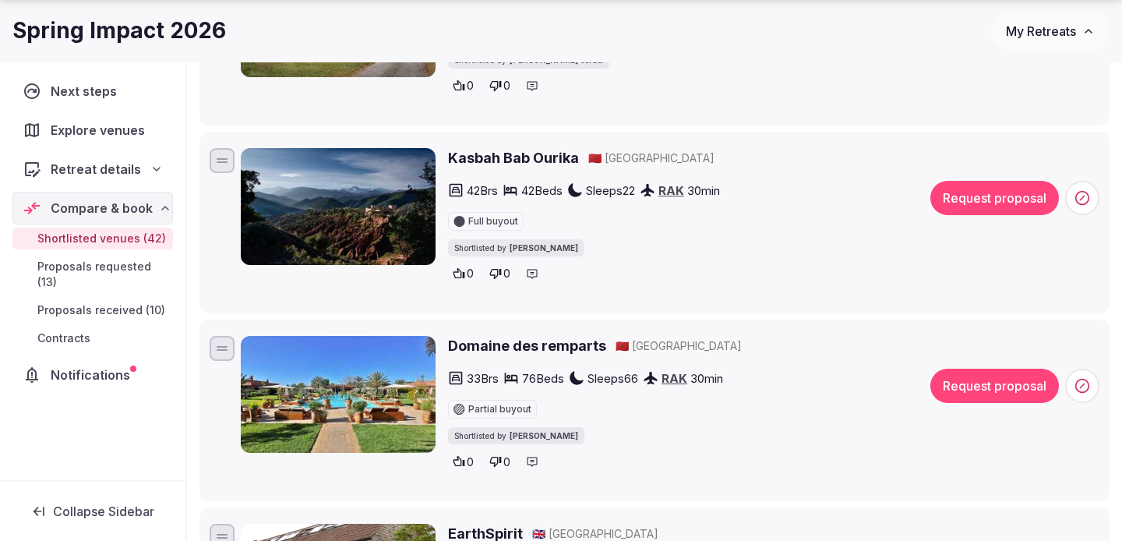
scroll to position [1298, 0]
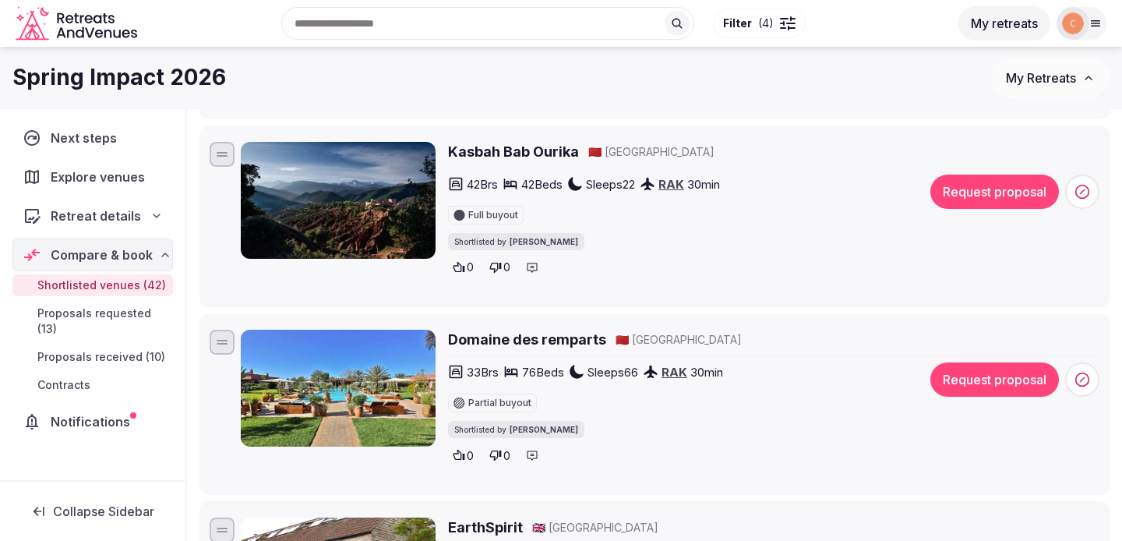
click at [537, 144] on h2 "Kasbah Bab Ourika" at bounding box center [513, 151] width 131 height 19
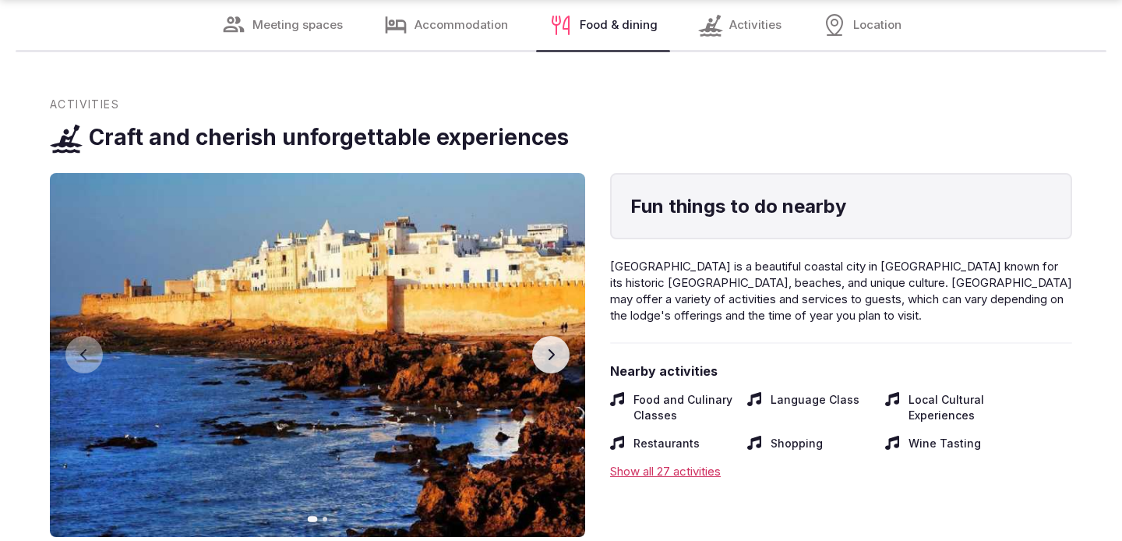
scroll to position [4840, 0]
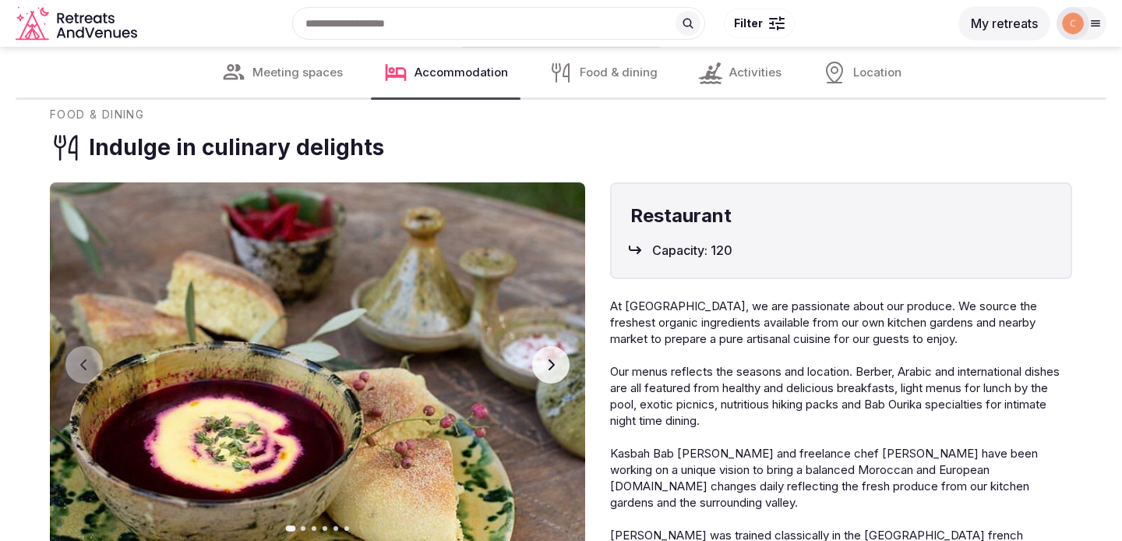
scroll to position [3648, 0]
